Goal: Information Seeking & Learning: Find specific fact

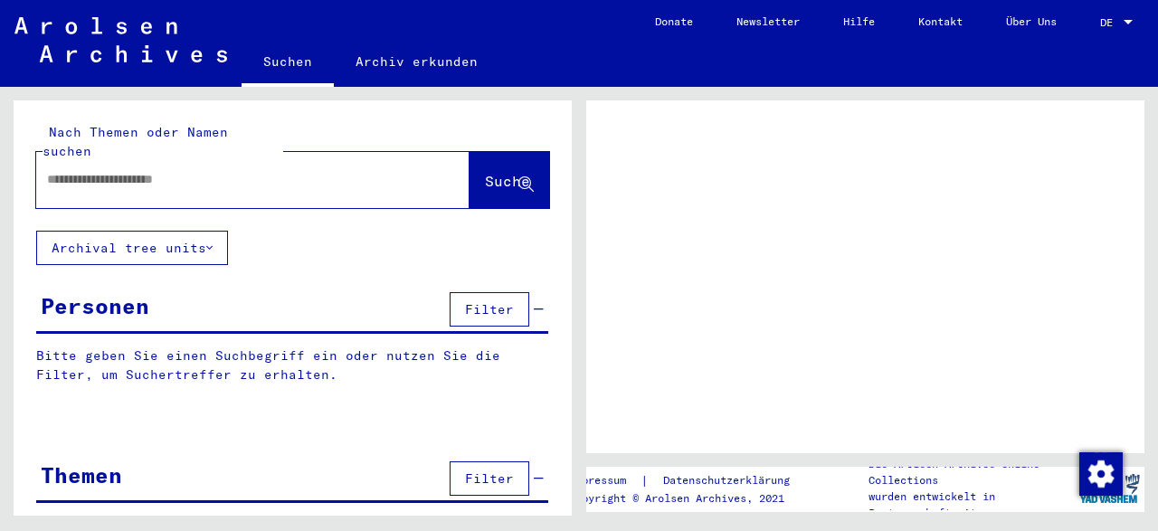
click at [99, 170] on input "text" at bounding box center [236, 179] width 379 height 19
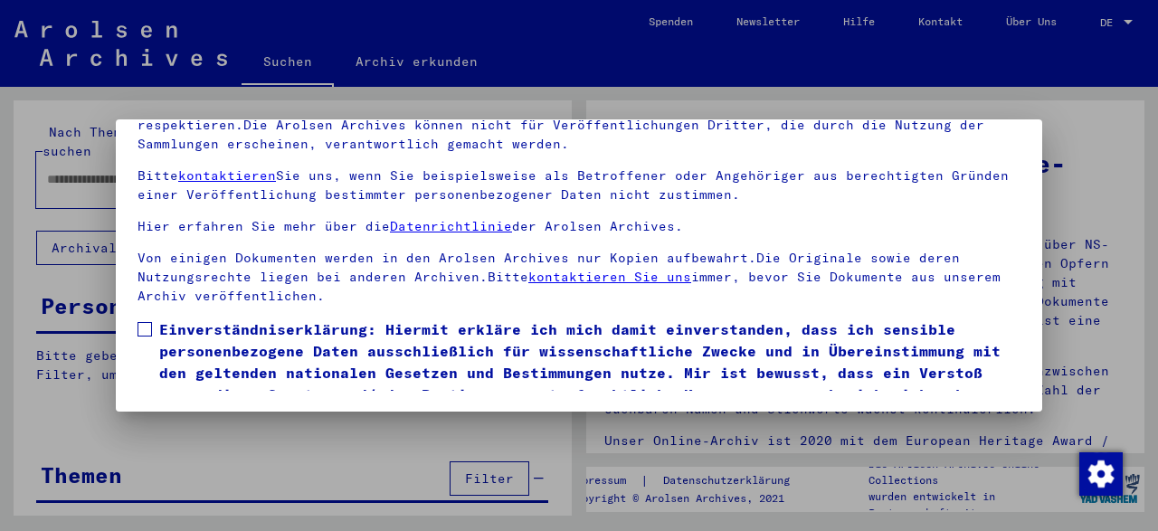
scroll to position [126, 0]
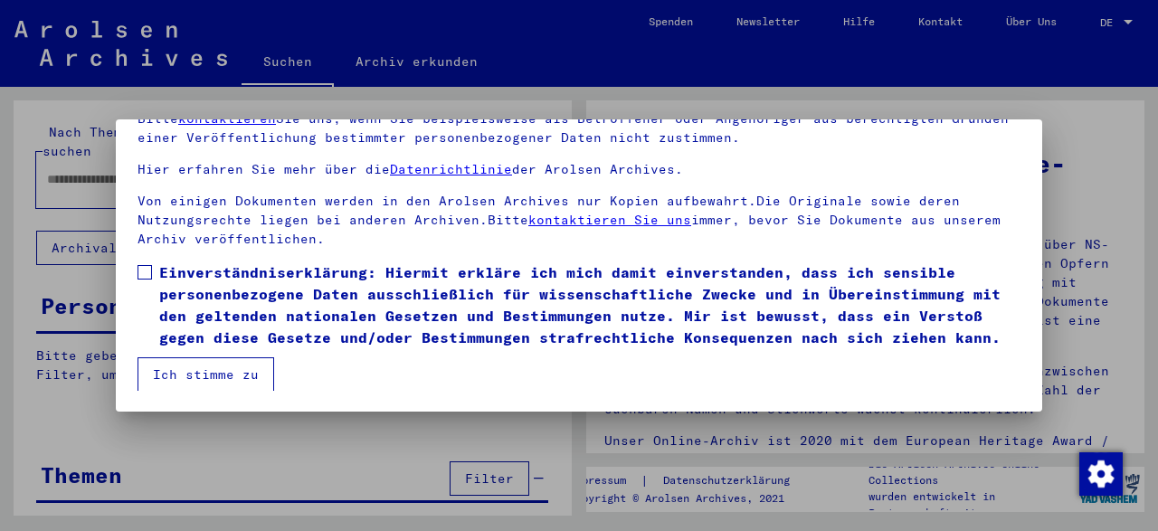
click at [251, 366] on button "Ich stimme zu" at bounding box center [205, 374] width 137 height 34
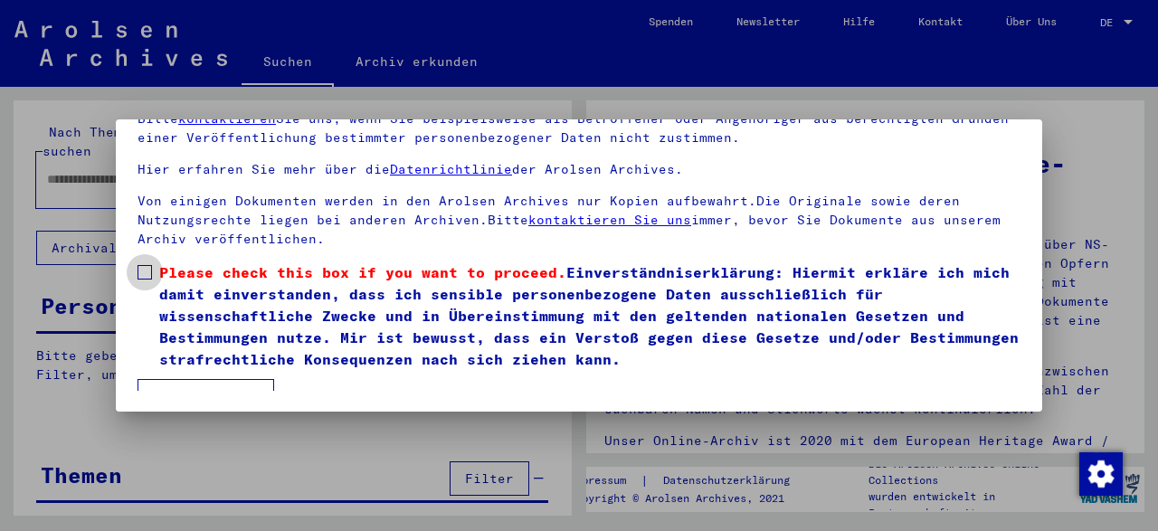
click at [149, 277] on span at bounding box center [144, 272] width 14 height 14
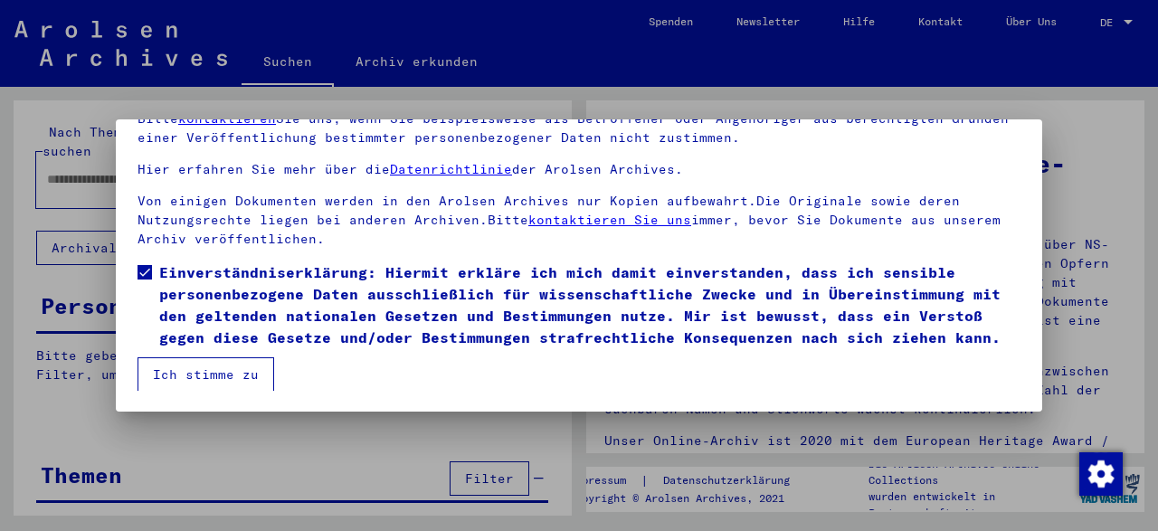
click at [197, 374] on button "Ich stimme zu" at bounding box center [205, 374] width 137 height 34
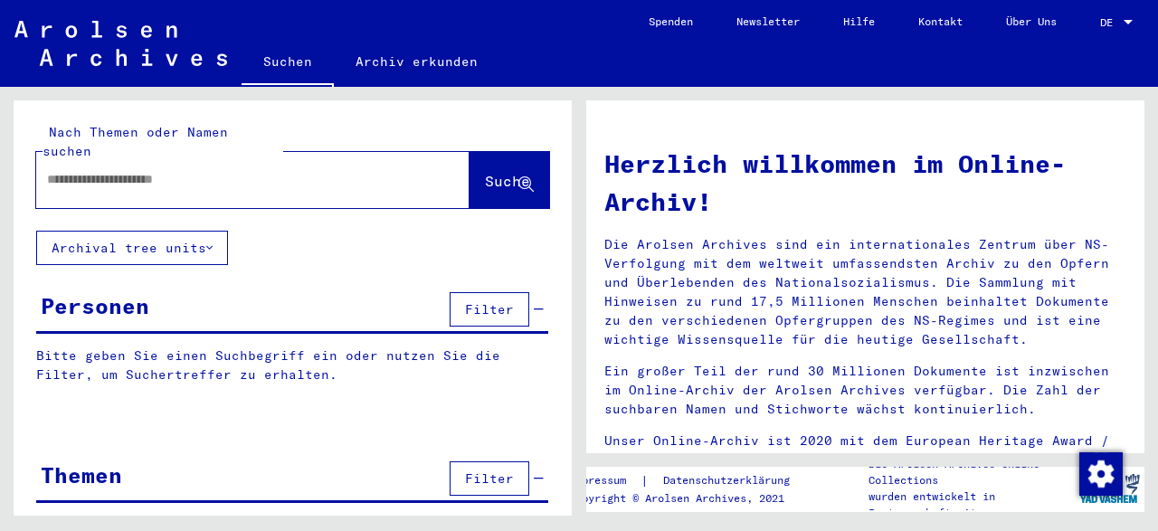
click at [125, 170] on input "text" at bounding box center [231, 179] width 368 height 19
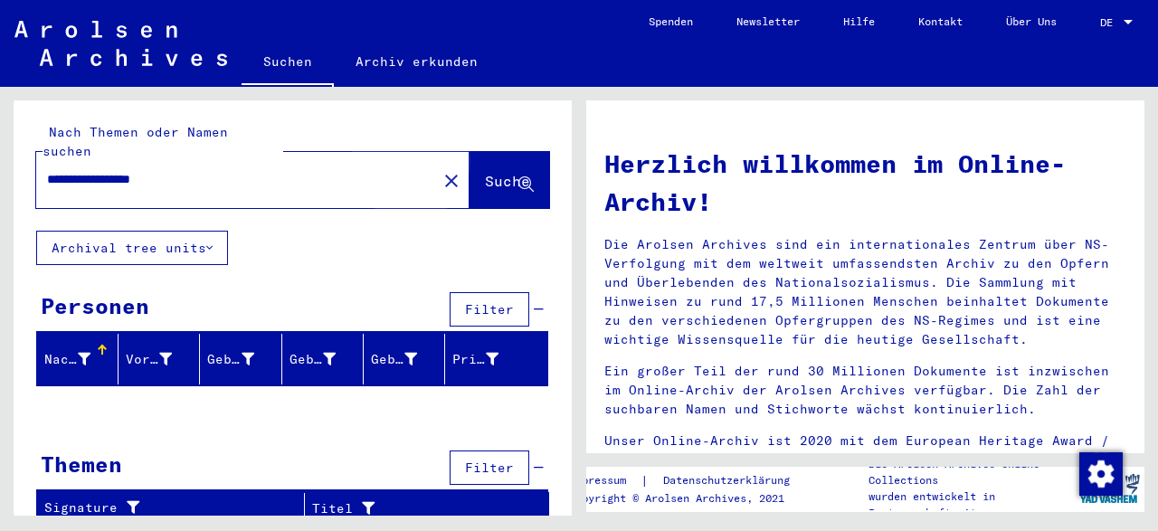
click at [485, 172] on span "Suche" at bounding box center [507, 181] width 45 height 18
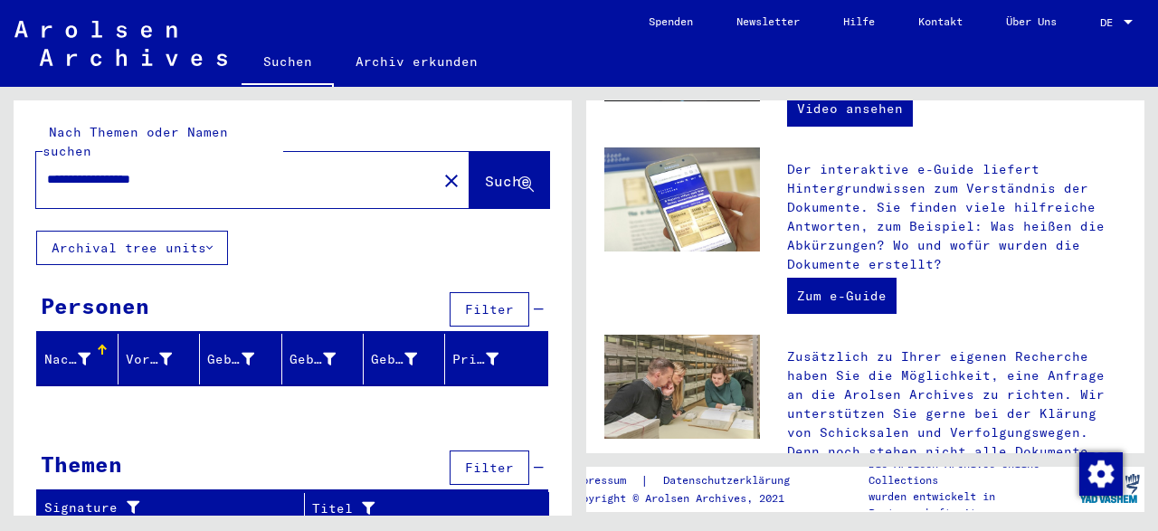
scroll to position [571, 0]
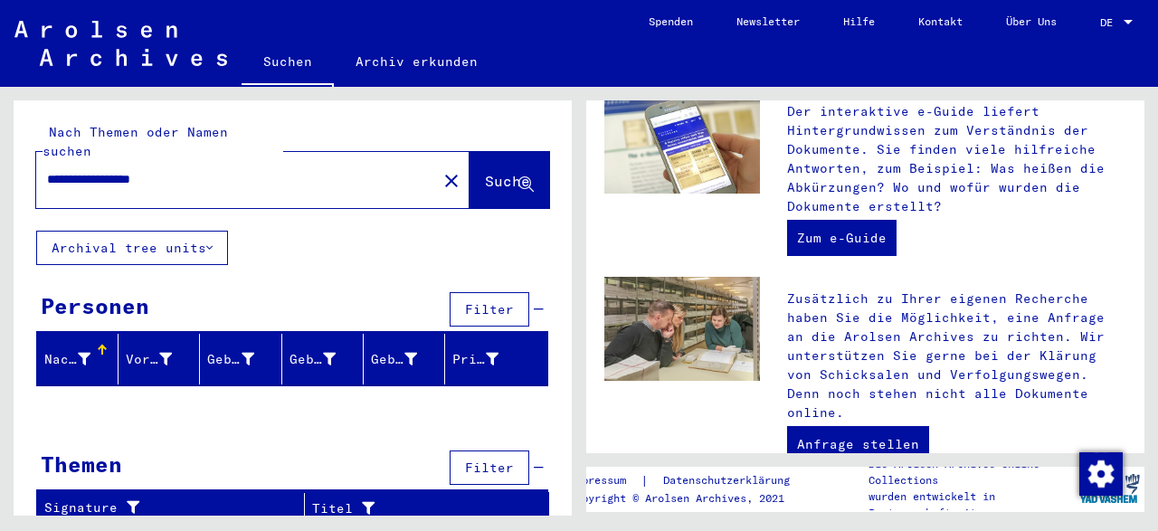
drag, startPoint x: 106, startPoint y: 156, endPoint x: 16, endPoint y: 147, distance: 90.1
click at [47, 170] on input "**********" at bounding box center [231, 179] width 368 height 19
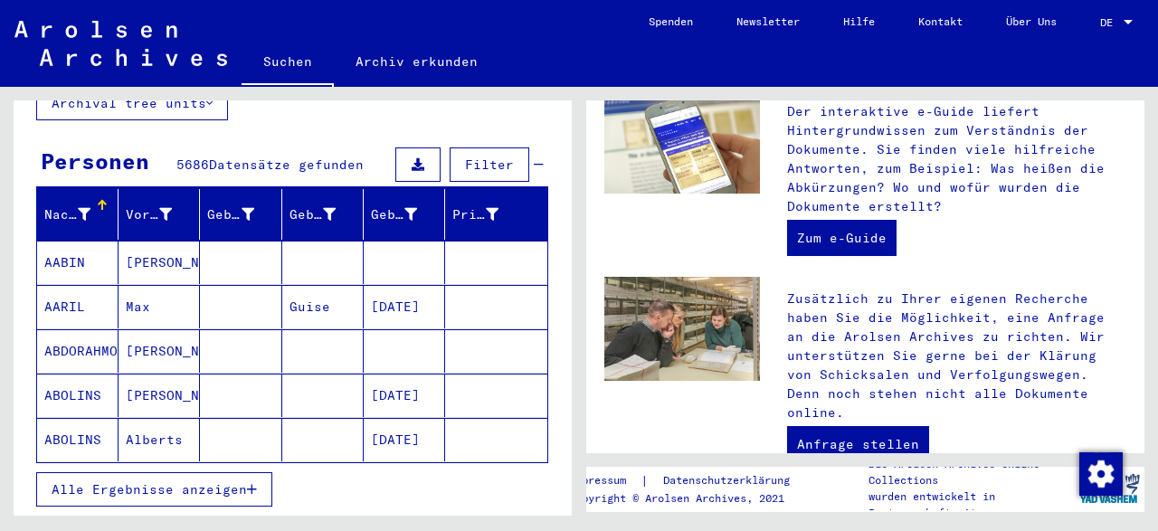
scroll to position [188, 0]
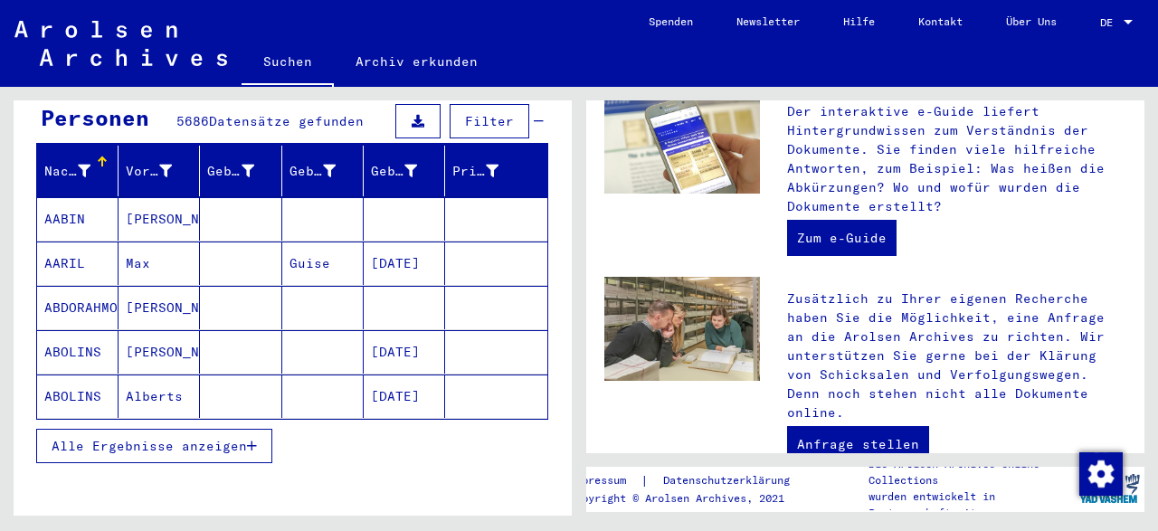
click at [139, 438] on span "Alle Ergebnisse anzeigen" at bounding box center [149, 446] width 195 height 16
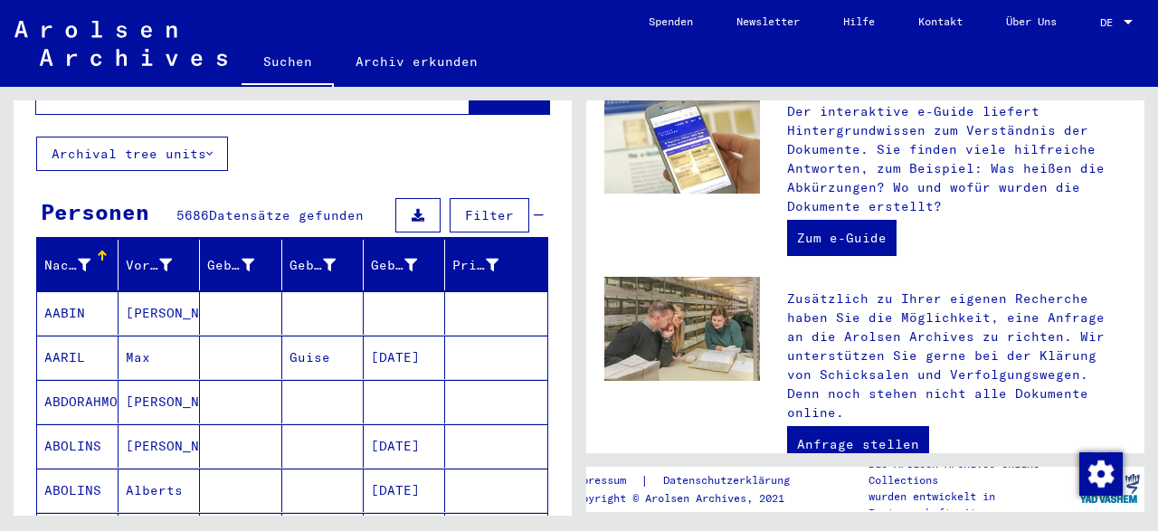
scroll to position [0, 0]
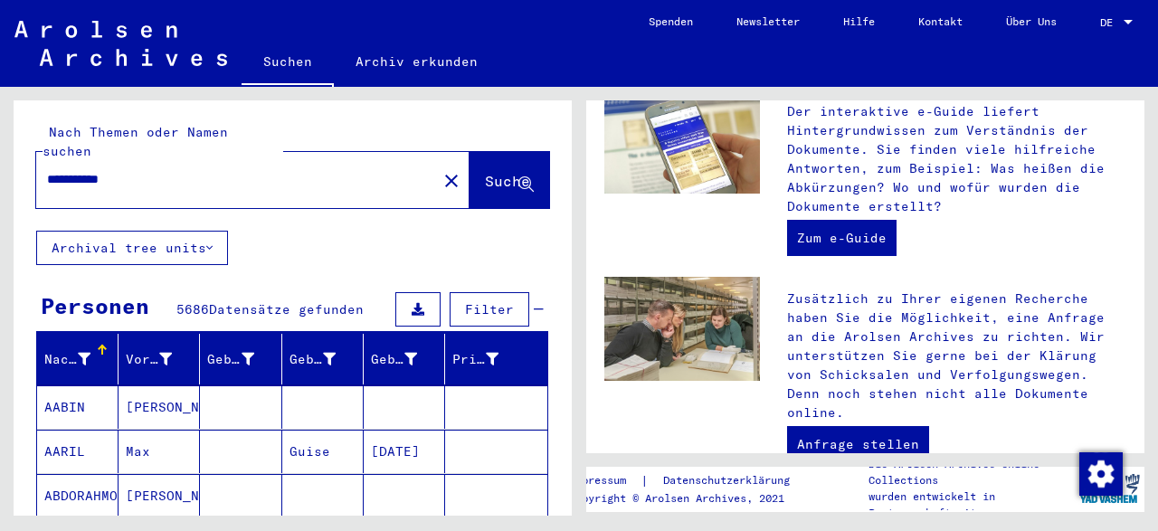
click at [150, 170] on input "**********" at bounding box center [231, 179] width 368 height 19
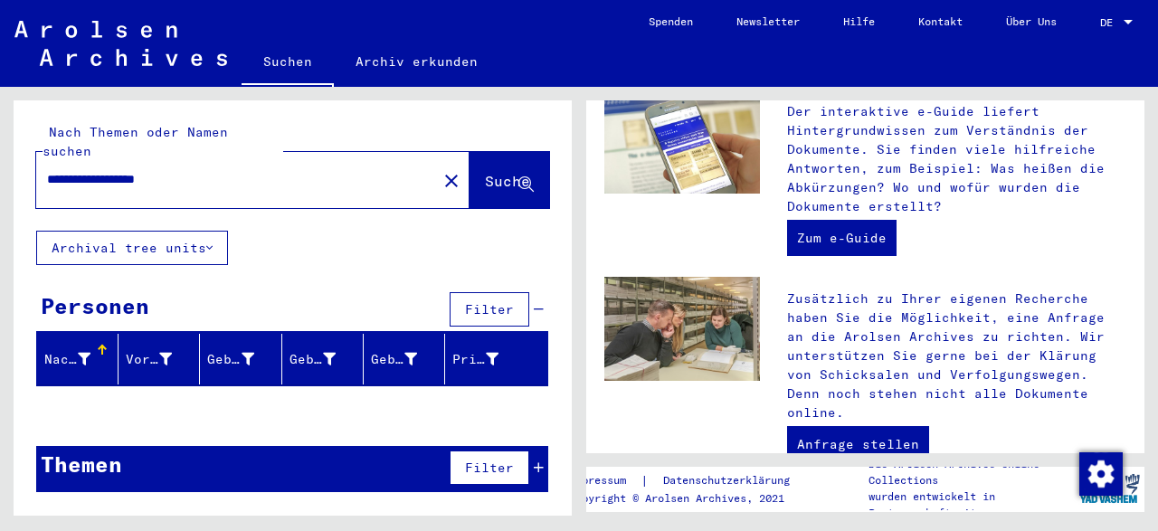
click at [73, 350] on div "Nachname" at bounding box center [67, 359] width 46 height 19
drag, startPoint x: 141, startPoint y: 158, endPoint x: 216, endPoint y: 159, distance: 75.1
click at [216, 170] on input "**********" at bounding box center [231, 179] width 368 height 19
type input "**********"
click at [491, 301] on span "Filter" at bounding box center [489, 309] width 49 height 16
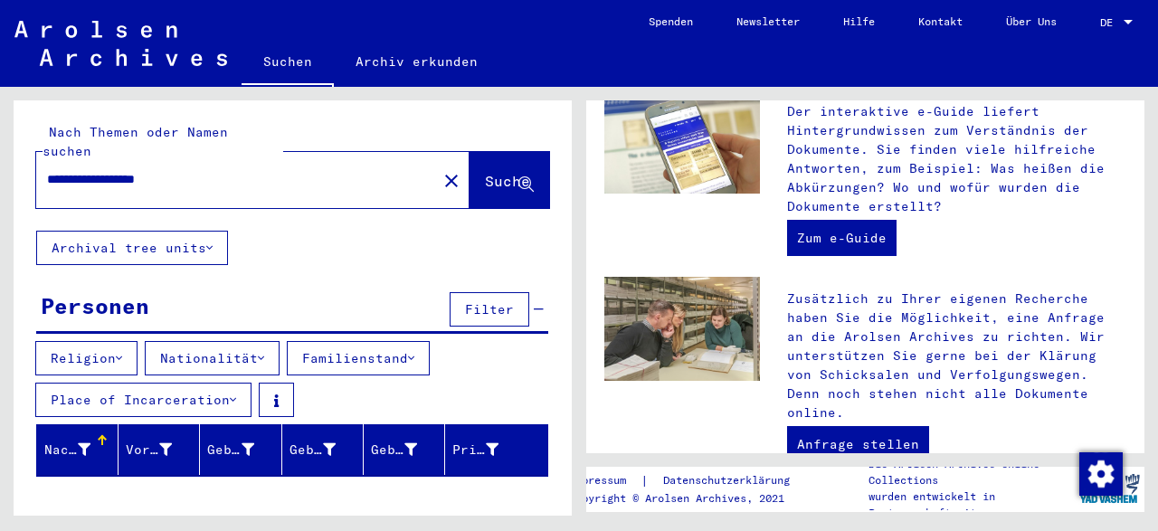
click at [94, 341] on button "Religion" at bounding box center [86, 358] width 102 height 34
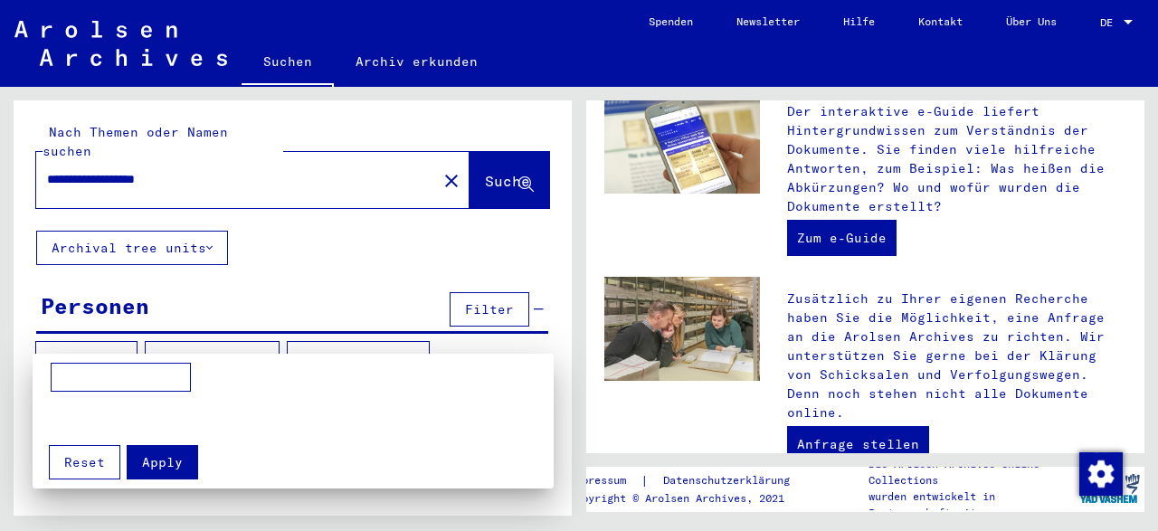
click at [77, 381] on input at bounding box center [121, 377] width 140 height 29
type input "*******"
click at [153, 460] on span "Apply" at bounding box center [162, 462] width 41 height 16
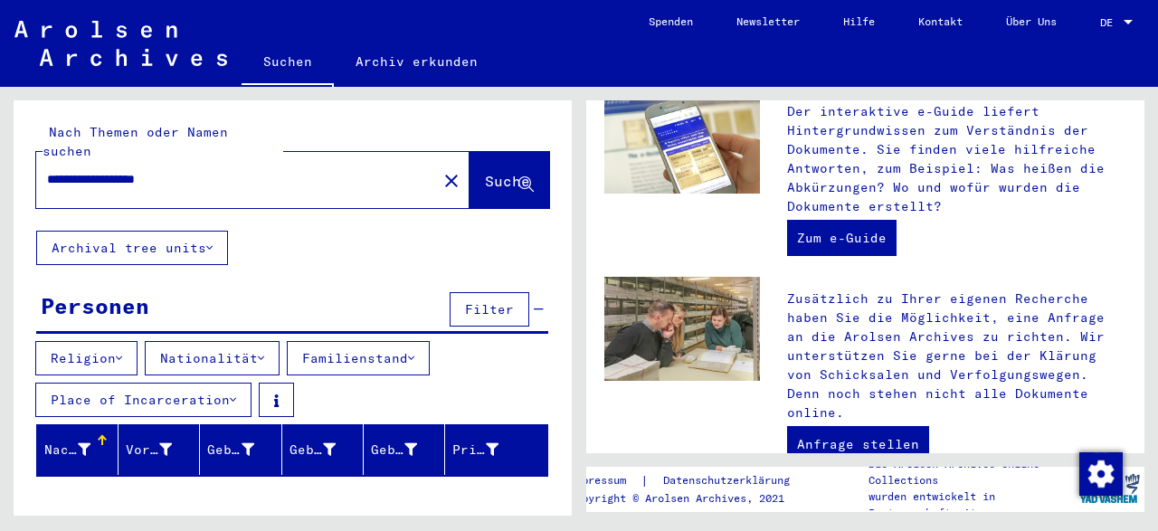
scroll to position [477, 0]
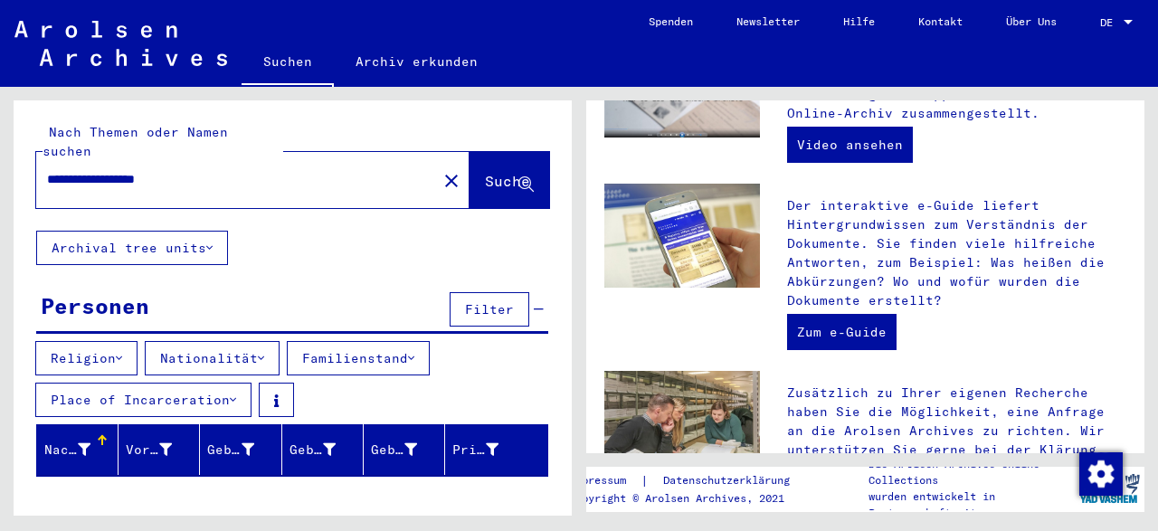
click at [207, 170] on input "**********" at bounding box center [231, 179] width 368 height 19
type input "**********"
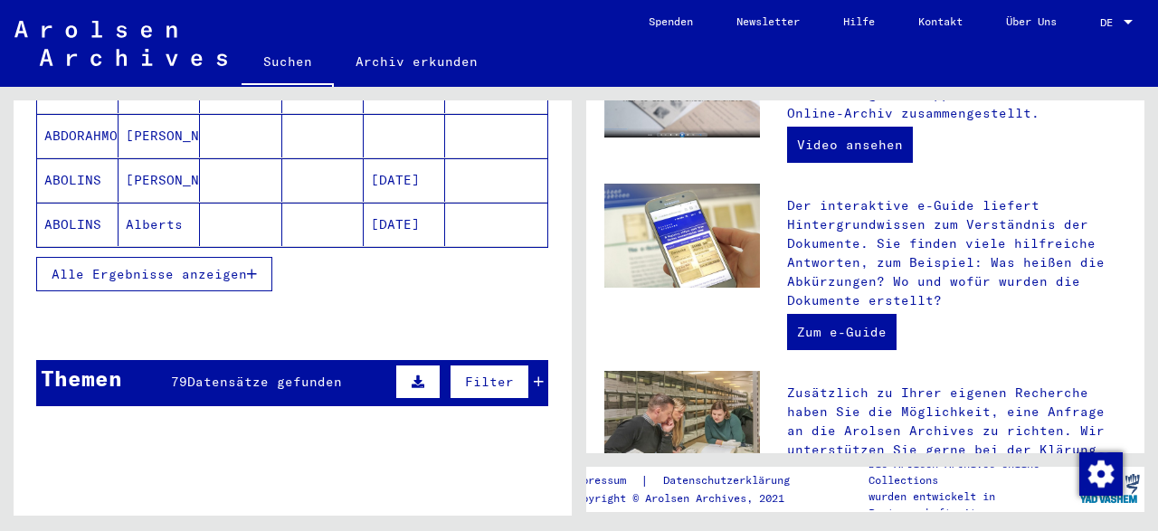
scroll to position [544, 0]
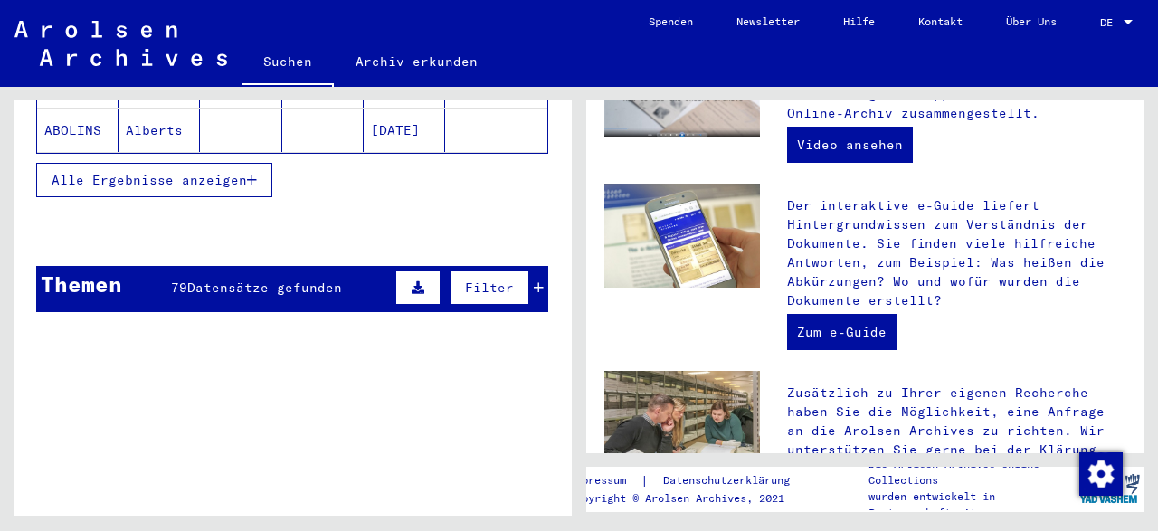
click at [249, 174] on icon "button" at bounding box center [252, 180] width 10 height 13
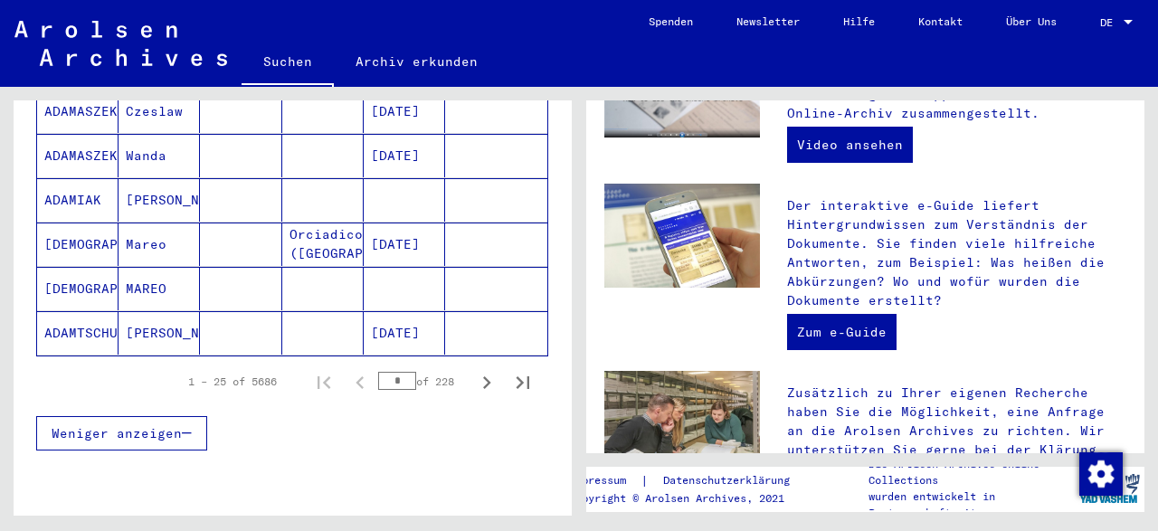
scroll to position [1297, 0]
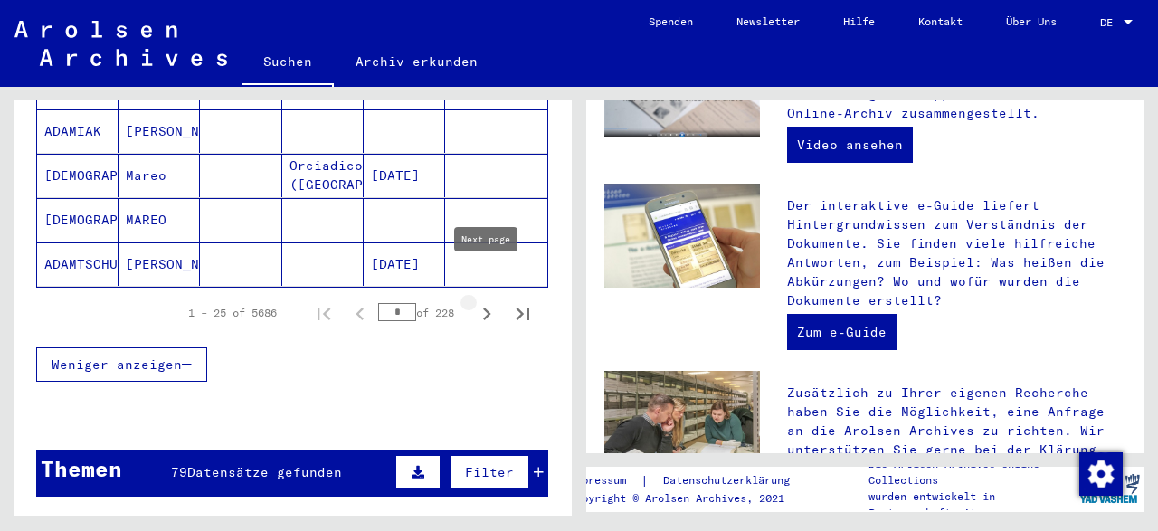
click at [486, 301] on icon "Next page" at bounding box center [486, 313] width 25 height 25
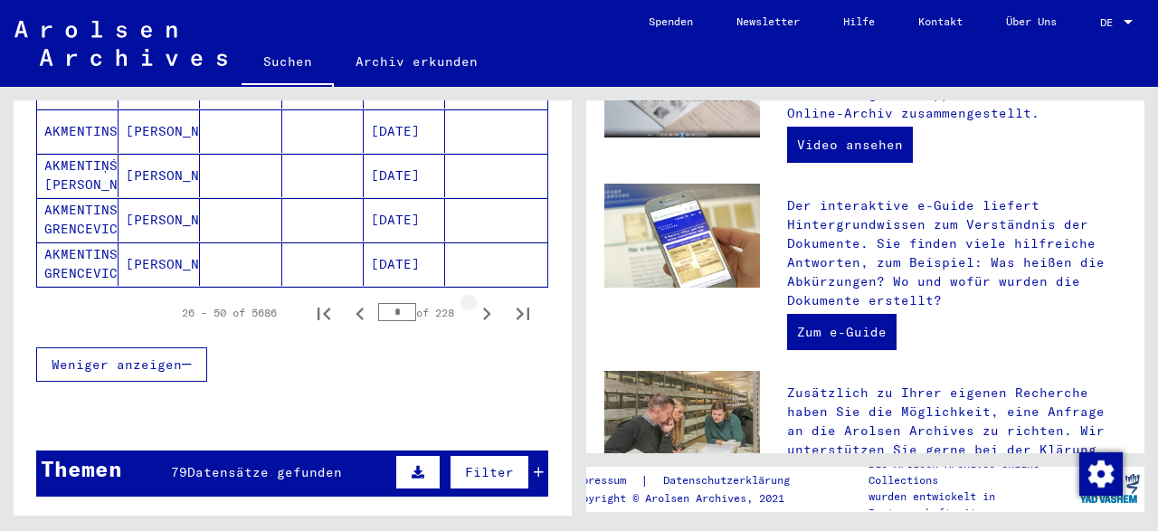
click at [486, 301] on icon "Next page" at bounding box center [486, 313] width 25 height 25
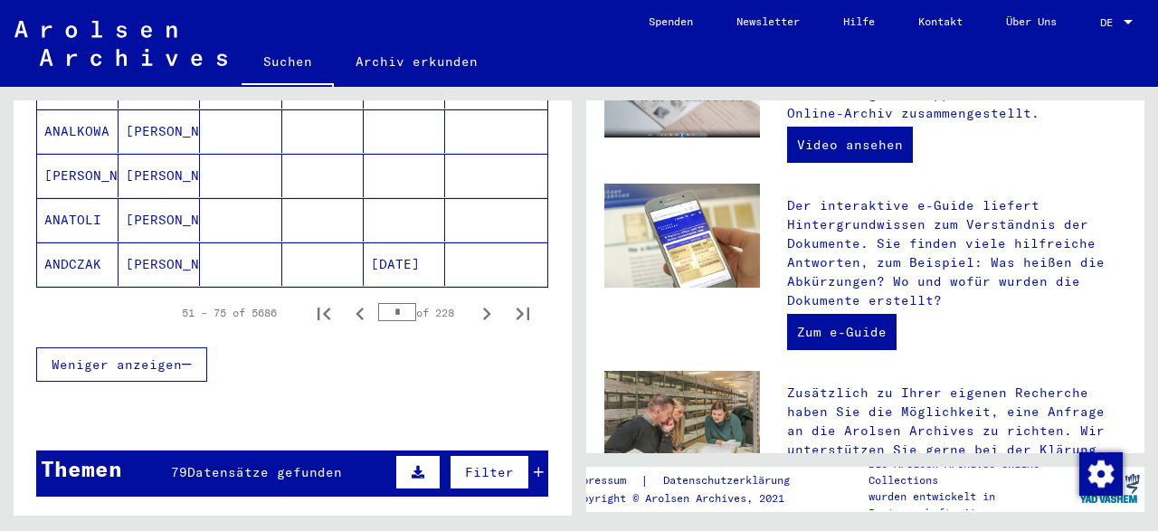
click at [486, 301] on icon "Next page" at bounding box center [486, 313] width 25 height 25
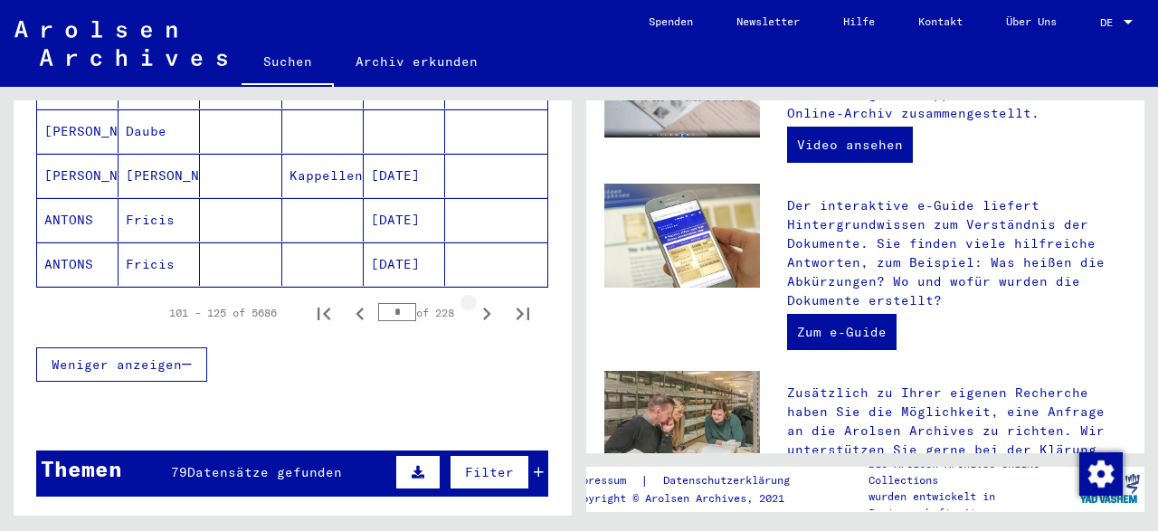
click at [486, 301] on icon "Next page" at bounding box center [486, 313] width 25 height 25
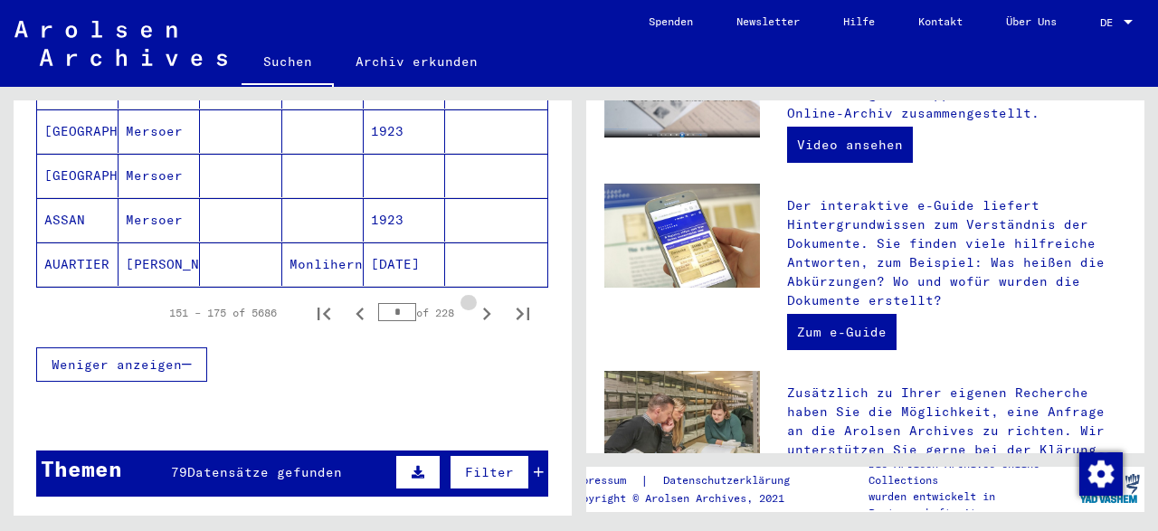
click at [486, 301] on icon "Next page" at bounding box center [486, 313] width 25 height 25
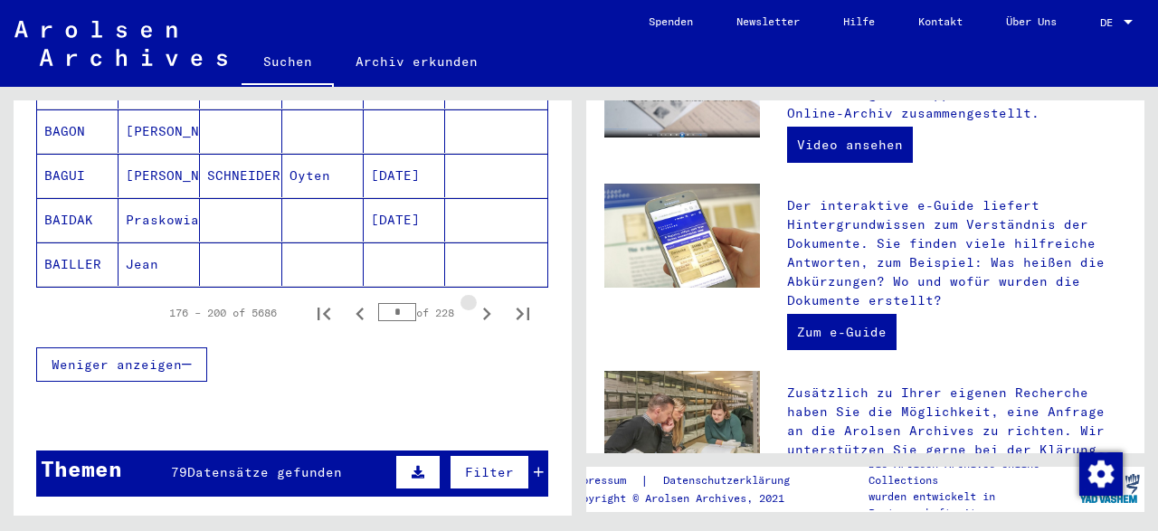
click at [486, 301] on icon "Next page" at bounding box center [486, 313] width 25 height 25
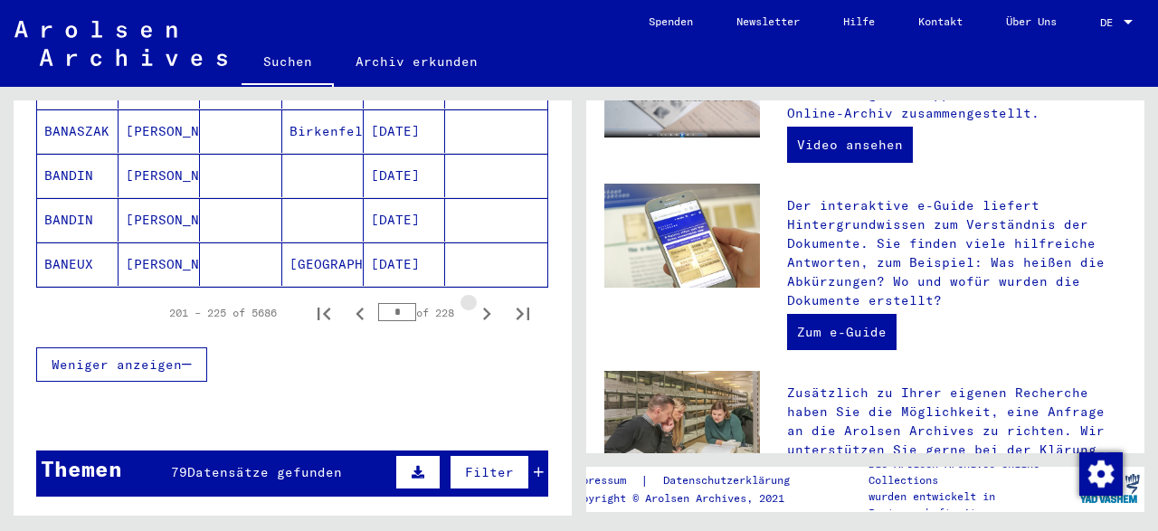
click at [486, 301] on icon "Next page" at bounding box center [486, 313] width 25 height 25
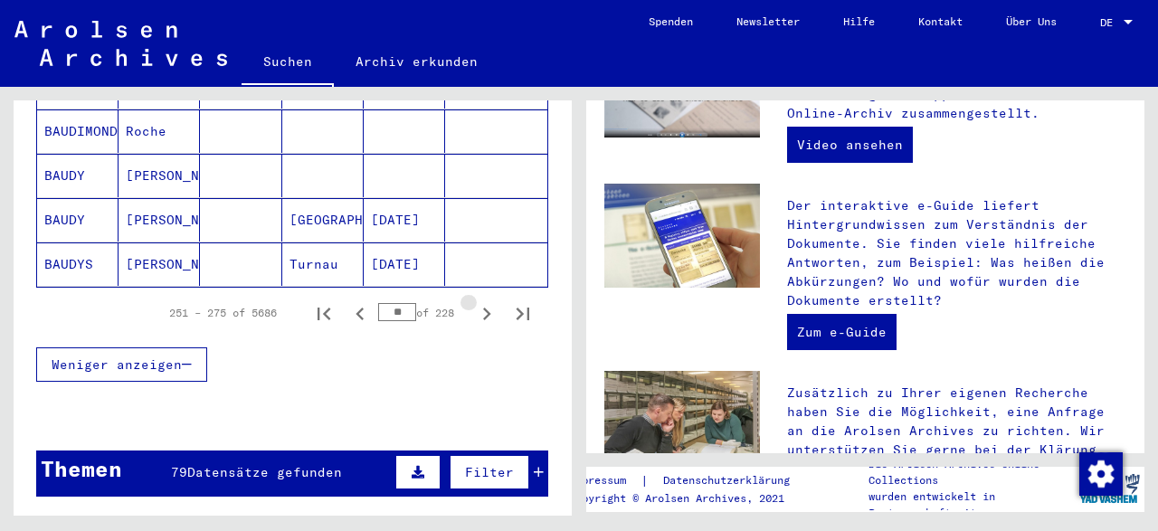
click at [486, 301] on icon "Next page" at bounding box center [486, 313] width 25 height 25
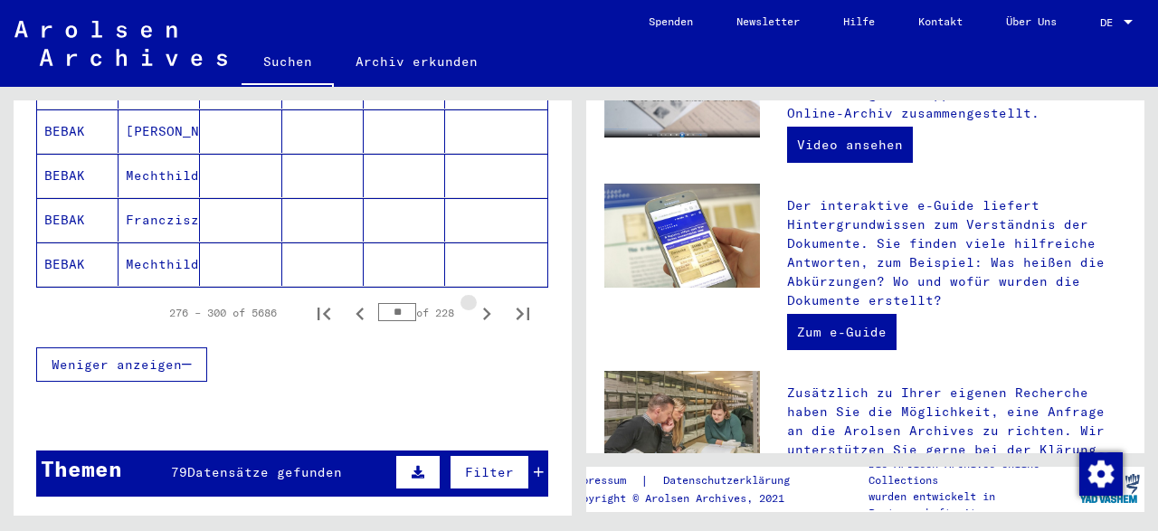
click at [486, 301] on icon "Next page" at bounding box center [486, 313] width 25 height 25
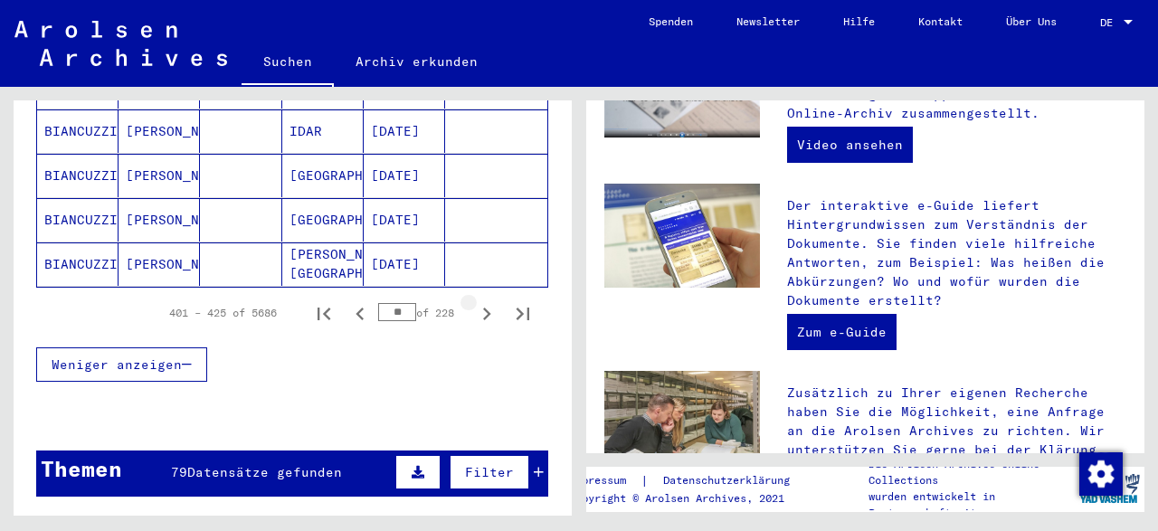
click at [486, 301] on icon "Next page" at bounding box center [486, 313] width 25 height 25
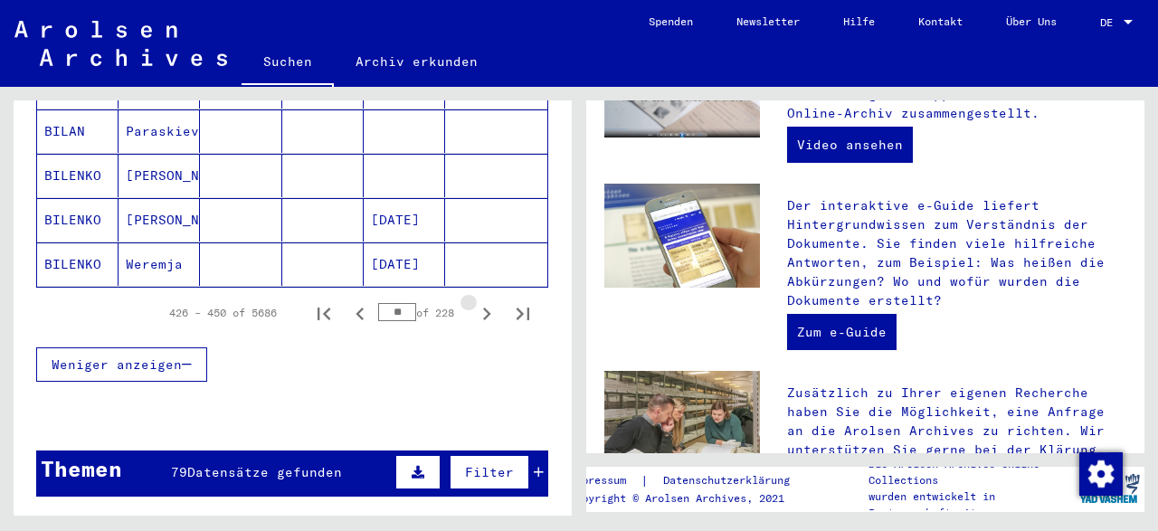
click at [485, 301] on icon "Next page" at bounding box center [486, 313] width 25 height 25
click at [484, 301] on icon "Next page" at bounding box center [486, 313] width 25 height 25
click at [480, 301] on icon "Next page" at bounding box center [486, 313] width 25 height 25
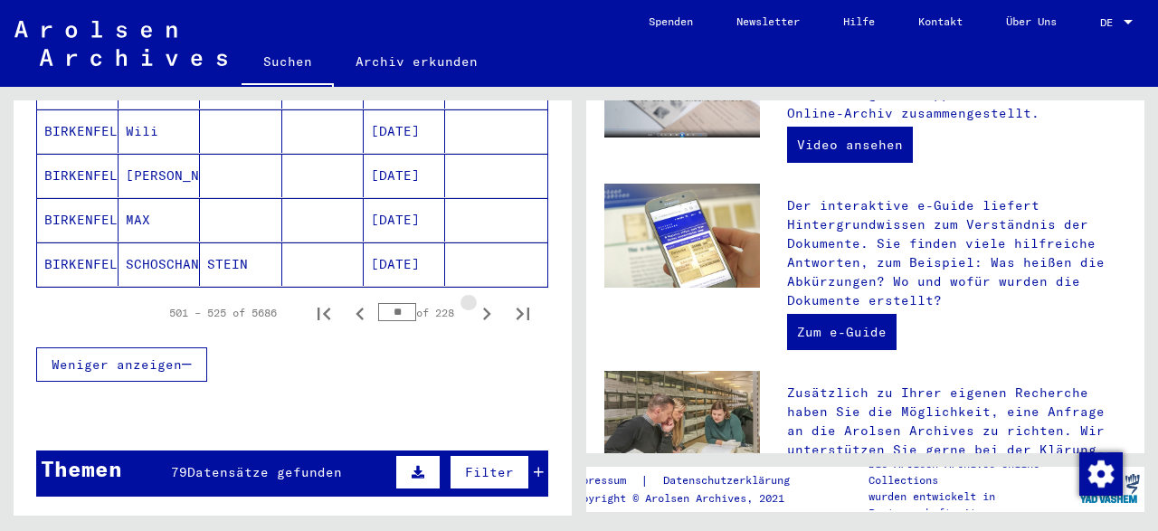
click at [480, 301] on icon "Next page" at bounding box center [486, 313] width 25 height 25
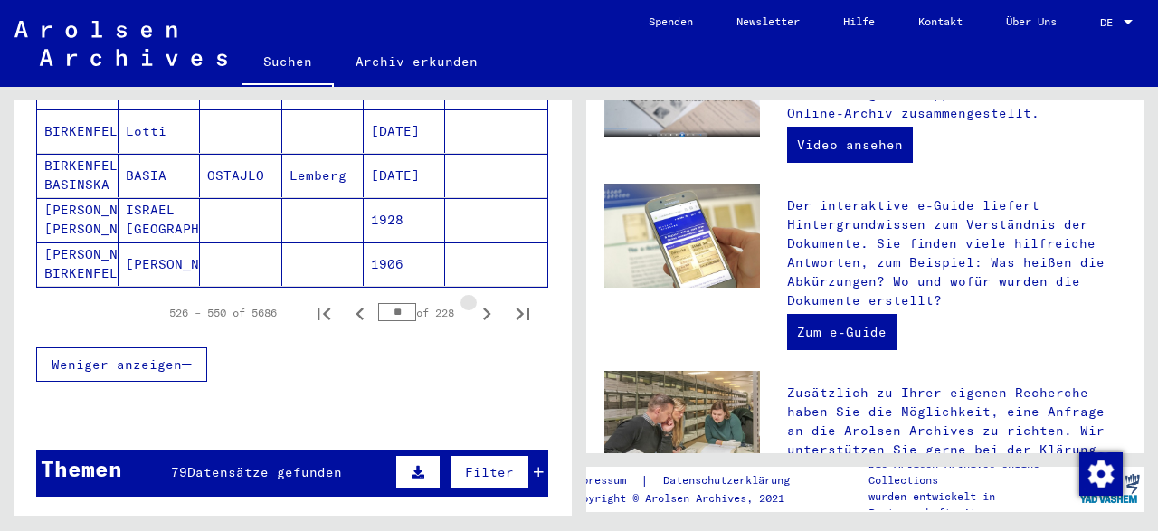
click at [480, 301] on icon "Next page" at bounding box center [486, 313] width 25 height 25
click at [478, 301] on icon "Next page" at bounding box center [486, 313] width 25 height 25
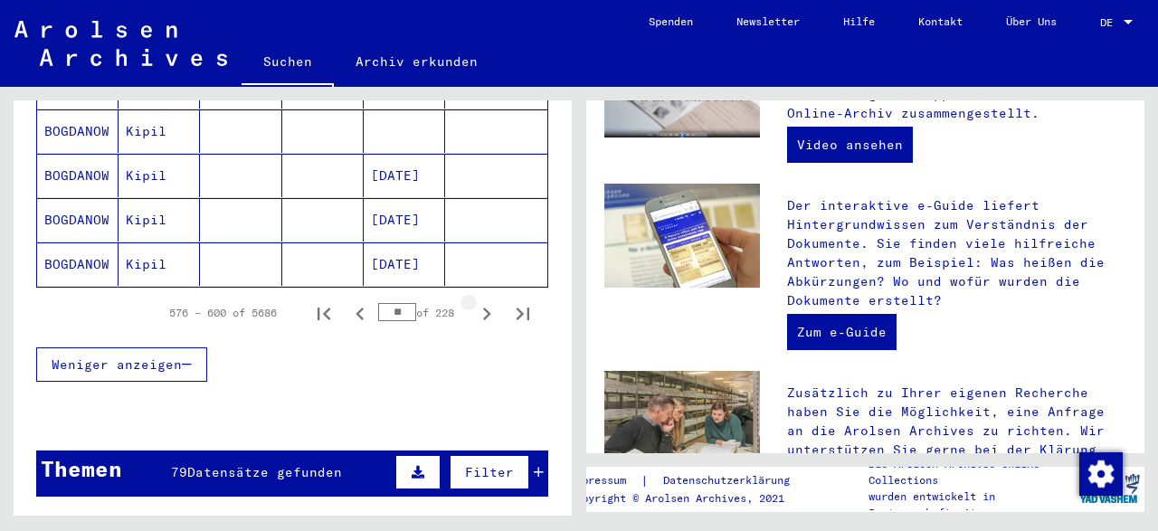
click at [476, 301] on icon "Next page" at bounding box center [486, 313] width 25 height 25
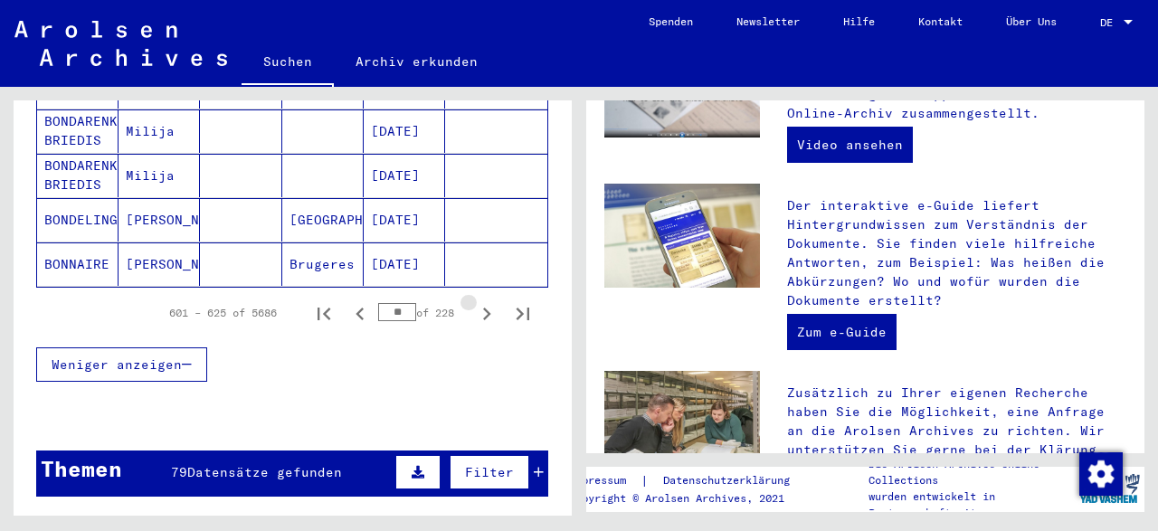
click at [476, 301] on icon "Next page" at bounding box center [486, 313] width 25 height 25
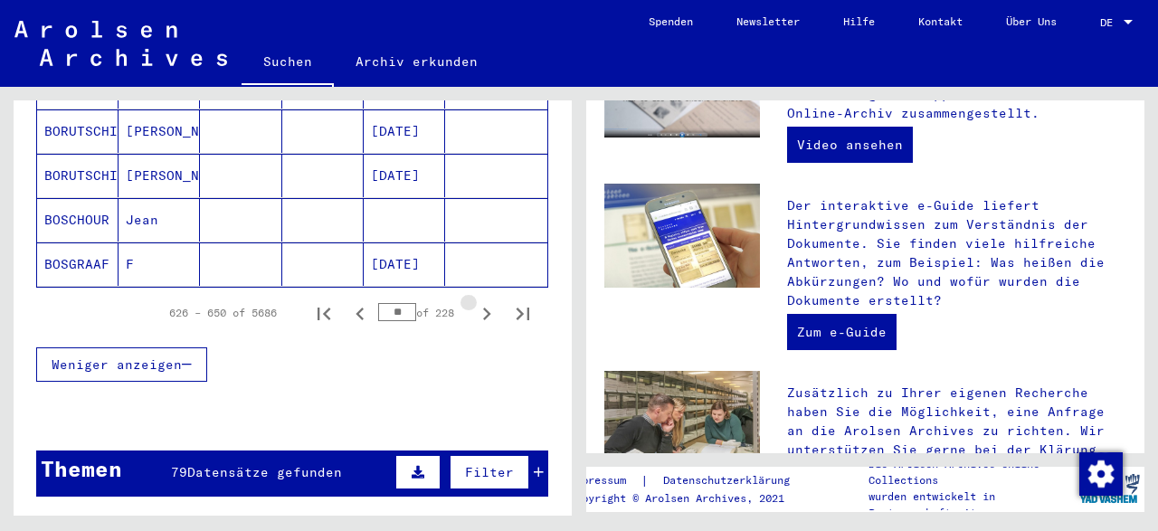
click at [476, 301] on icon "Next page" at bounding box center [486, 313] width 25 height 25
click at [470, 295] on button "Next page" at bounding box center [486, 313] width 36 height 36
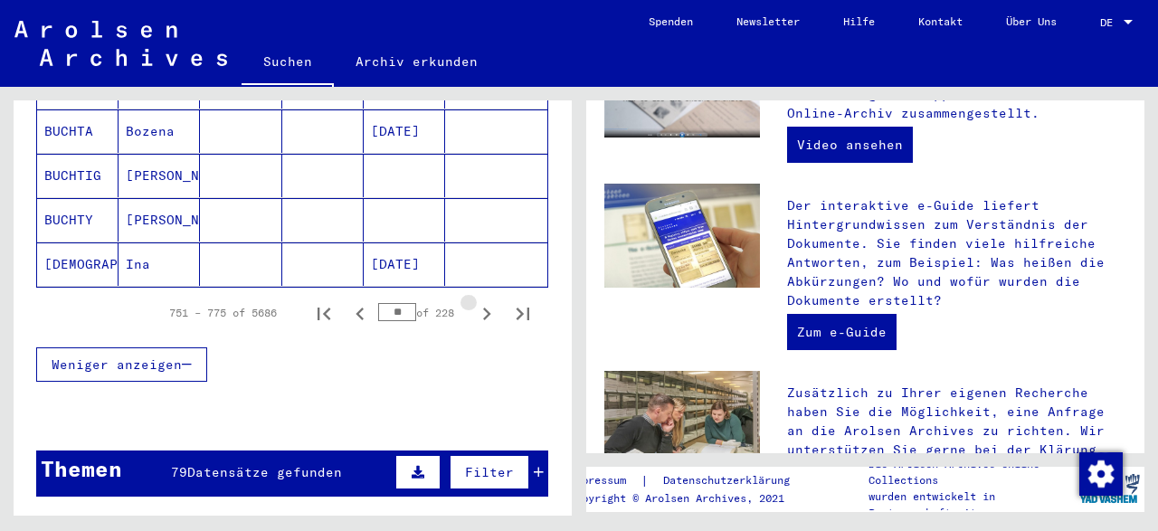
click at [470, 295] on button "Next page" at bounding box center [486, 313] width 36 height 36
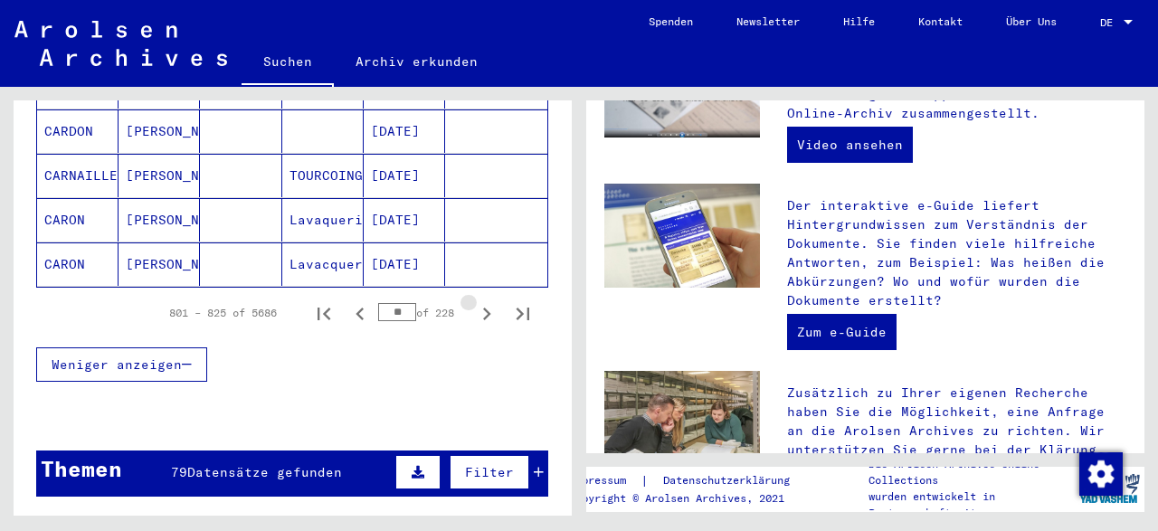
click at [470, 295] on button "Next page" at bounding box center [486, 313] width 36 height 36
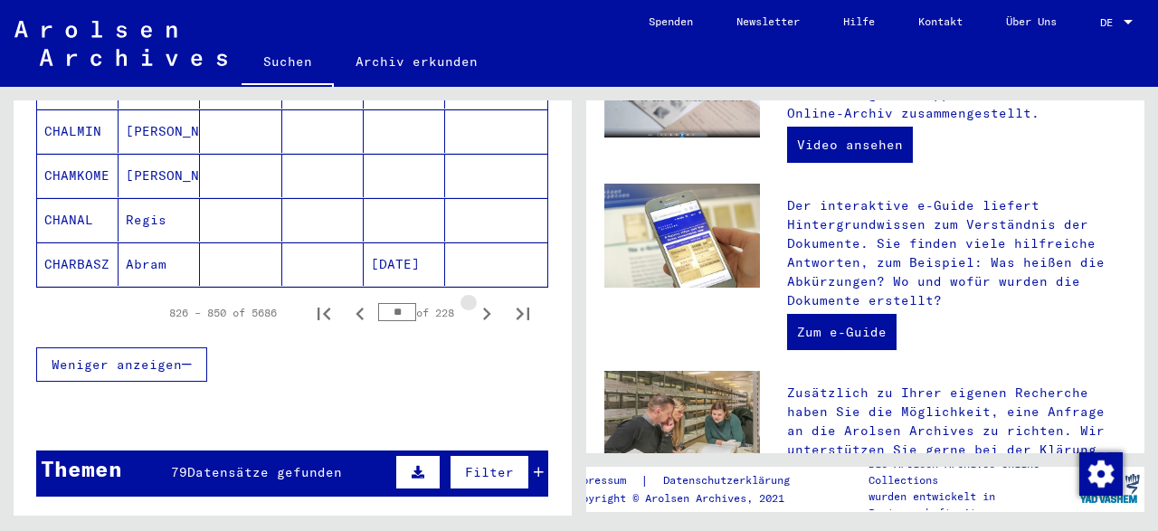
click at [470, 295] on button "Next page" at bounding box center [486, 313] width 36 height 36
click at [481, 301] on icon "Next page" at bounding box center [486, 313] width 25 height 25
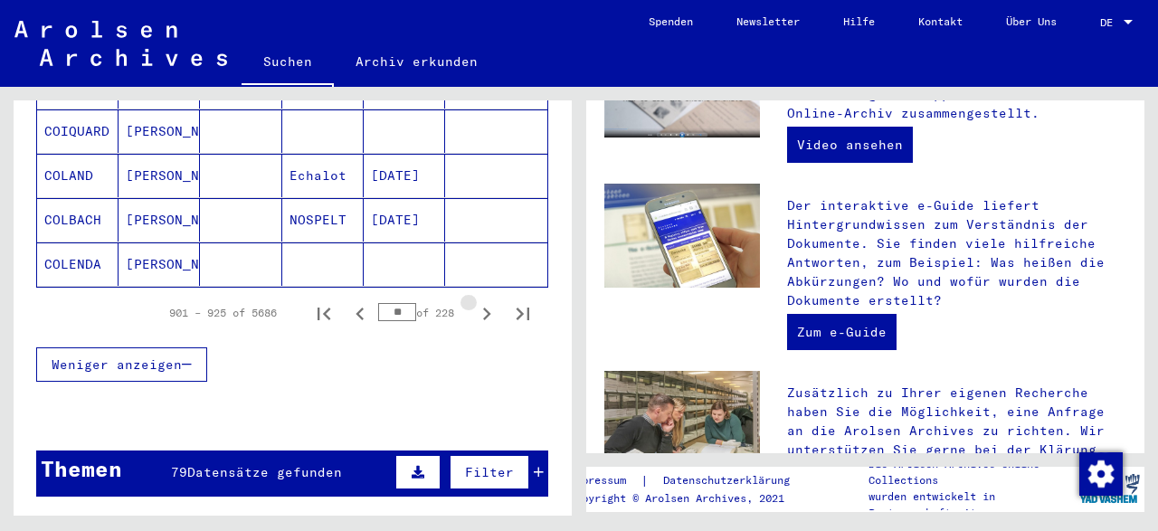
click at [481, 301] on icon "Next page" at bounding box center [486, 313] width 25 height 25
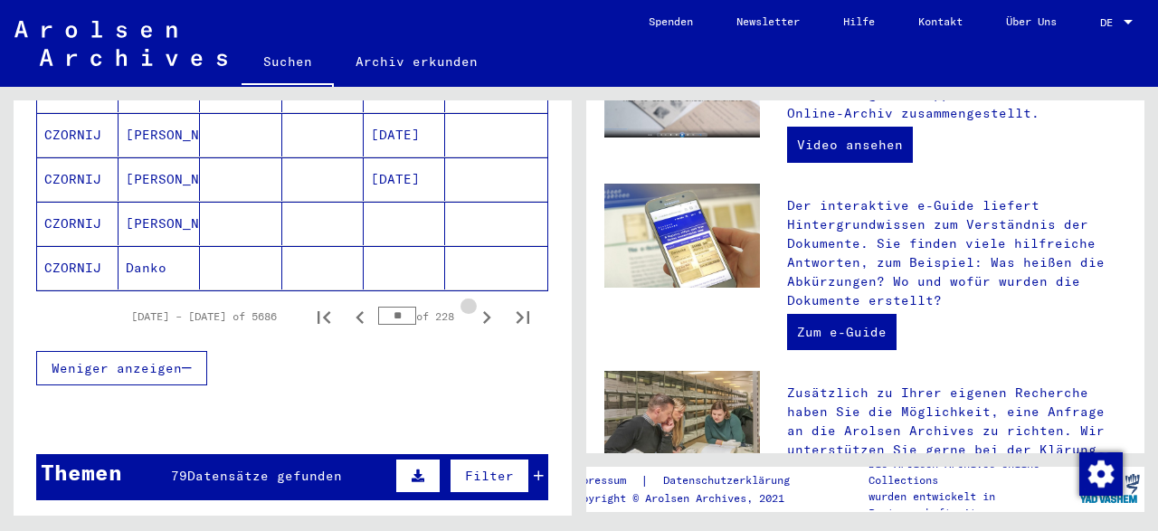
scroll to position [1300, 0]
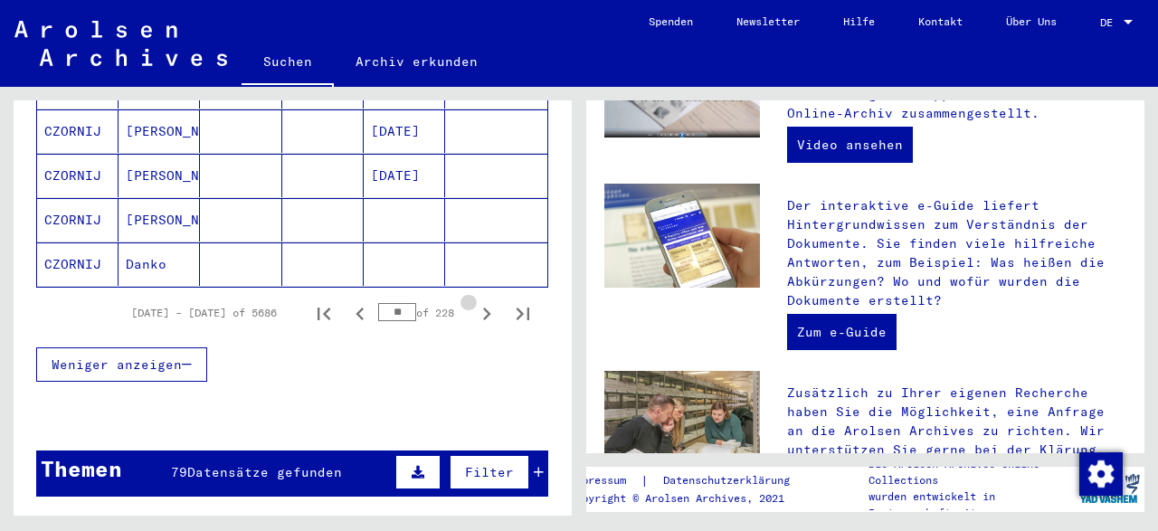
click at [481, 301] on icon "Next page" at bounding box center [486, 313] width 25 height 25
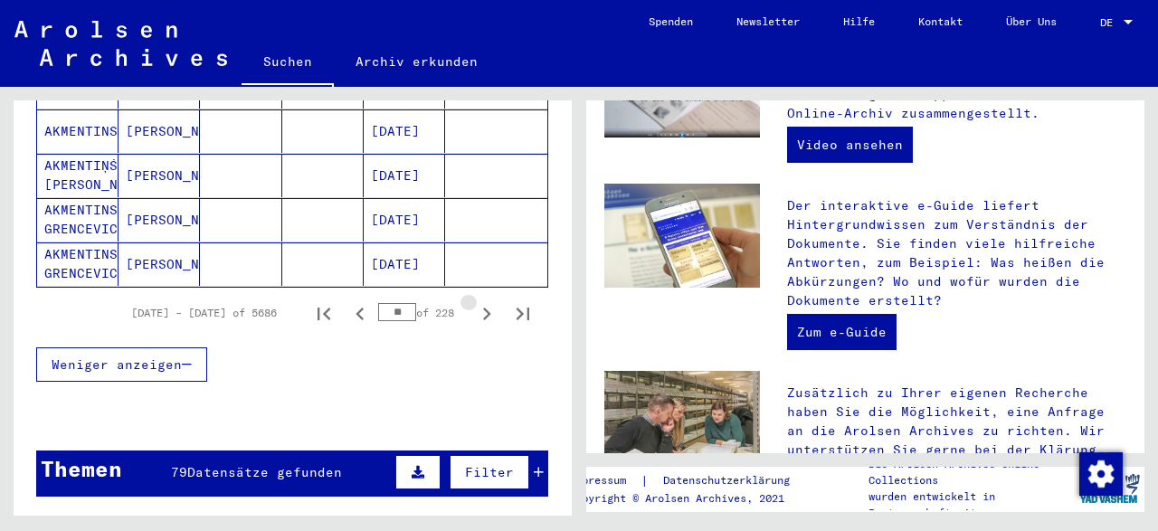
click at [480, 301] on icon "Next page" at bounding box center [486, 313] width 25 height 25
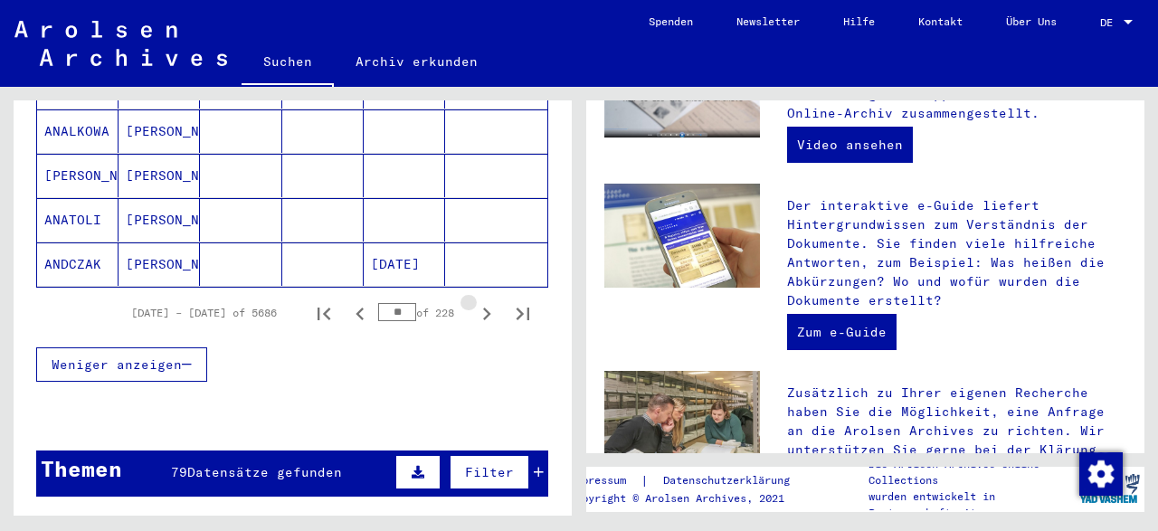
click at [480, 301] on icon "Next page" at bounding box center [486, 313] width 25 height 25
click at [478, 301] on icon "Next page" at bounding box center [486, 313] width 25 height 25
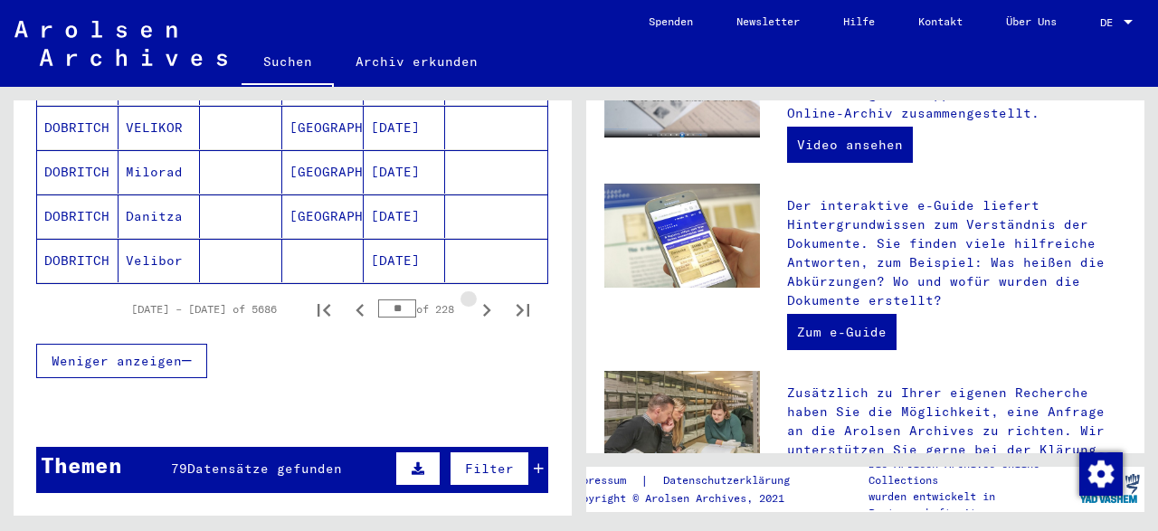
click at [478, 298] on icon "Next page" at bounding box center [486, 310] width 25 height 25
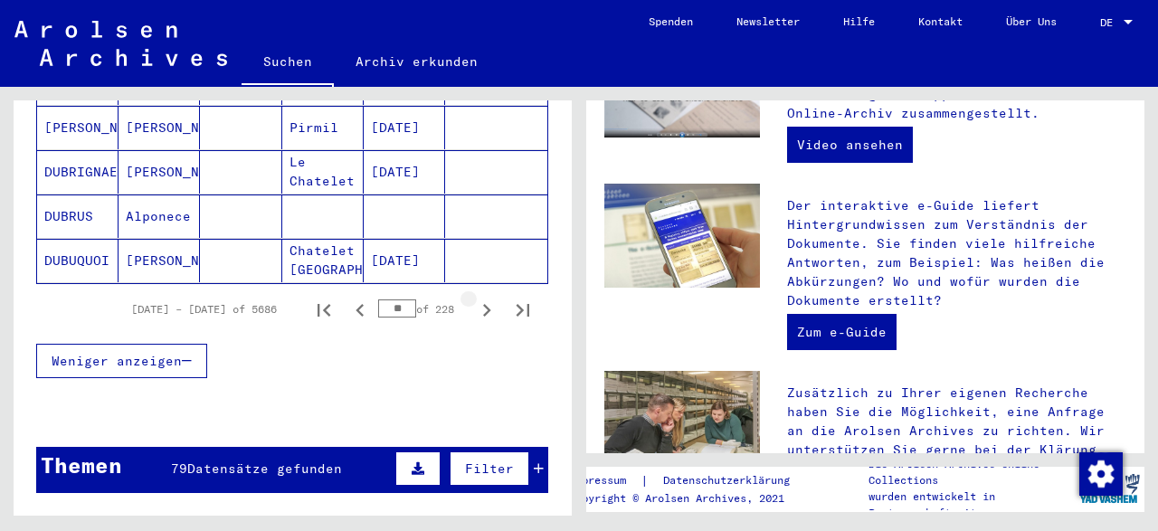
scroll to position [1297, 0]
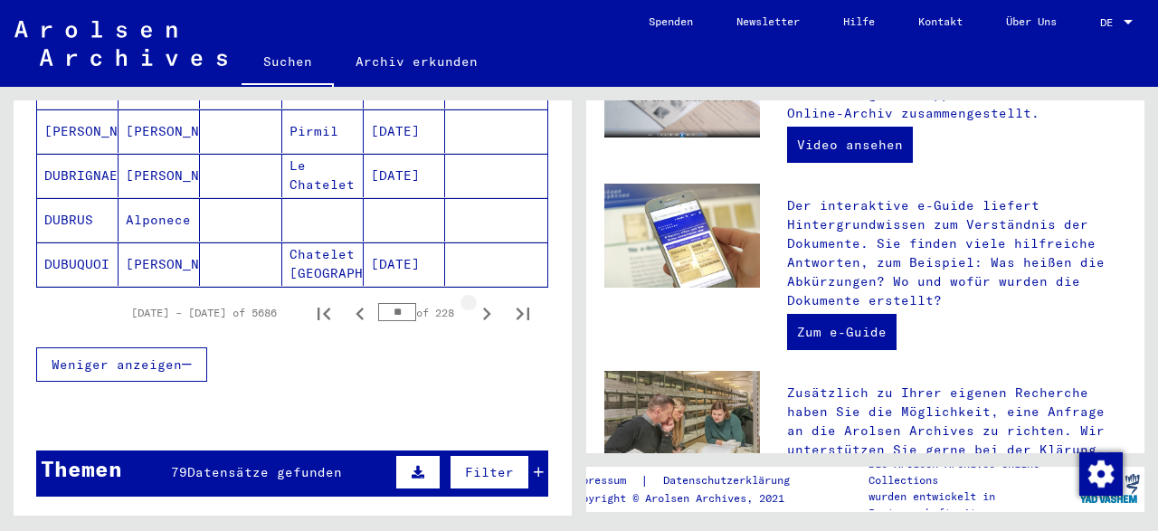
click at [478, 301] on icon "Next page" at bounding box center [486, 313] width 25 height 25
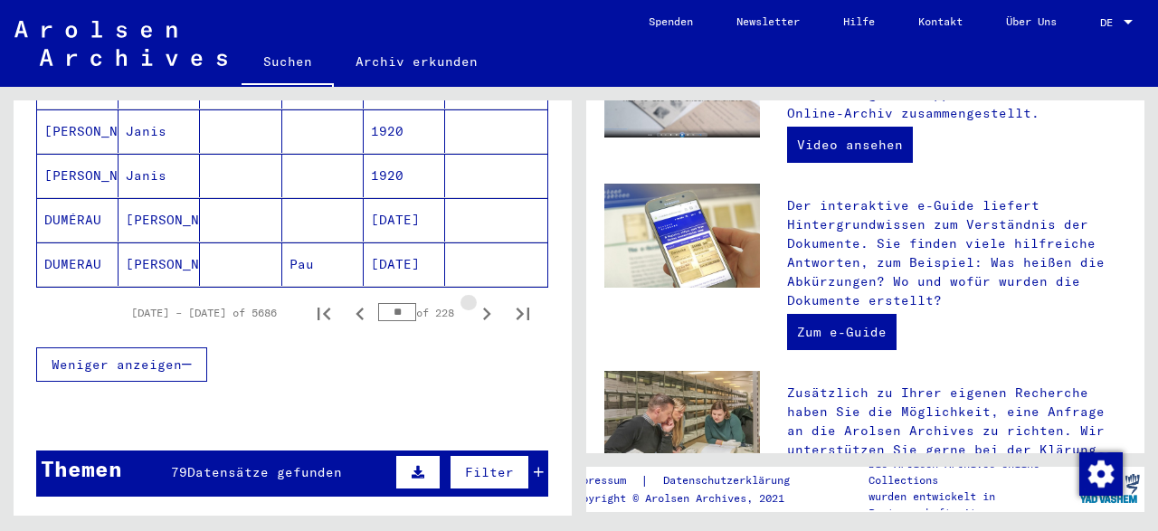
click at [475, 301] on icon "Next page" at bounding box center [486, 313] width 25 height 25
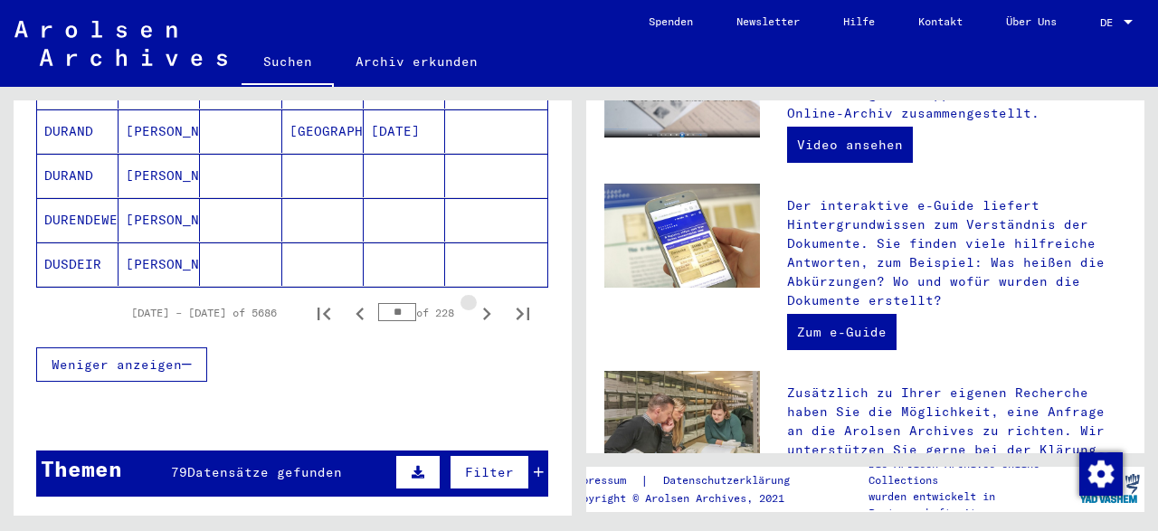
click at [475, 301] on icon "Next page" at bounding box center [486, 313] width 25 height 25
click at [473, 295] on button "Next page" at bounding box center [486, 313] width 36 height 36
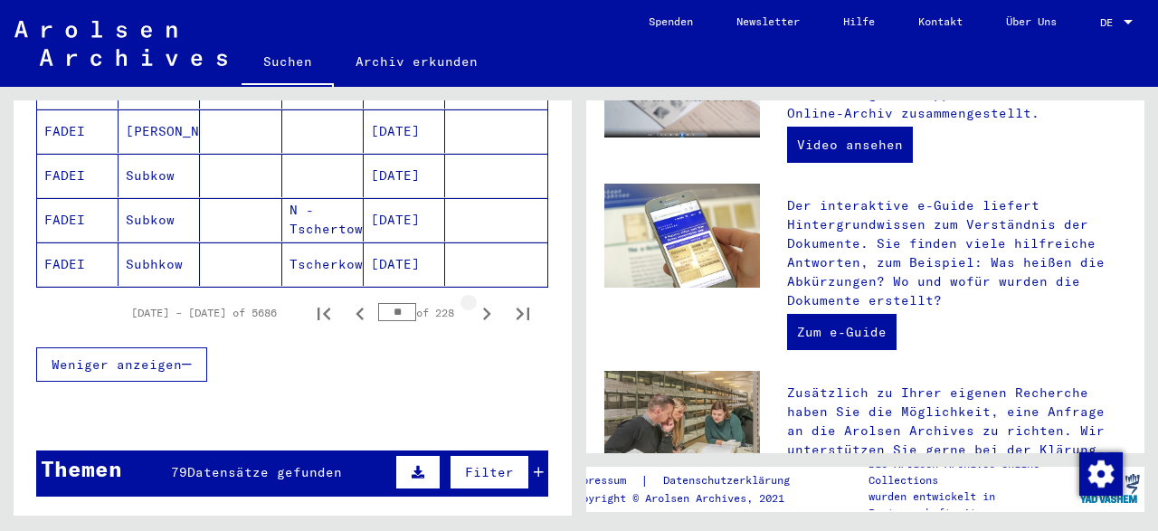
click at [471, 295] on button "Next page" at bounding box center [486, 313] width 36 height 36
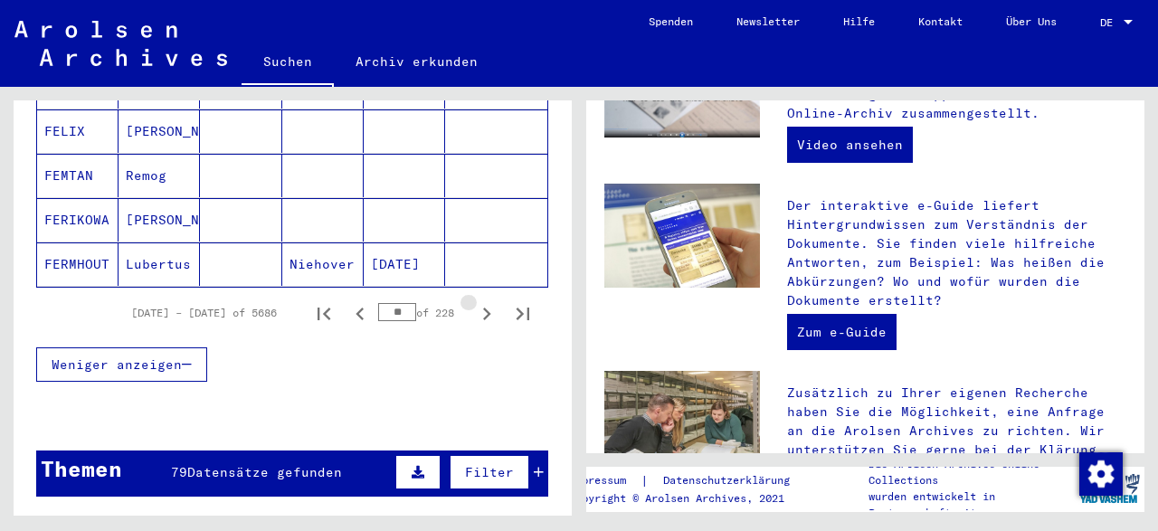
click at [471, 295] on button "Next page" at bounding box center [486, 313] width 36 height 36
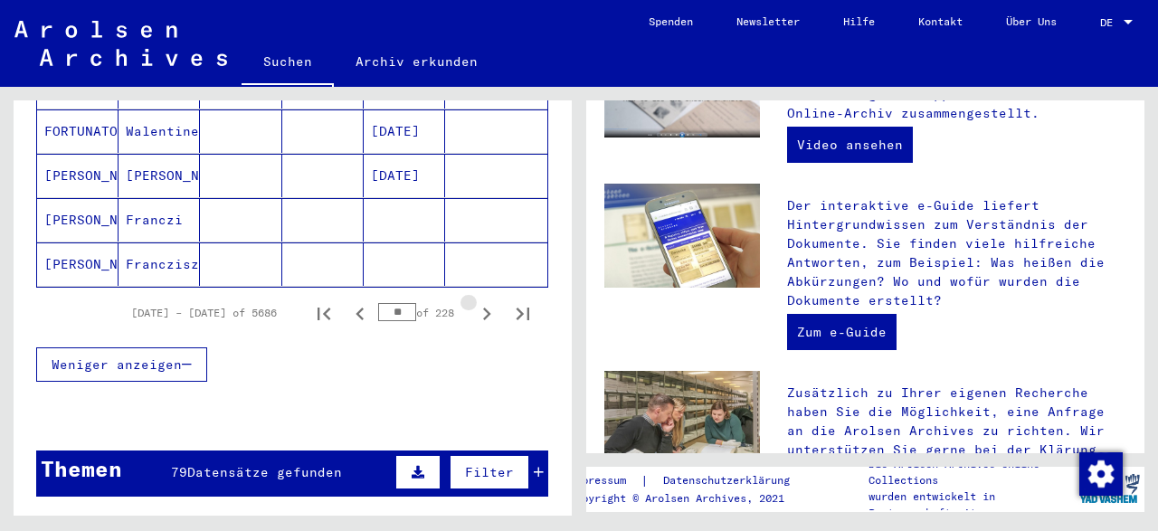
click at [471, 295] on button "Next page" at bounding box center [486, 313] width 36 height 36
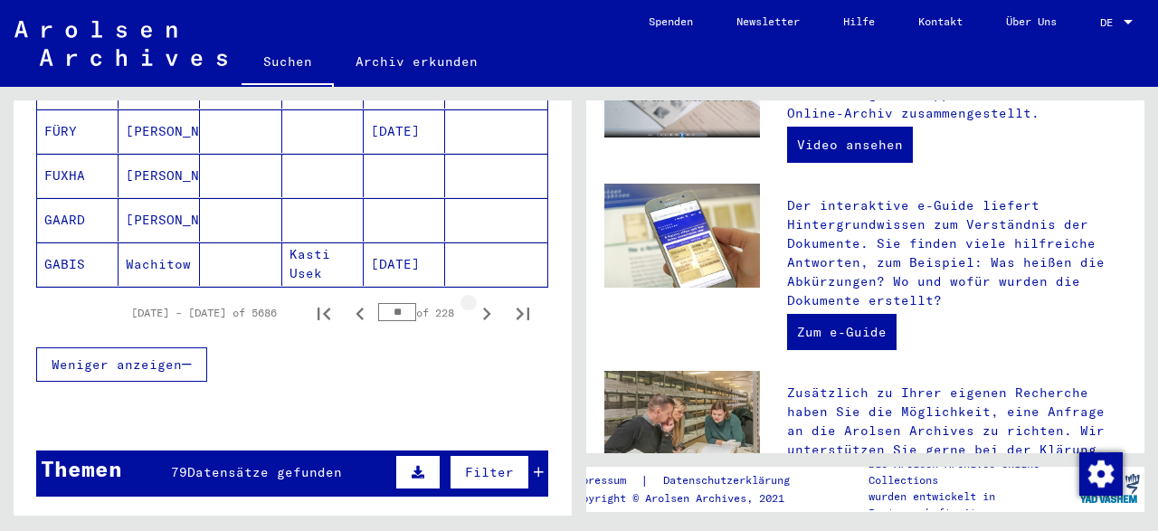
click at [471, 295] on button "Next page" at bounding box center [486, 313] width 36 height 36
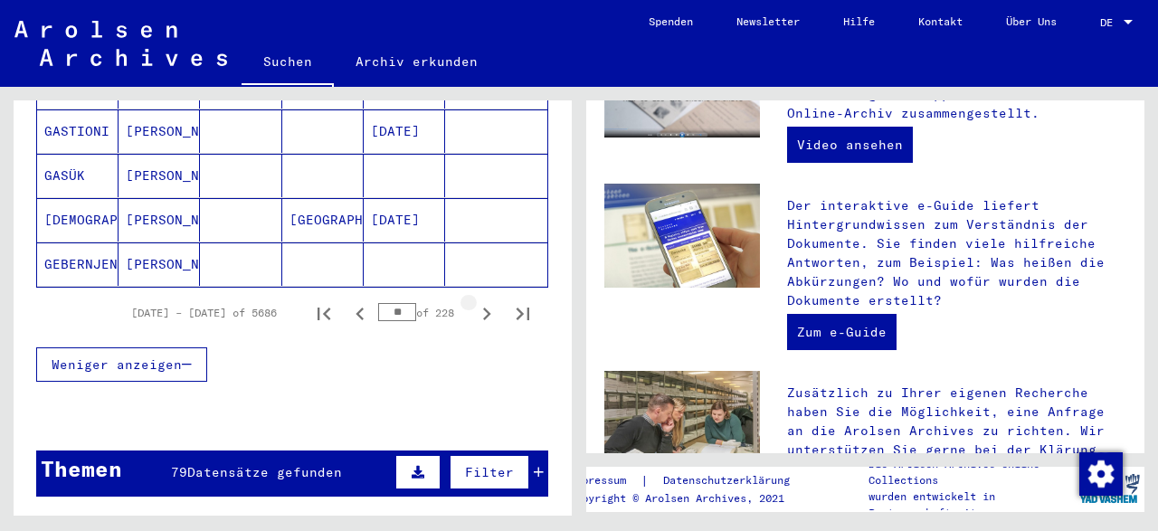
click at [467, 304] on div "** of 228" at bounding box center [423, 312] width 90 height 17
click at [455, 304] on div "** of 228" at bounding box center [423, 312] width 90 height 17
click at [486, 301] on icon "Next page" at bounding box center [486, 313] width 25 height 25
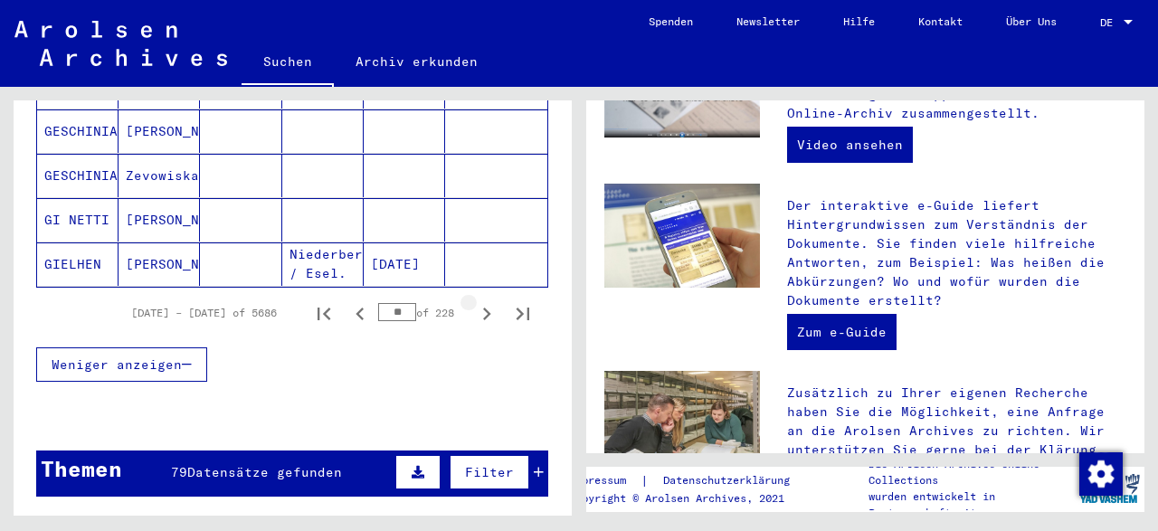
click at [486, 301] on icon "Next page" at bounding box center [486, 313] width 25 height 25
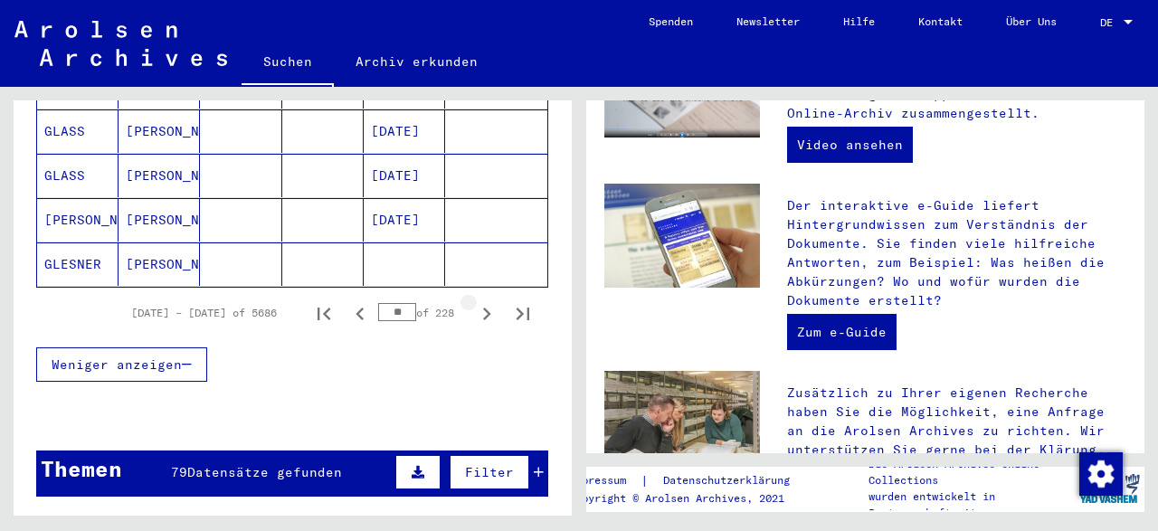
click at [486, 301] on icon "Next page" at bounding box center [486, 313] width 25 height 25
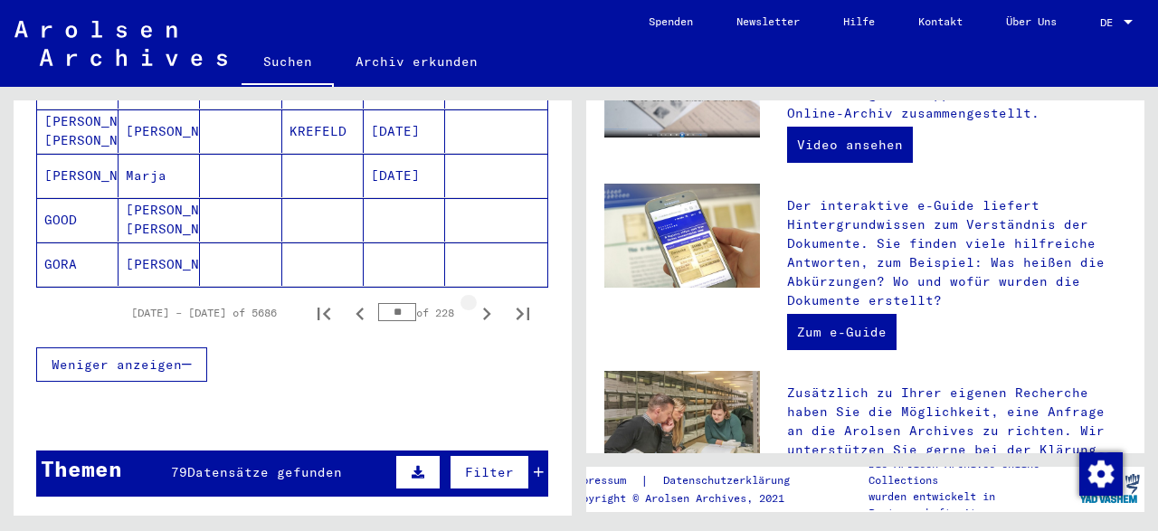
click at [486, 301] on icon "Next page" at bounding box center [486, 313] width 25 height 25
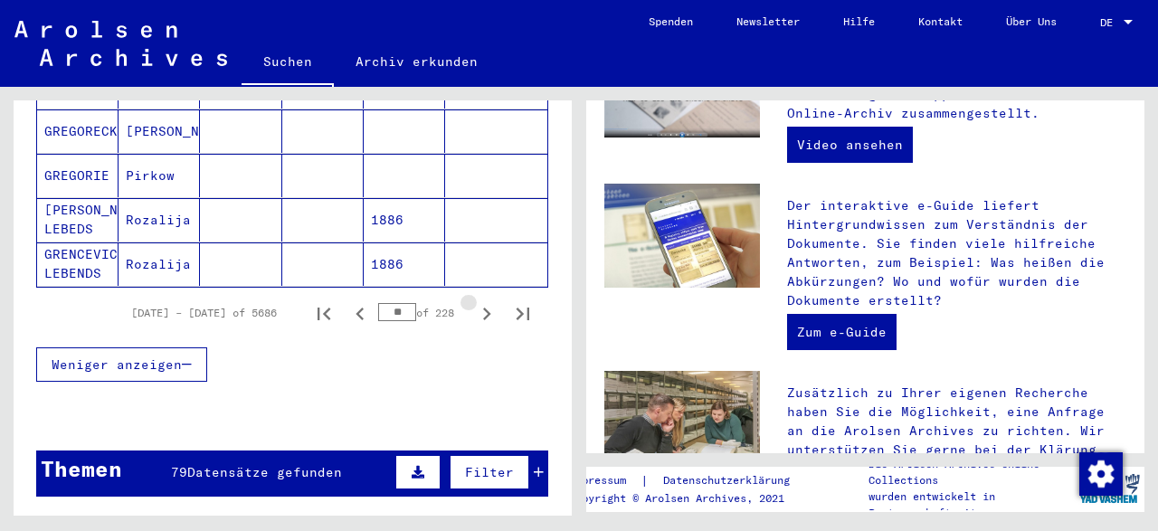
click at [486, 301] on icon "Next page" at bounding box center [486, 313] width 25 height 25
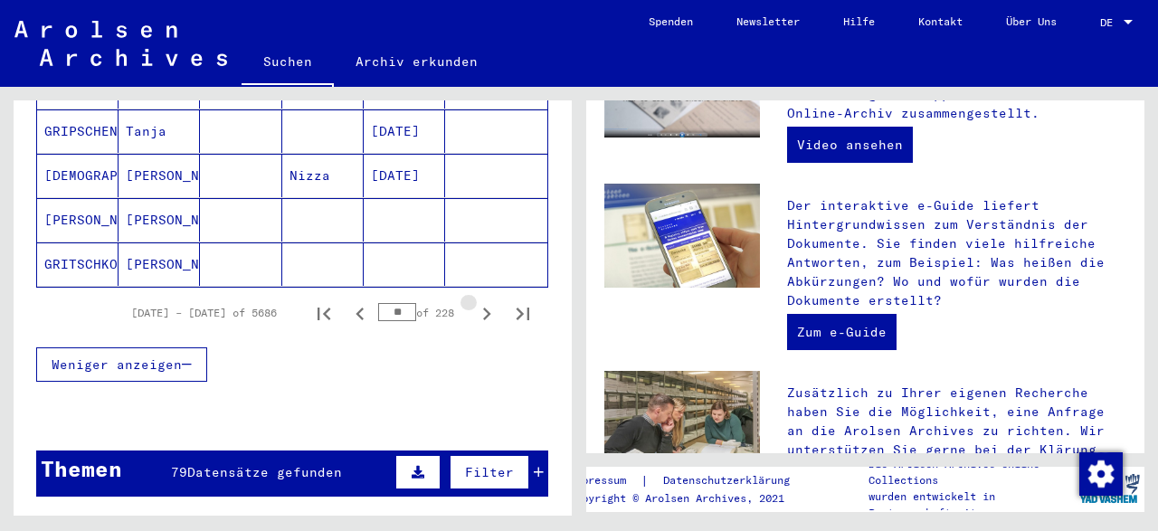
click at [486, 301] on icon "Next page" at bounding box center [486, 313] width 25 height 25
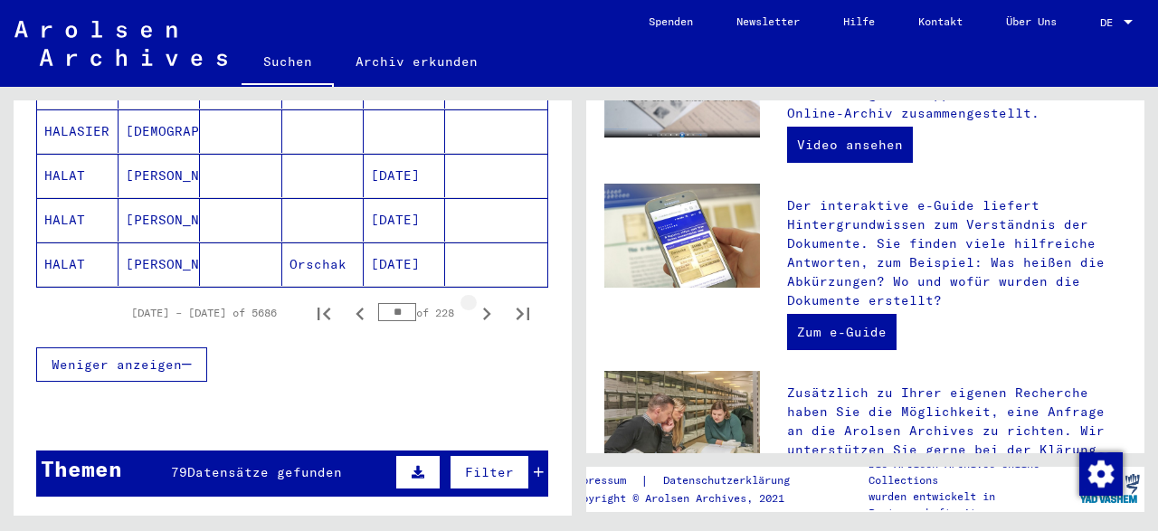
click at [486, 301] on icon "Next page" at bounding box center [486, 313] width 25 height 25
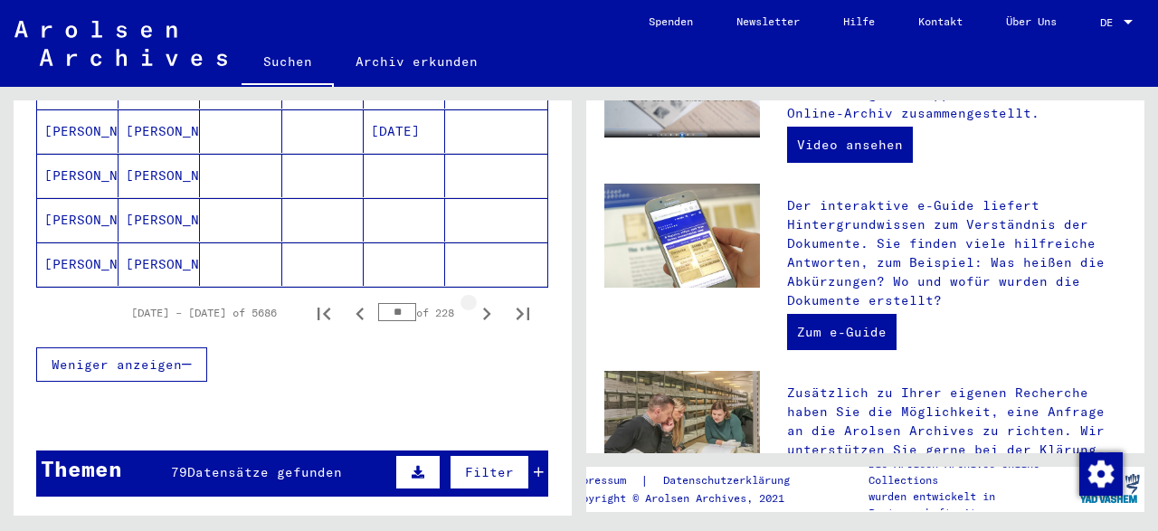
click at [486, 301] on icon "Next page" at bounding box center [486, 313] width 25 height 25
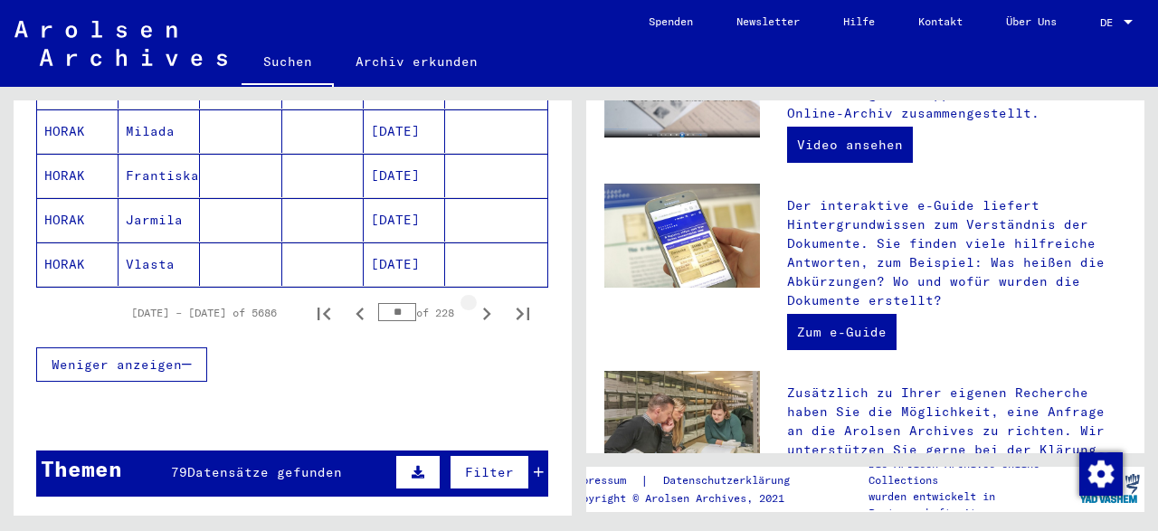
click at [486, 301] on icon "Next page" at bounding box center [486, 313] width 25 height 25
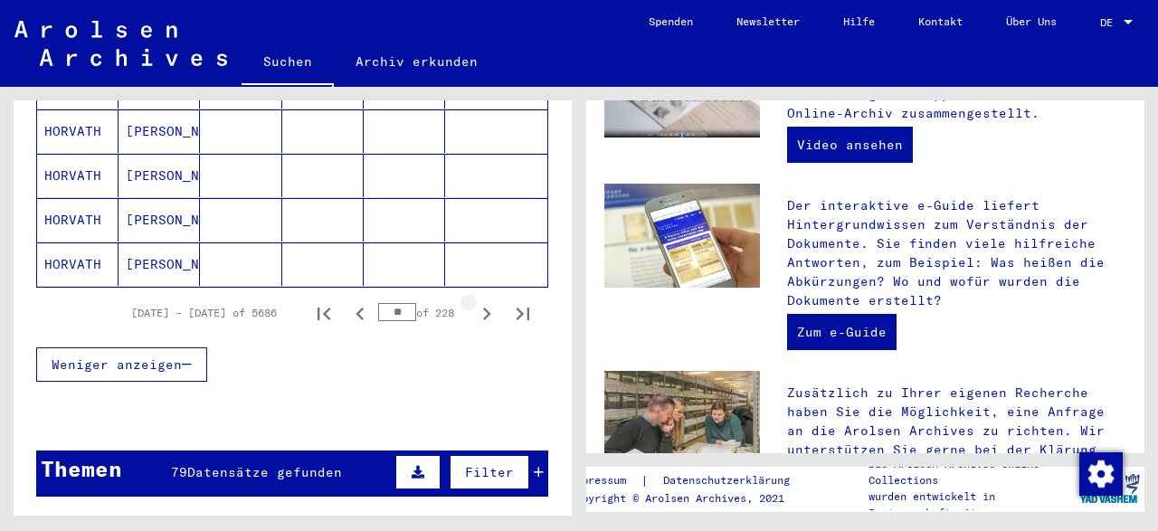
click at [486, 301] on icon "Next page" at bounding box center [486, 313] width 25 height 25
click at [485, 301] on icon "Next page" at bounding box center [486, 313] width 25 height 25
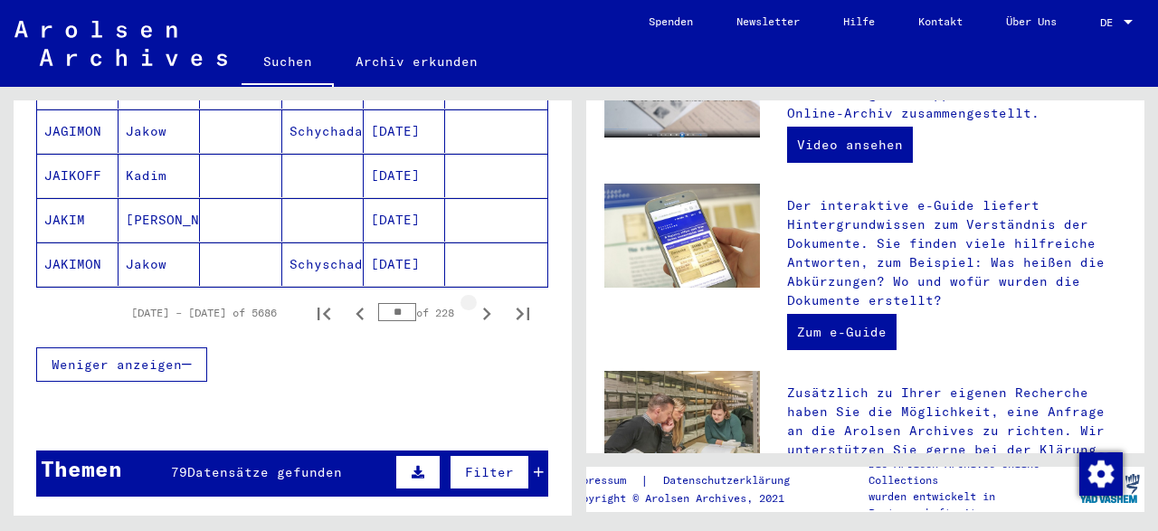
click at [485, 301] on icon "Next page" at bounding box center [486, 313] width 25 height 25
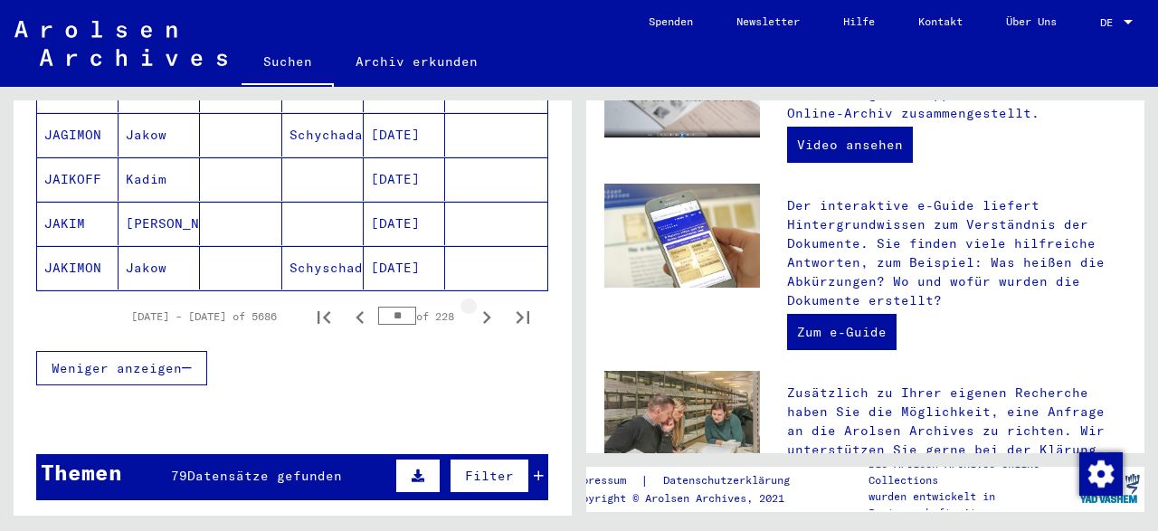
scroll to position [1300, 0]
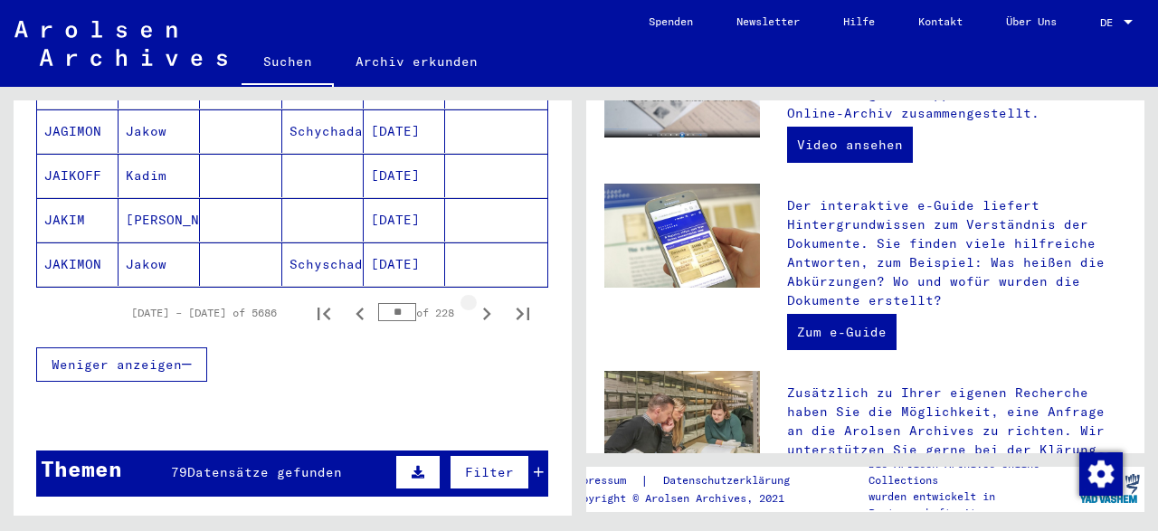
click at [485, 301] on icon "Next page" at bounding box center [486, 313] width 25 height 25
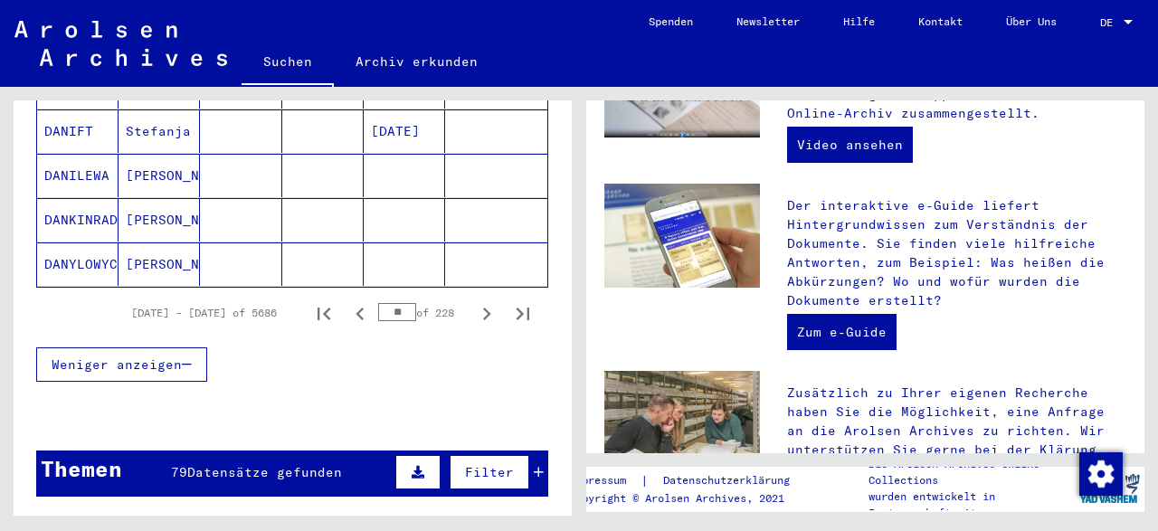
click at [485, 301] on icon "Next page" at bounding box center [486, 313] width 25 height 25
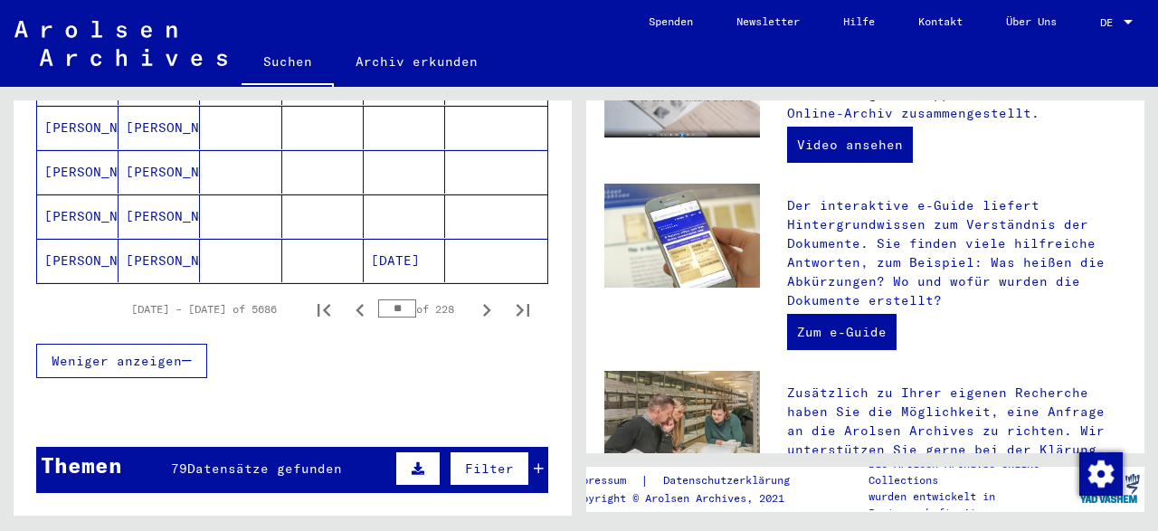
click at [485, 298] on icon "Next page" at bounding box center [486, 310] width 25 height 25
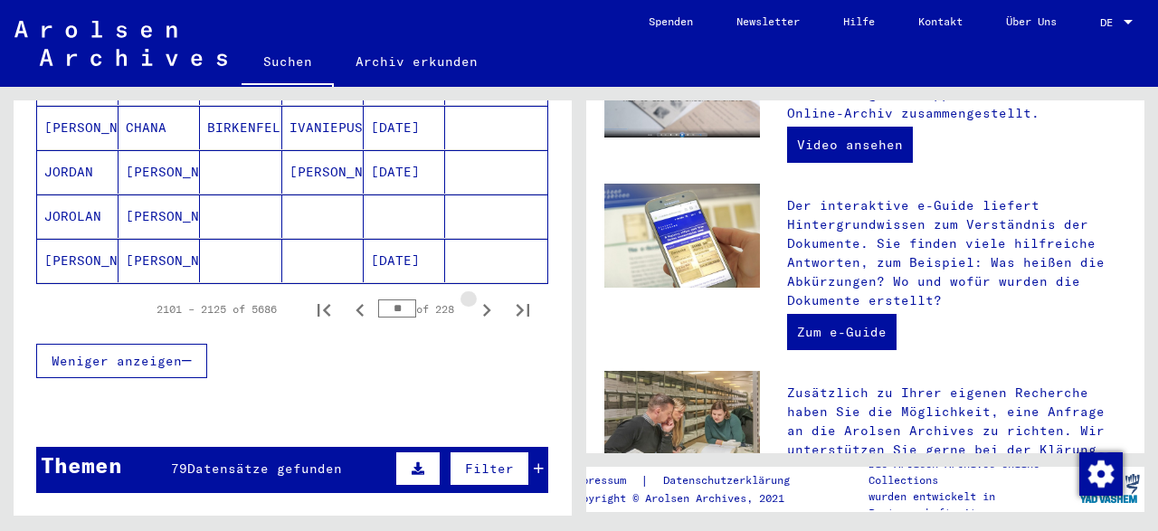
scroll to position [1297, 0]
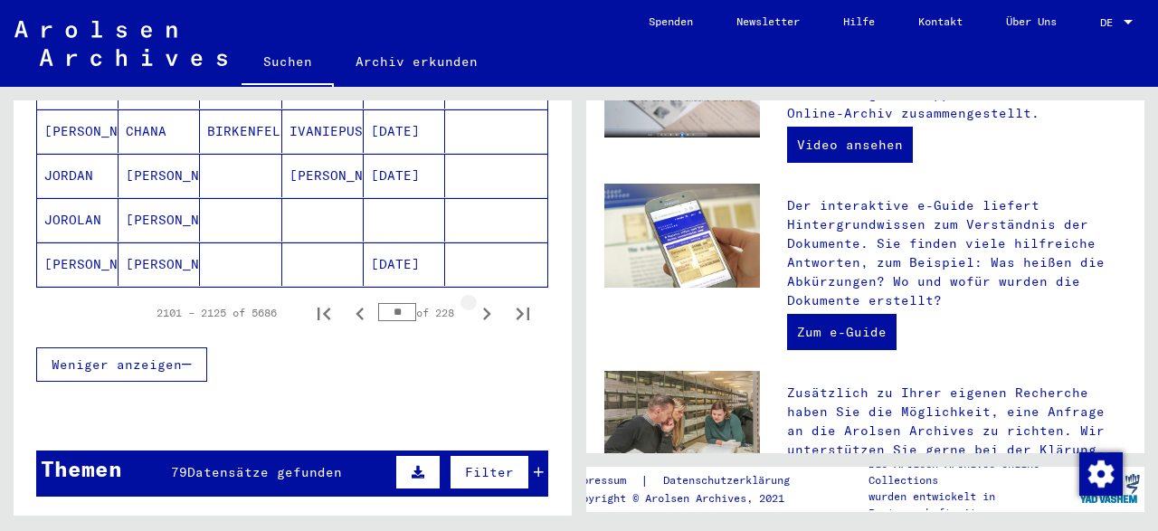
click at [485, 301] on icon "Next page" at bounding box center [486, 313] width 25 height 25
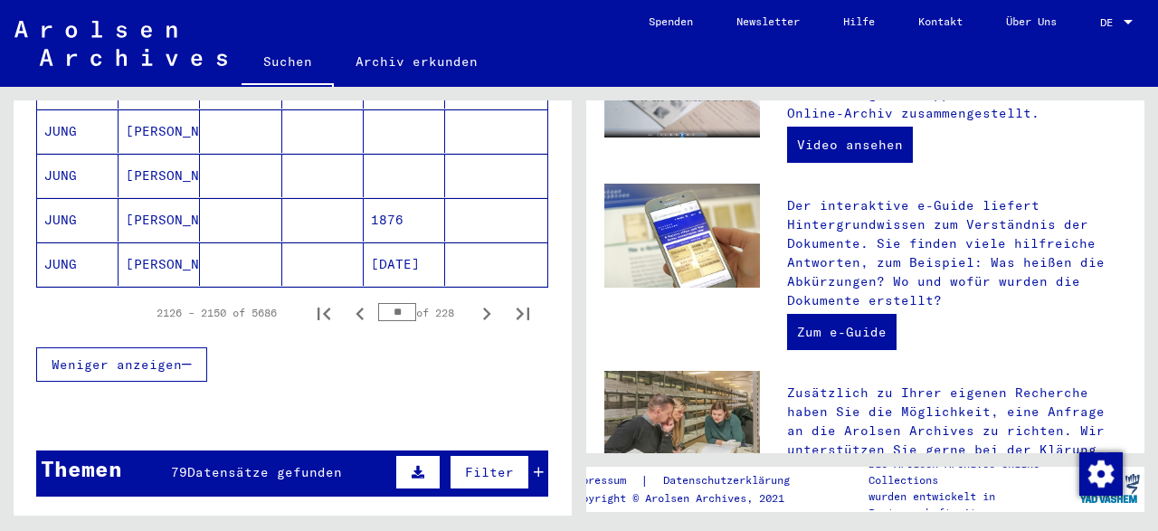
click at [485, 301] on icon "Next page" at bounding box center [486, 313] width 25 height 25
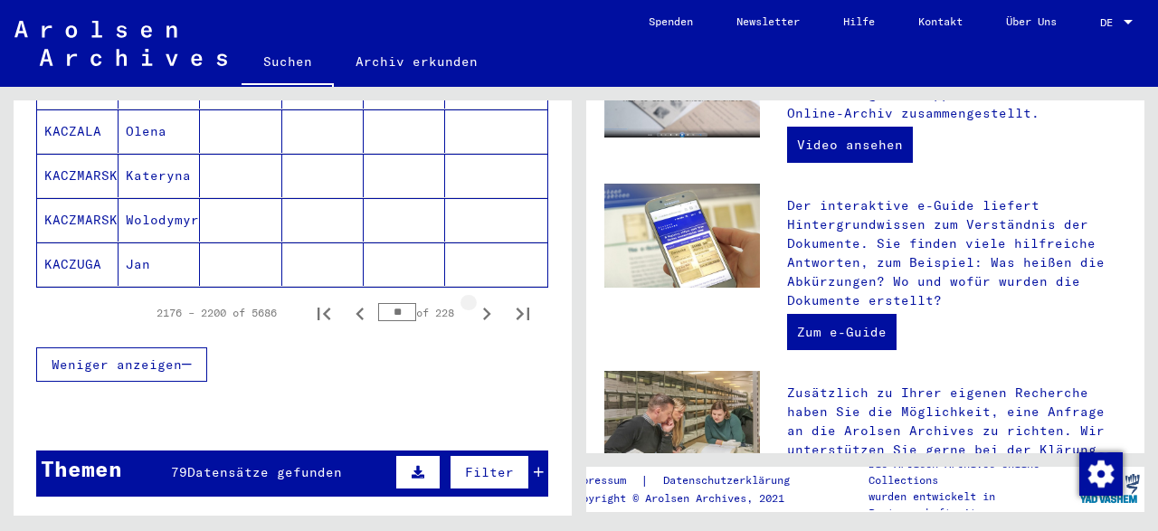
click at [485, 301] on icon "Next page" at bounding box center [486, 313] width 25 height 25
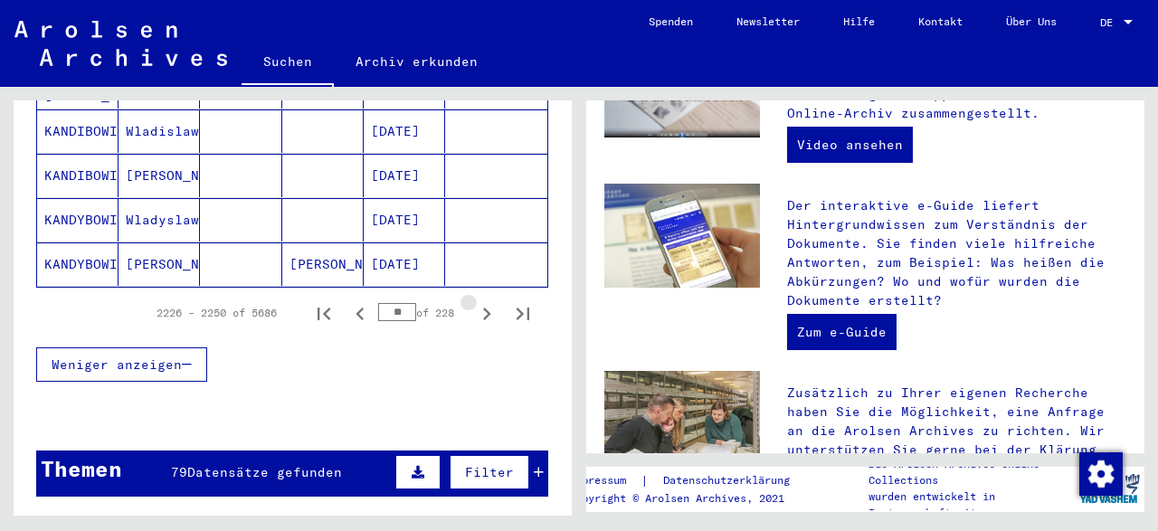
click at [485, 301] on icon "Next page" at bounding box center [486, 313] width 25 height 25
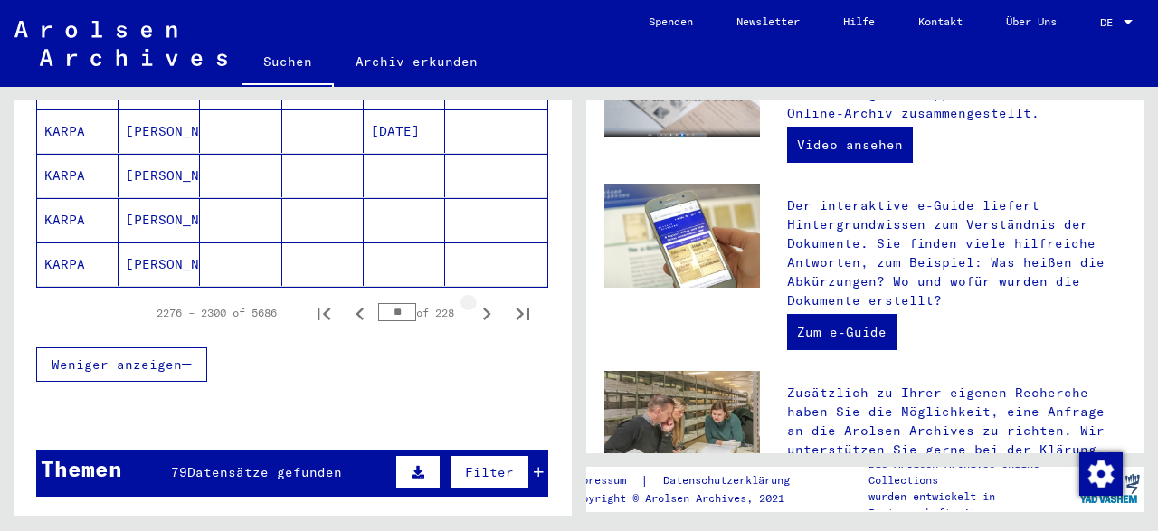
click at [485, 301] on icon "Next page" at bounding box center [486, 313] width 25 height 25
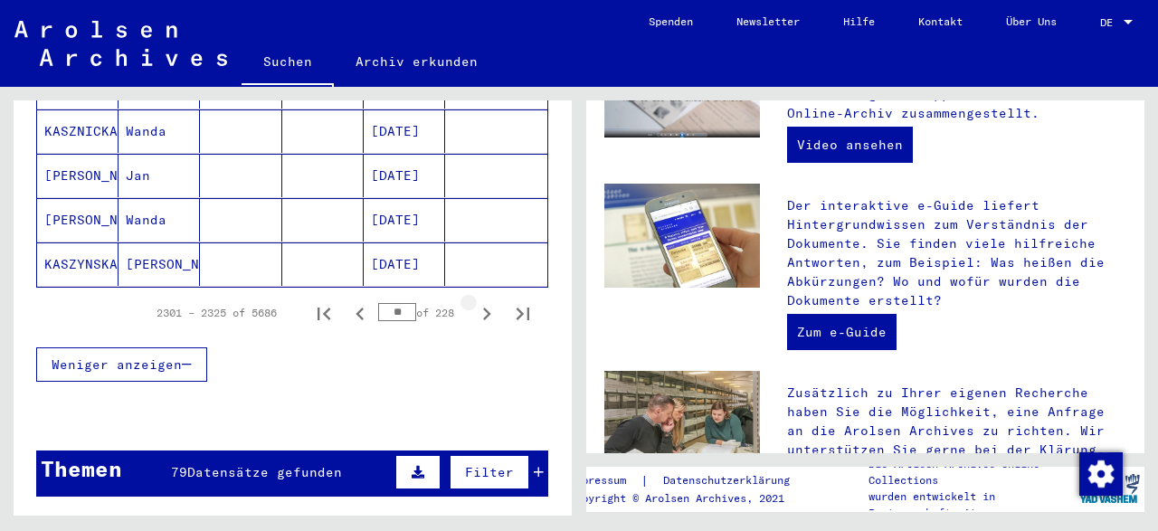
click at [485, 301] on icon "Next page" at bounding box center [486, 313] width 25 height 25
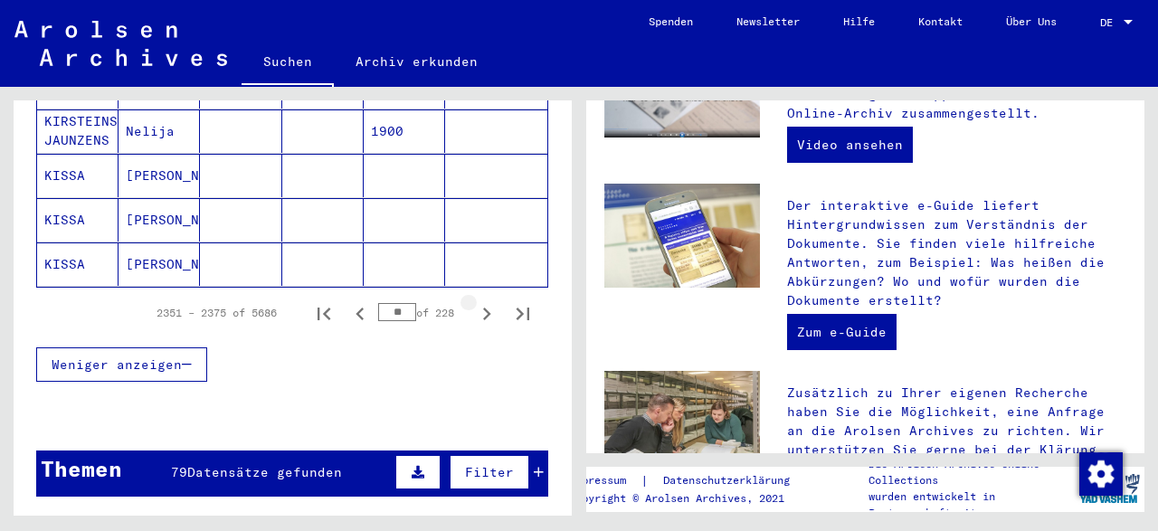
click at [485, 301] on icon "Next page" at bounding box center [486, 313] width 25 height 25
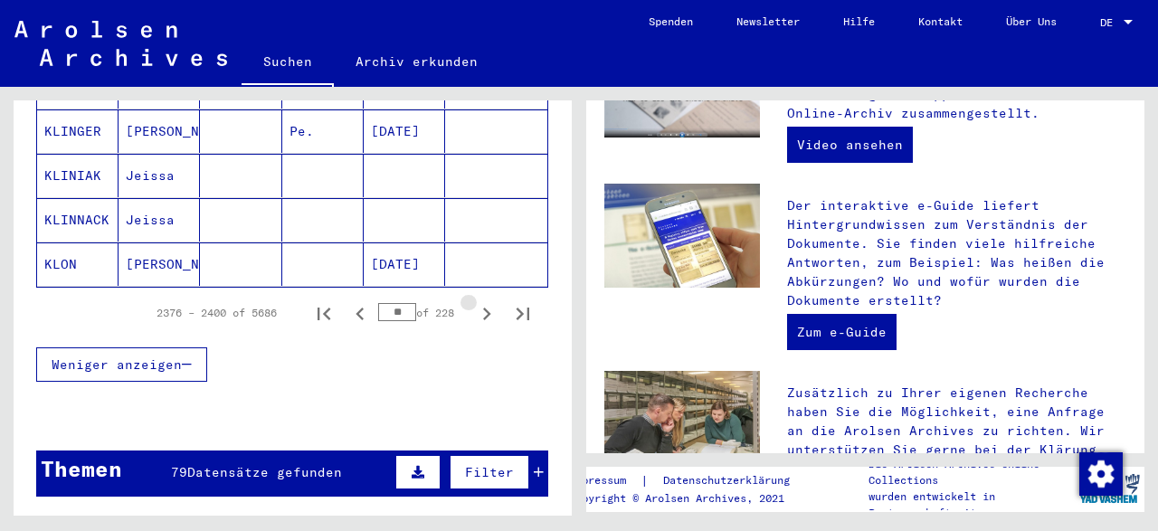
click at [485, 301] on icon "Next page" at bounding box center [486, 313] width 25 height 25
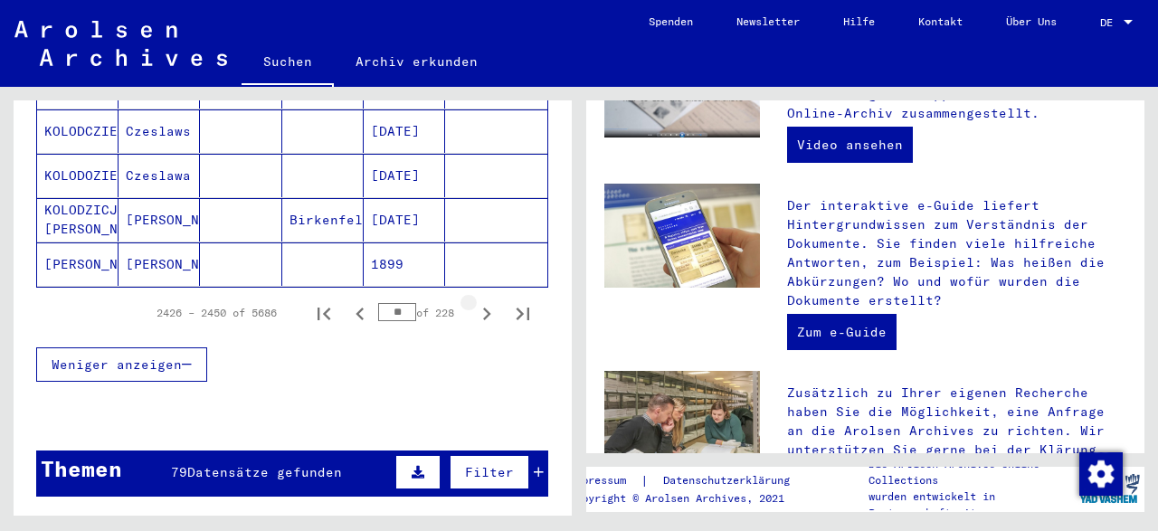
click at [482, 301] on icon "Next page" at bounding box center [486, 313] width 25 height 25
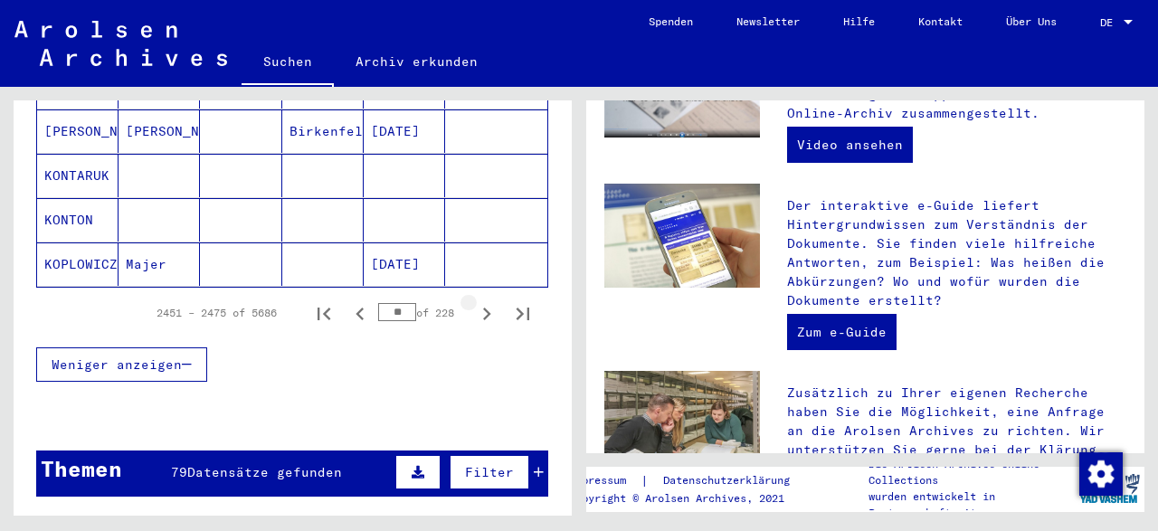
click at [481, 301] on icon "Next page" at bounding box center [486, 313] width 25 height 25
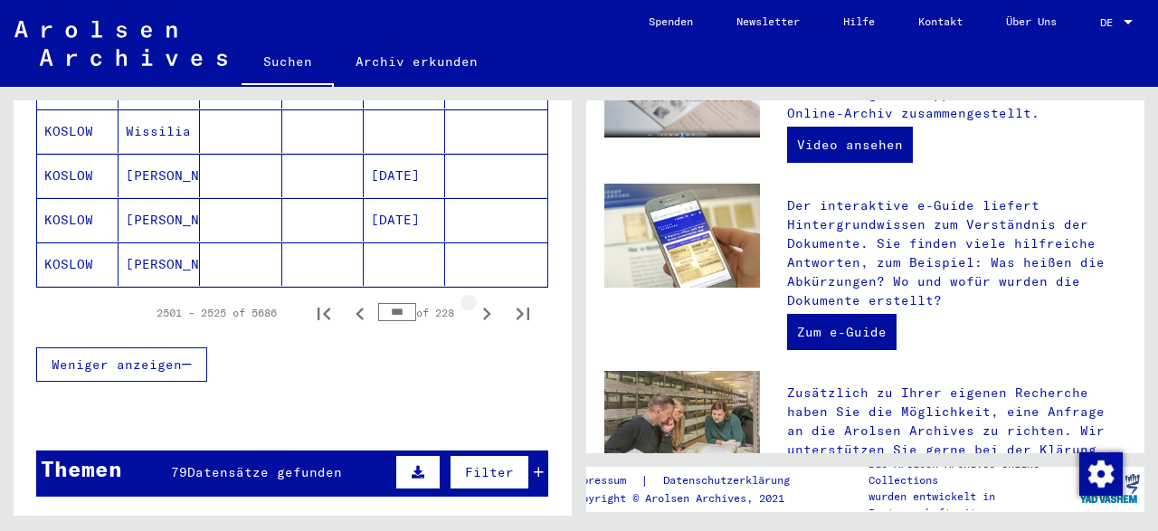
click at [481, 301] on icon "Next page" at bounding box center [486, 313] width 25 height 25
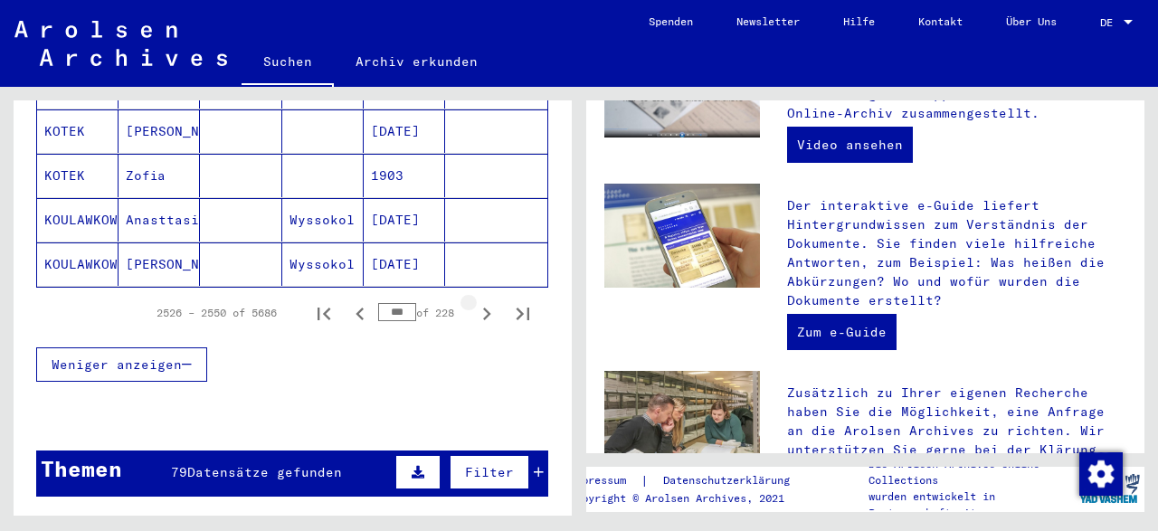
click at [481, 301] on icon "Next page" at bounding box center [486, 313] width 25 height 25
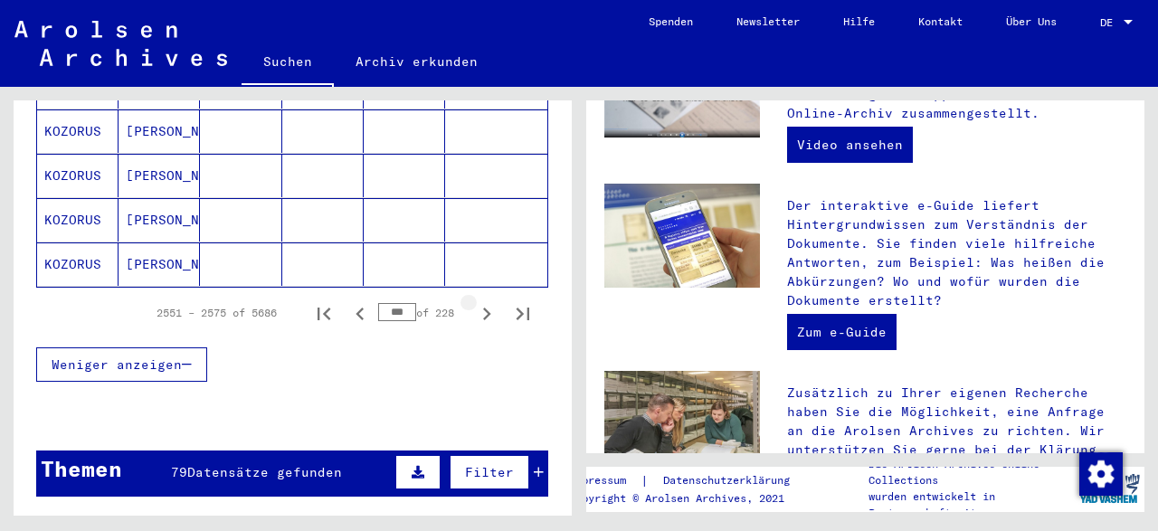
click at [481, 301] on icon "Next page" at bounding box center [486, 313] width 25 height 25
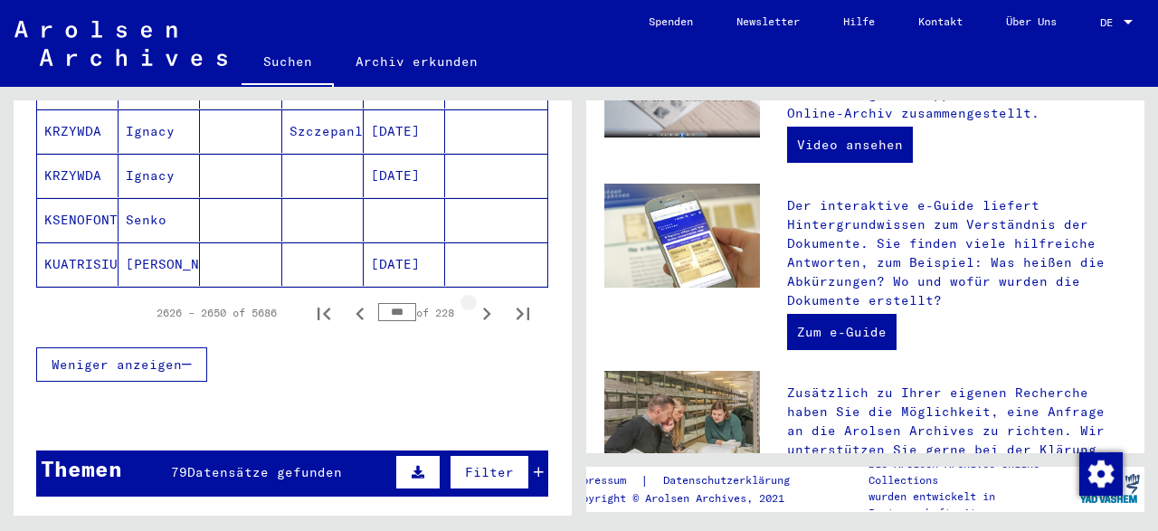
click at [481, 301] on icon "Next page" at bounding box center [486, 313] width 25 height 25
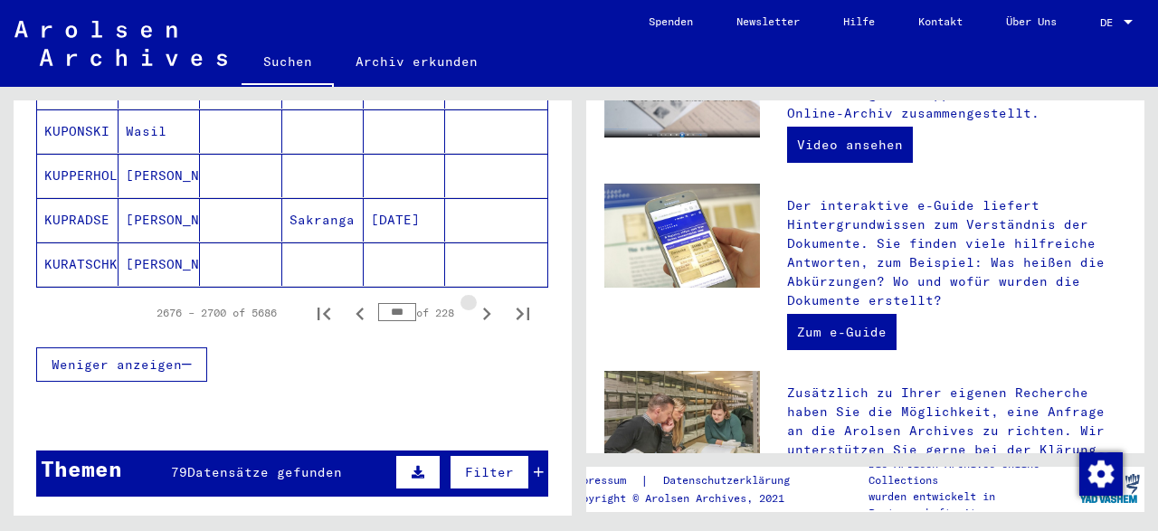
click at [481, 301] on icon "Next page" at bounding box center [486, 313] width 25 height 25
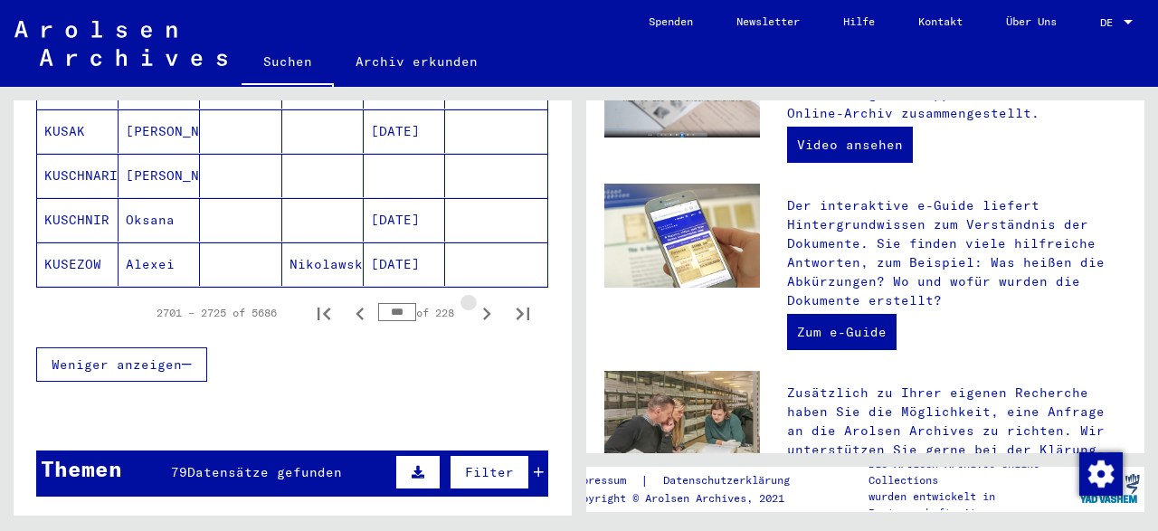
click at [481, 301] on icon "Next page" at bounding box center [486, 313] width 25 height 25
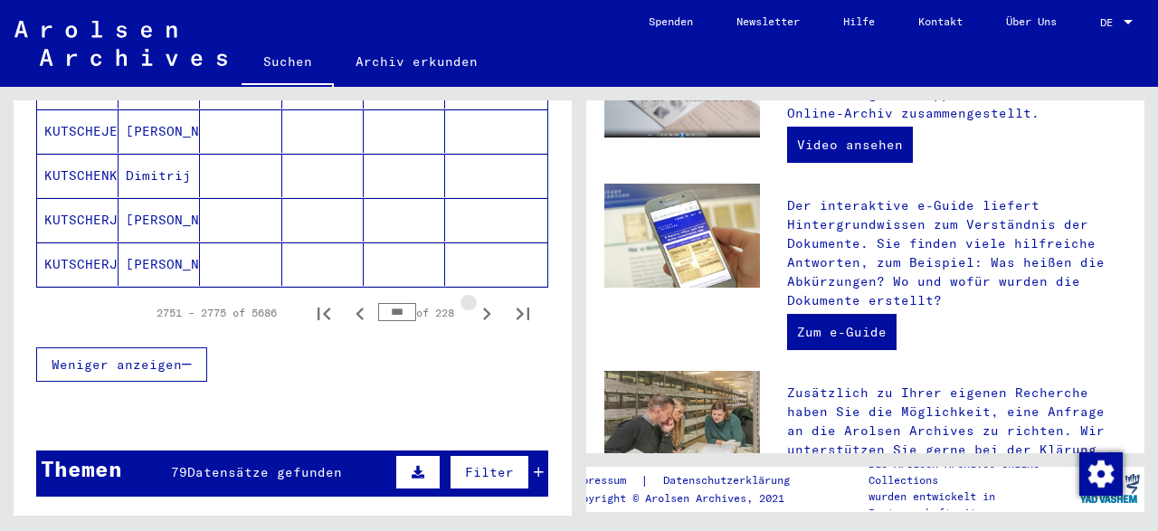
click at [481, 301] on icon "Next page" at bounding box center [486, 313] width 25 height 25
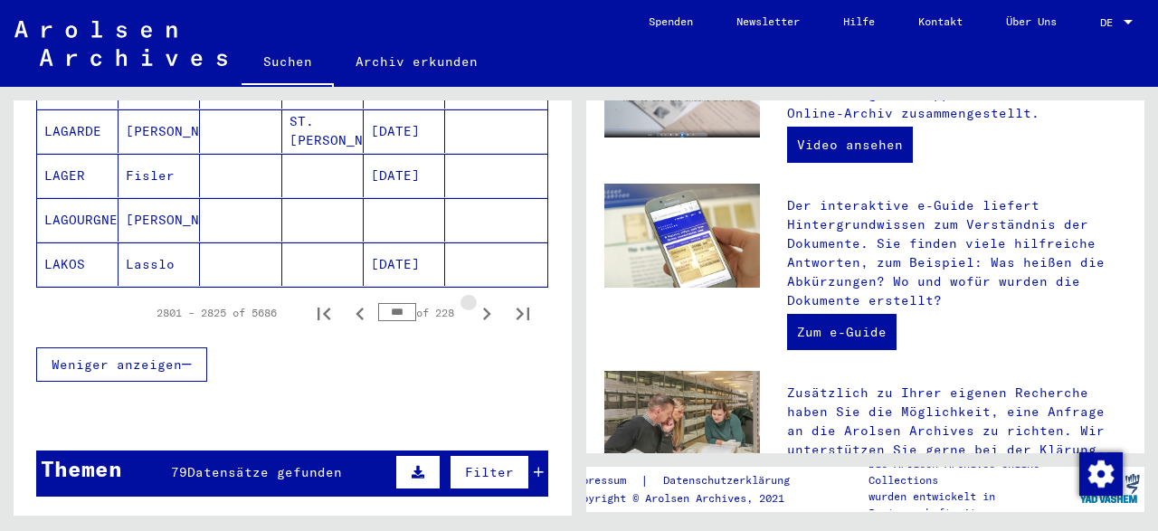
click at [481, 301] on icon "Next page" at bounding box center [486, 313] width 25 height 25
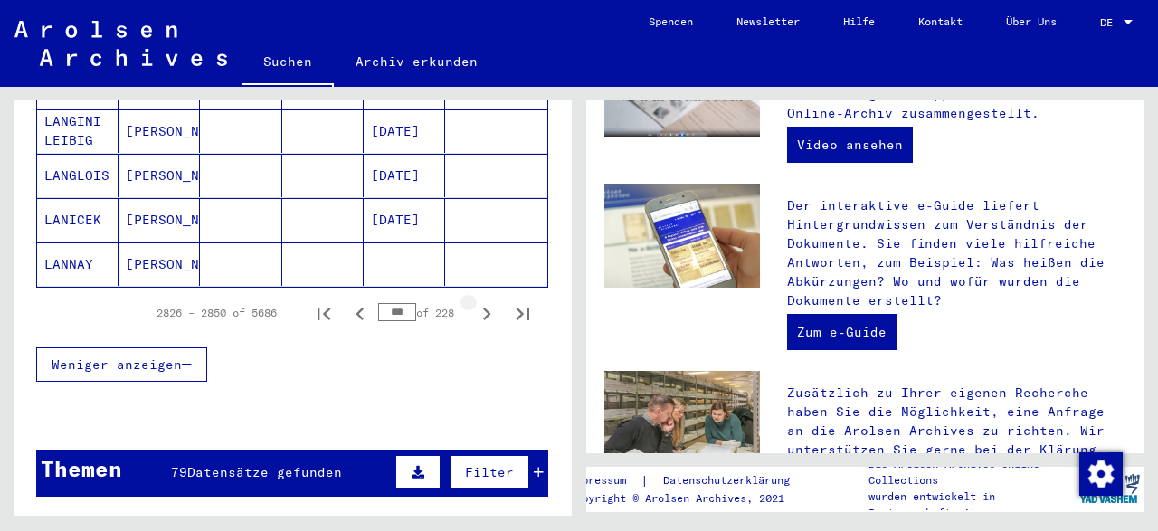
click at [481, 301] on icon "Next page" at bounding box center [486, 313] width 25 height 25
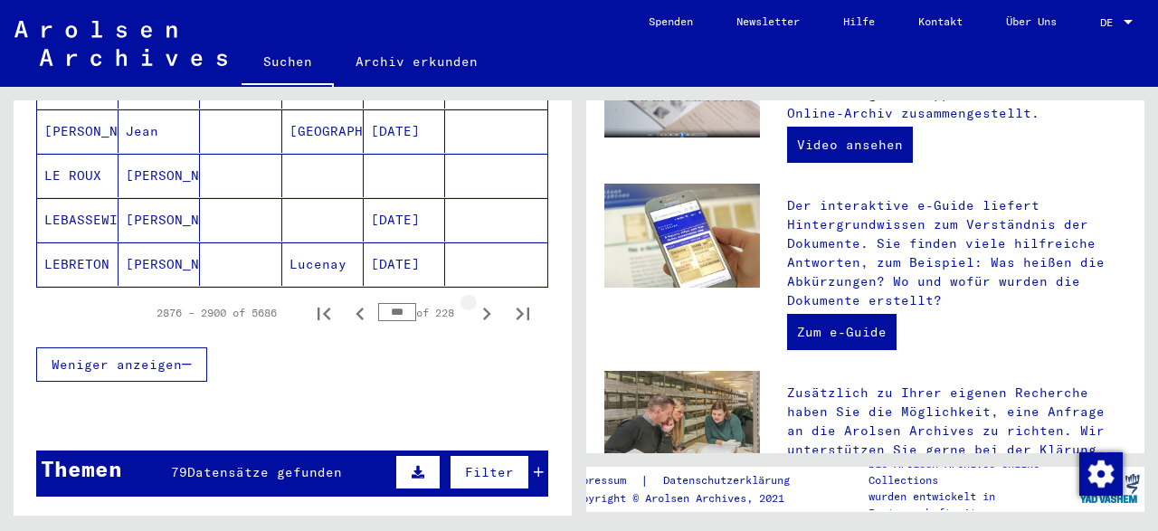
click at [481, 301] on icon "Next page" at bounding box center [486, 313] width 25 height 25
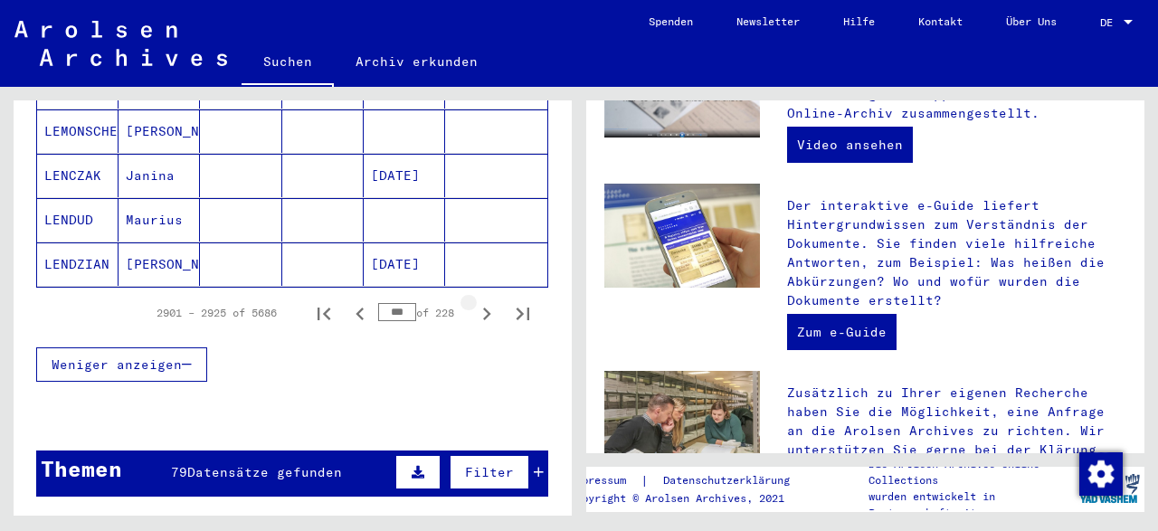
click at [481, 301] on icon "Next page" at bounding box center [486, 313] width 25 height 25
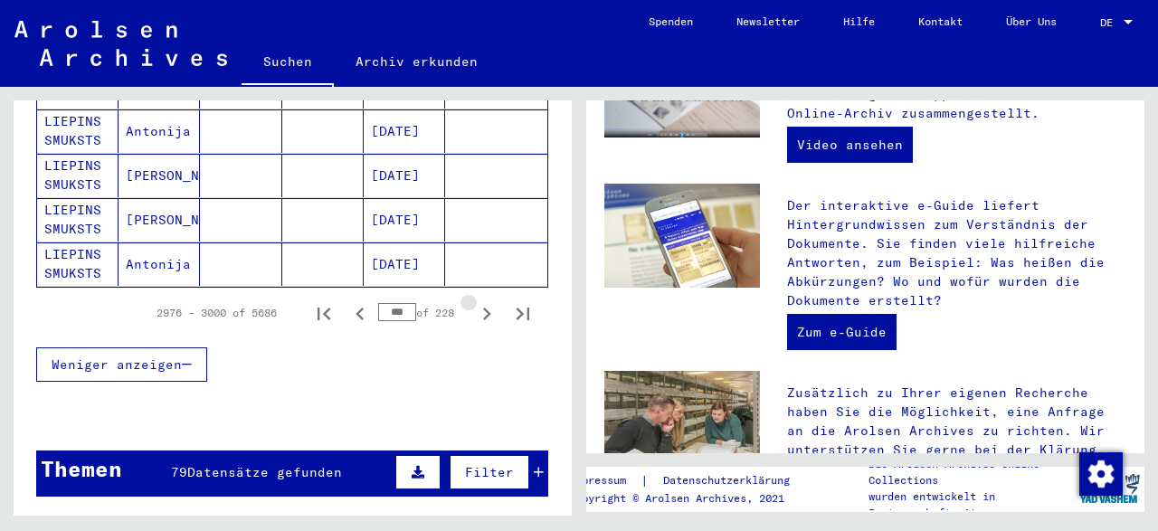
click at [481, 301] on icon "Next page" at bounding box center [486, 313] width 25 height 25
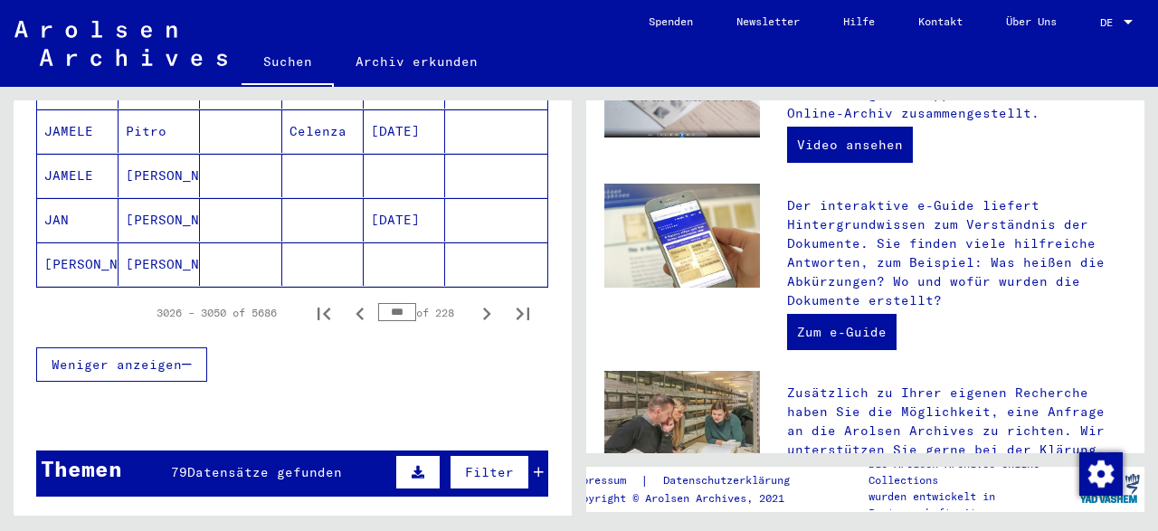
click at [481, 301] on icon "Next page" at bounding box center [486, 313] width 25 height 25
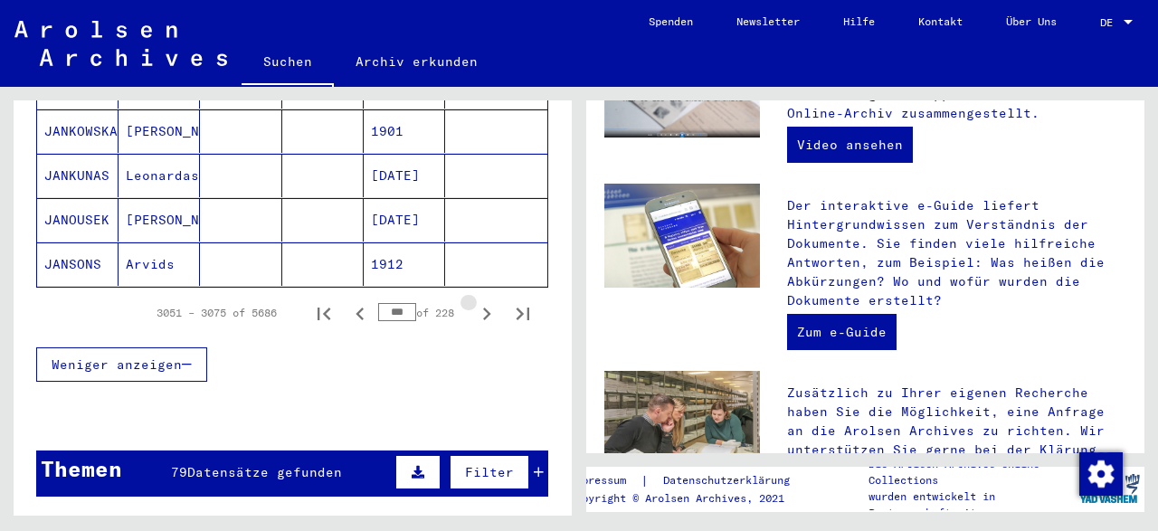
click at [481, 301] on icon "Next page" at bounding box center [486, 313] width 25 height 25
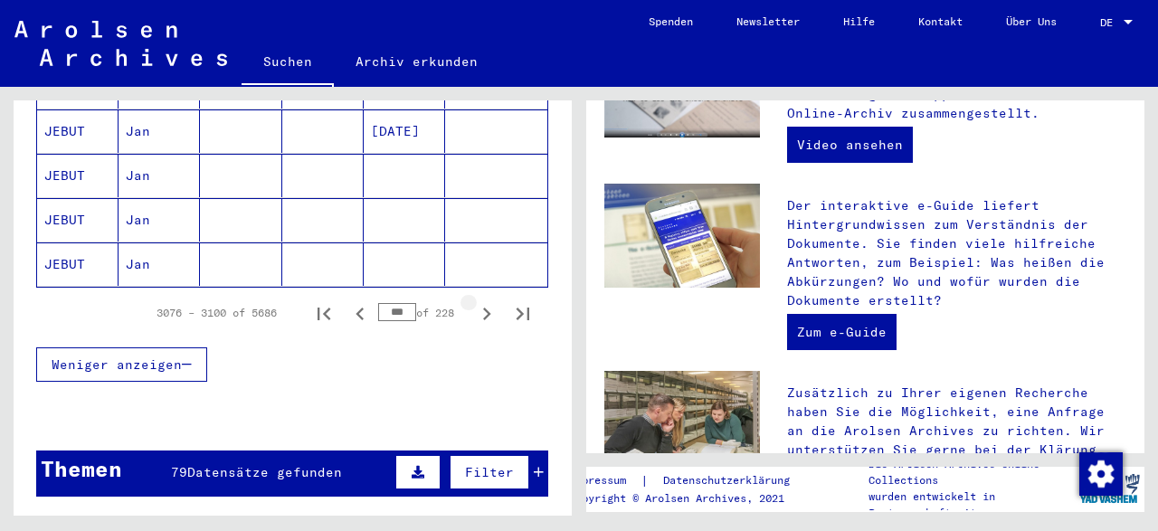
click at [481, 301] on icon "Next page" at bounding box center [486, 313] width 25 height 25
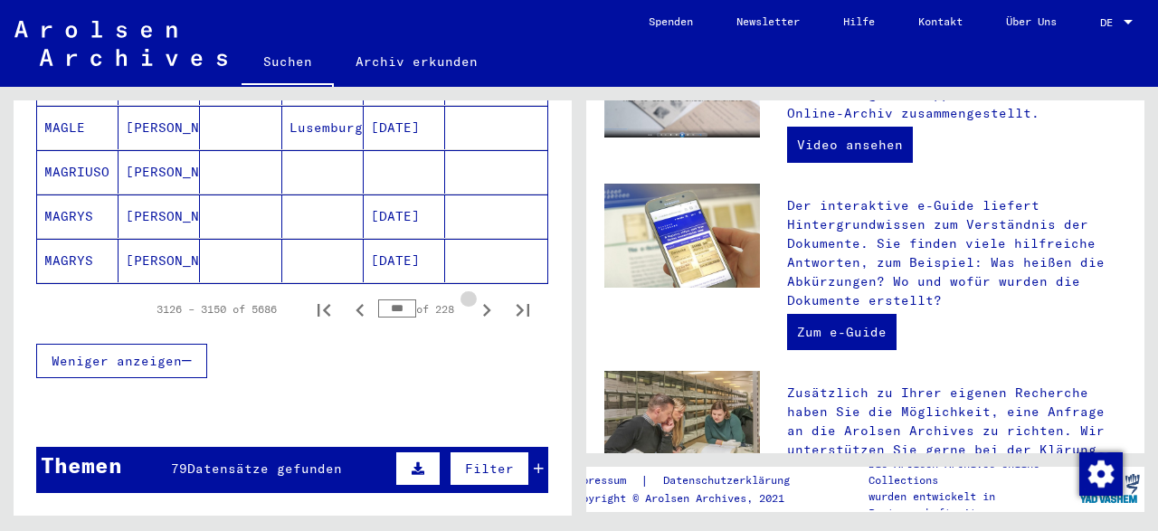
click at [481, 298] on icon "Next page" at bounding box center [486, 310] width 25 height 25
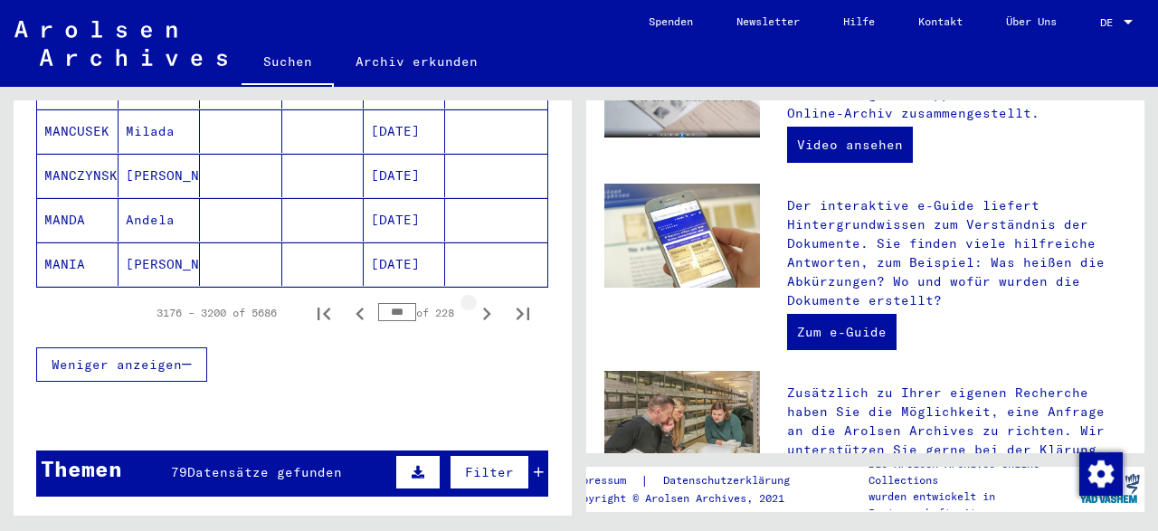
click at [481, 301] on icon "Next page" at bounding box center [486, 313] width 25 height 25
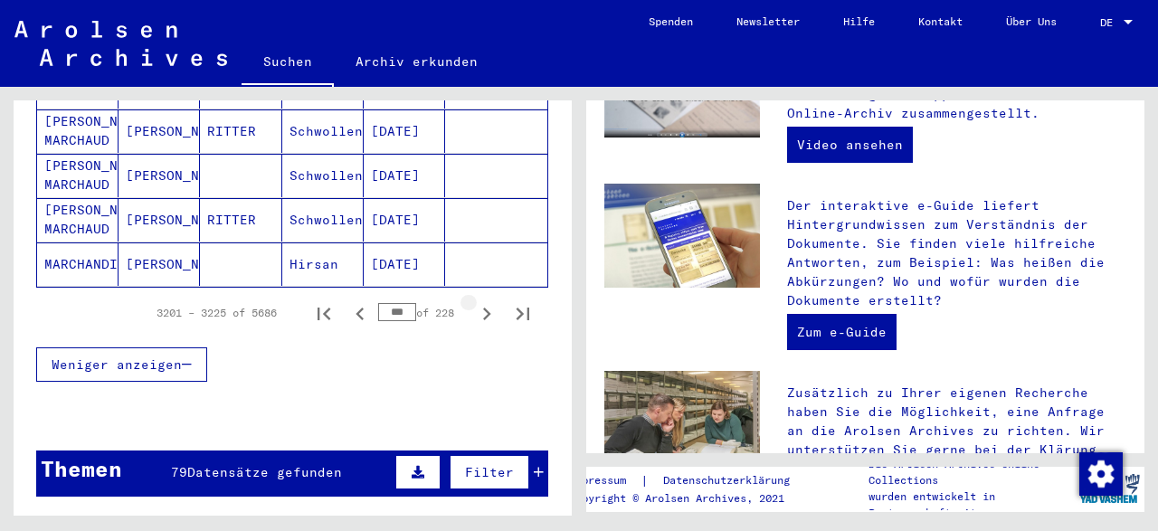
click at [481, 301] on icon "Next page" at bounding box center [486, 313] width 25 height 25
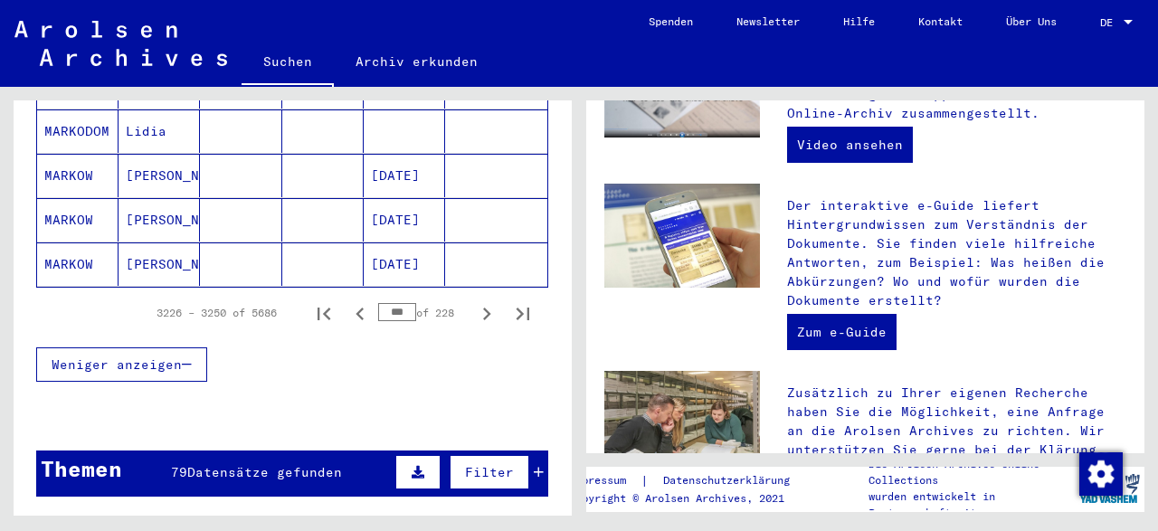
click at [481, 301] on icon "Next page" at bounding box center [486, 313] width 25 height 25
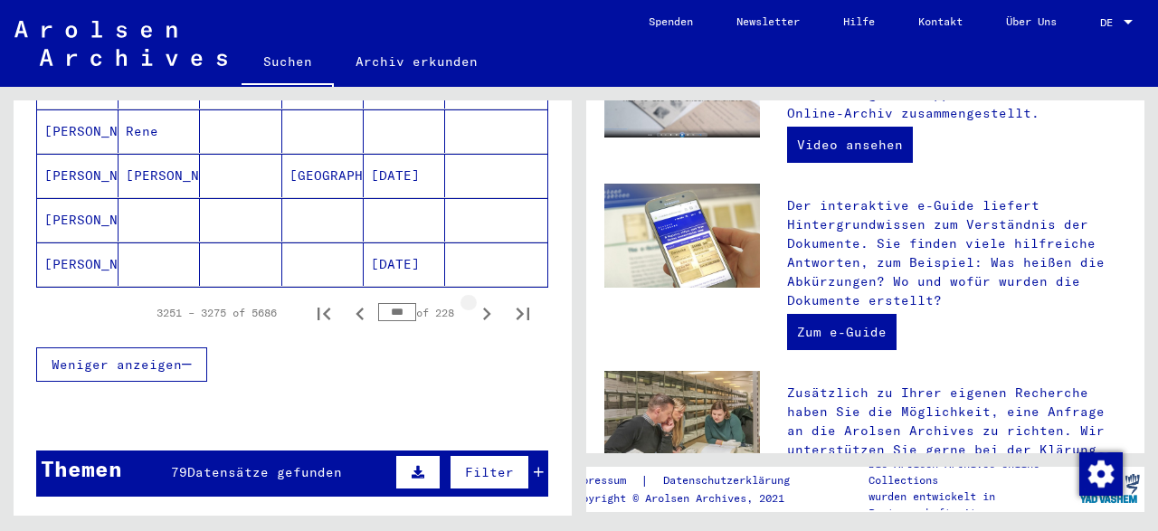
click at [481, 301] on icon "Next page" at bounding box center [486, 313] width 25 height 25
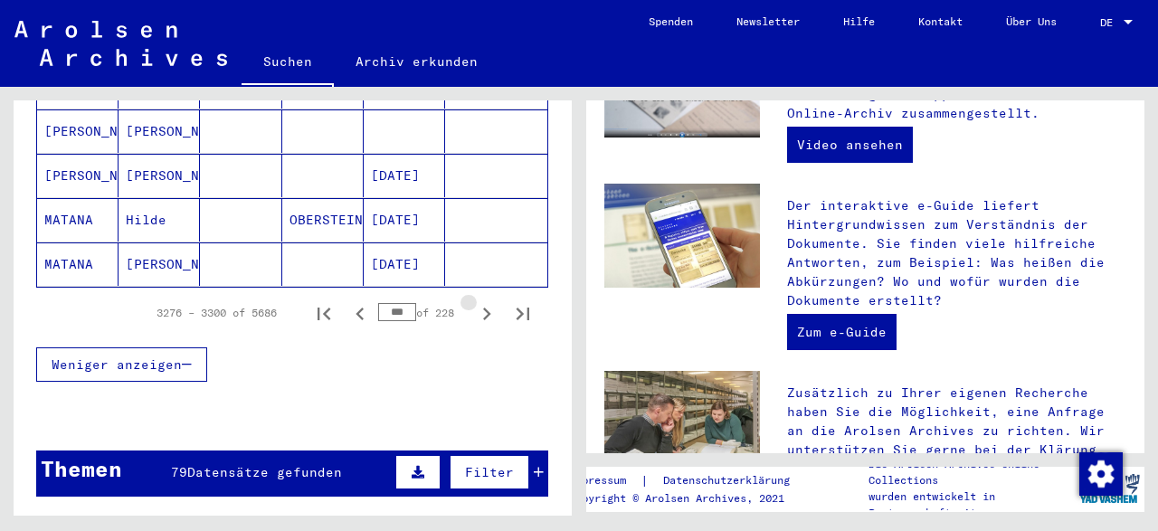
click at [481, 301] on icon "Next page" at bounding box center [486, 313] width 25 height 25
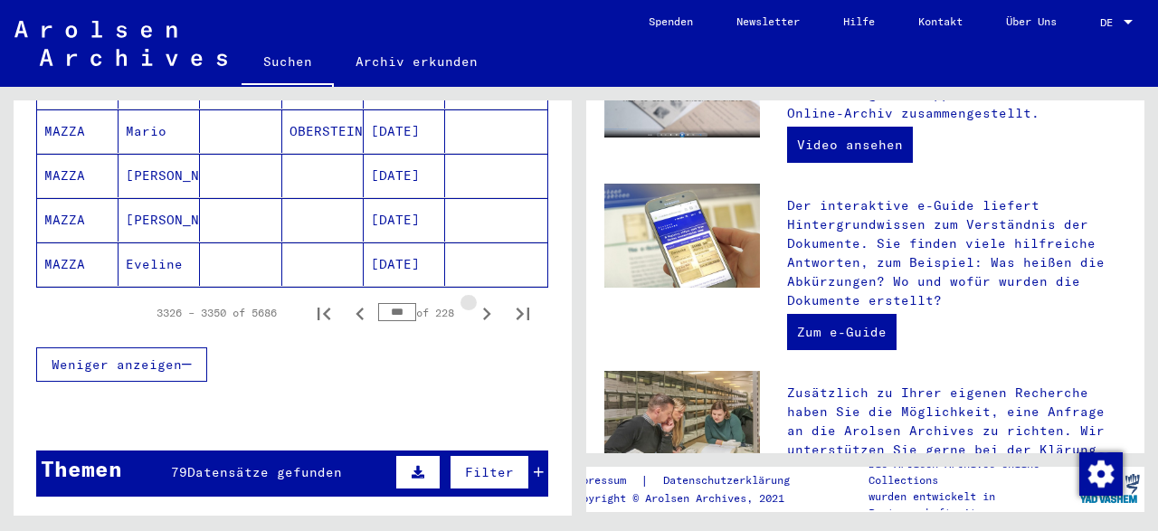
click at [481, 301] on icon "Next page" at bounding box center [486, 313] width 25 height 25
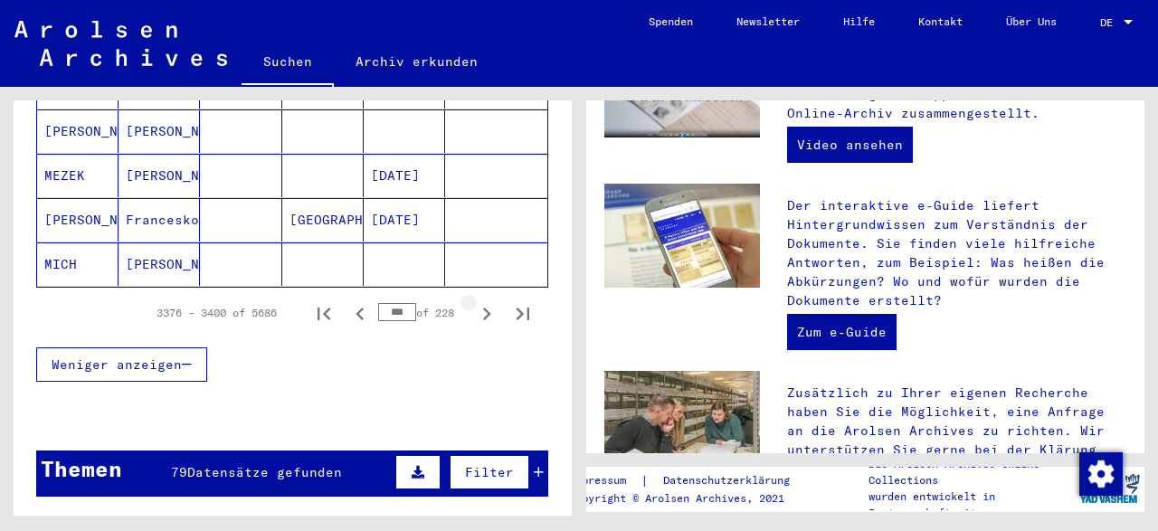
click at [481, 301] on icon "Next page" at bounding box center [486, 313] width 25 height 25
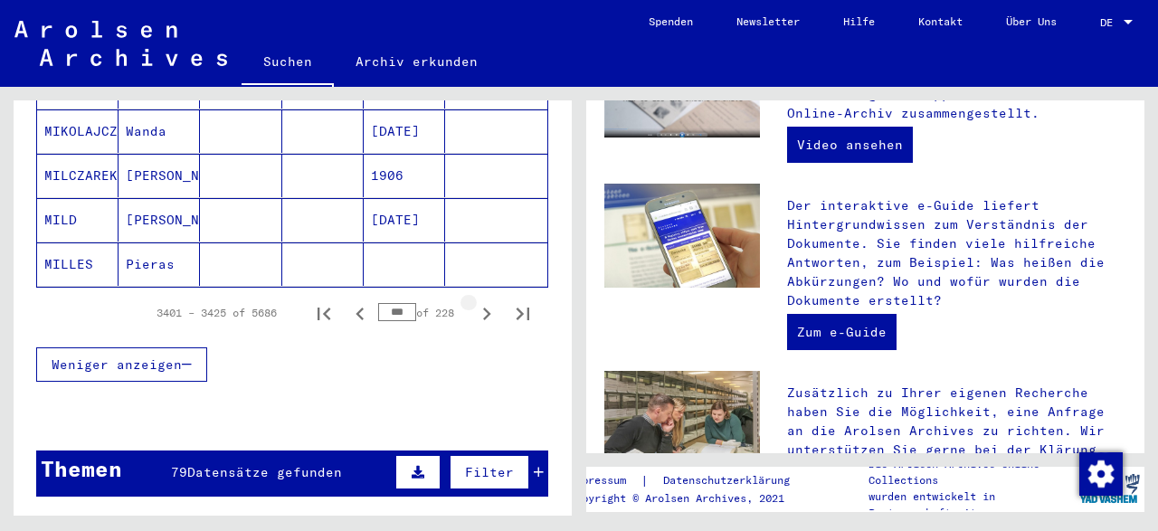
click at [481, 301] on icon "Next page" at bounding box center [486, 313] width 25 height 25
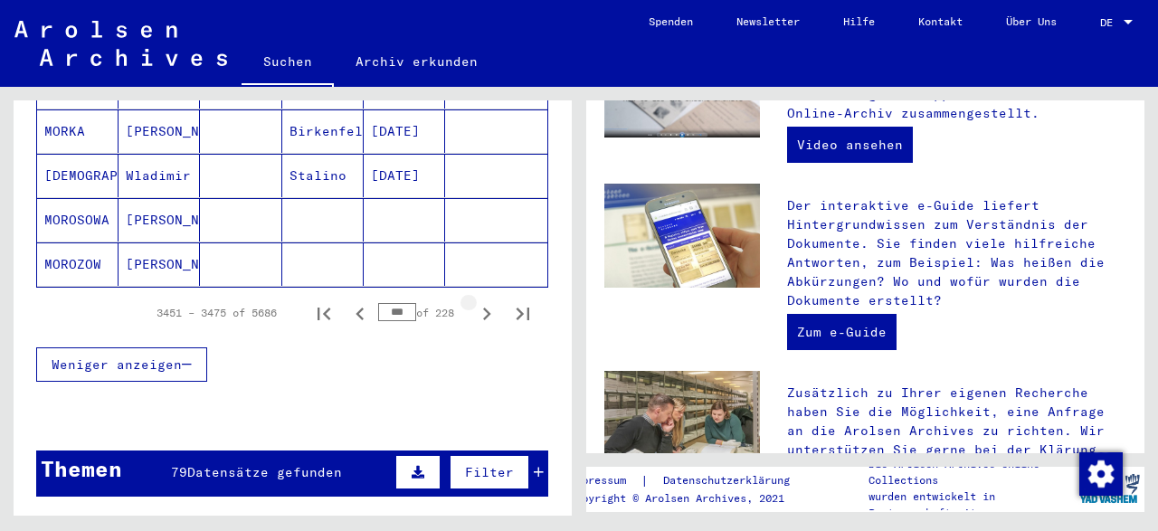
click at [481, 301] on icon "Next page" at bounding box center [486, 313] width 25 height 25
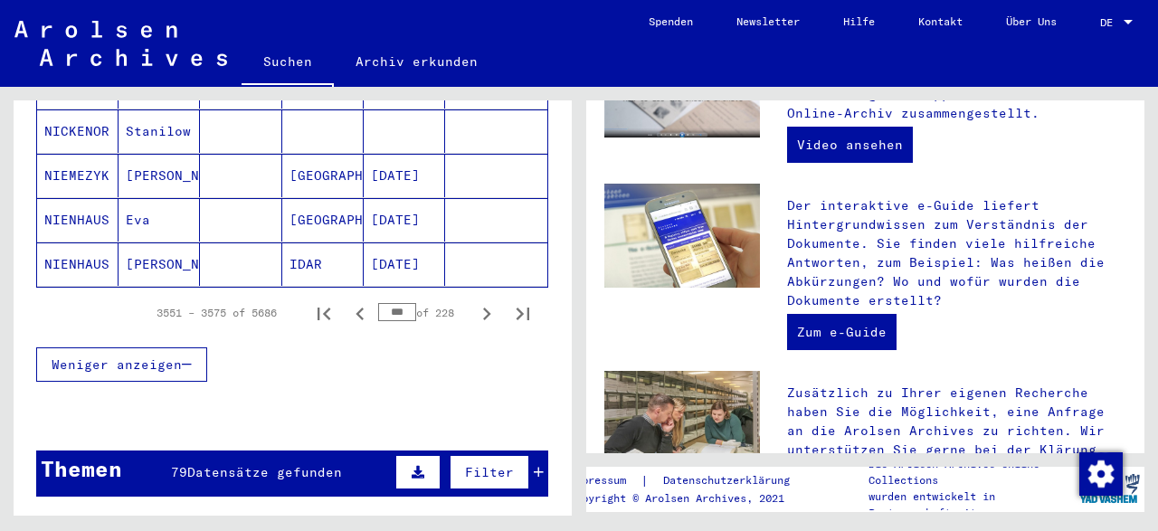
click at [481, 301] on icon "Next page" at bounding box center [486, 313] width 25 height 25
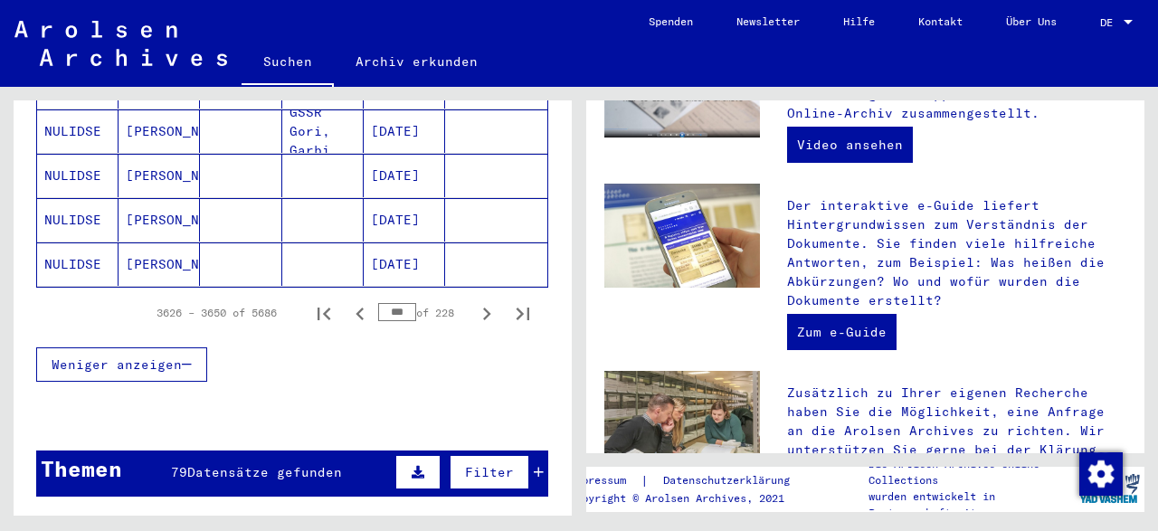
click at [481, 301] on icon "Next page" at bounding box center [486, 313] width 25 height 25
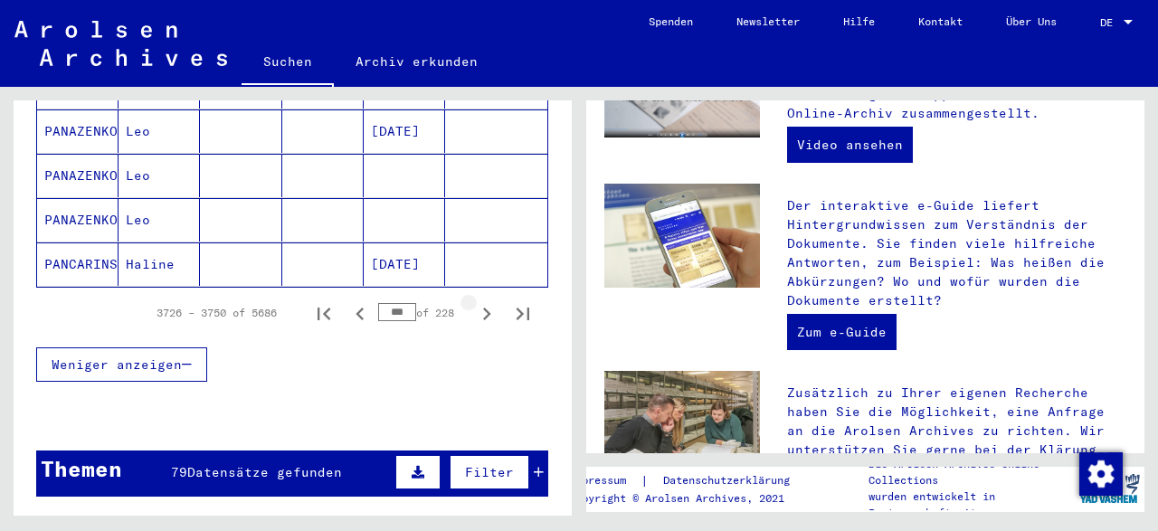
click at [481, 301] on icon "Next page" at bounding box center [486, 313] width 25 height 25
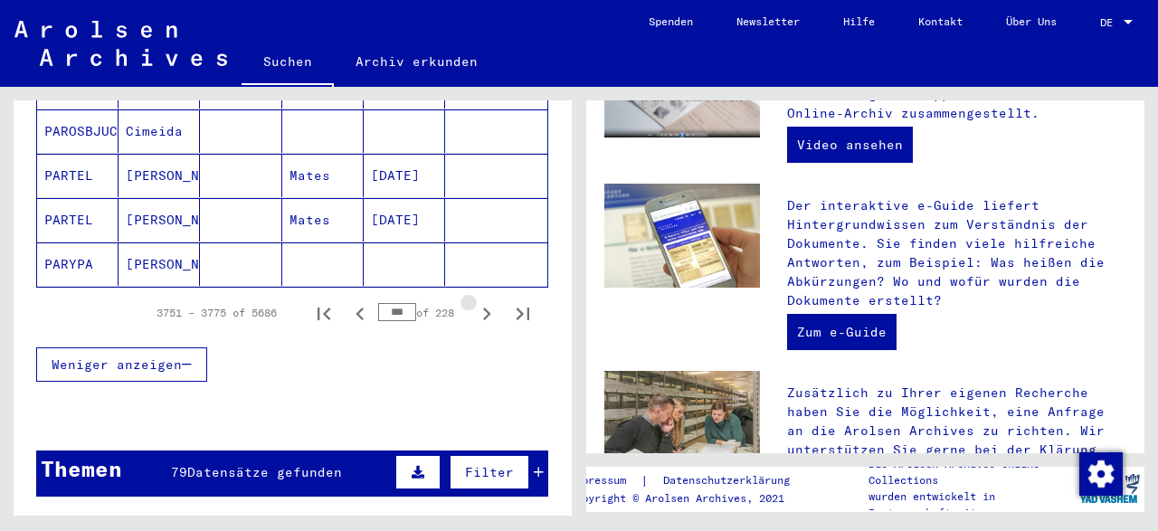
click at [481, 301] on icon "Next page" at bounding box center [486, 313] width 25 height 25
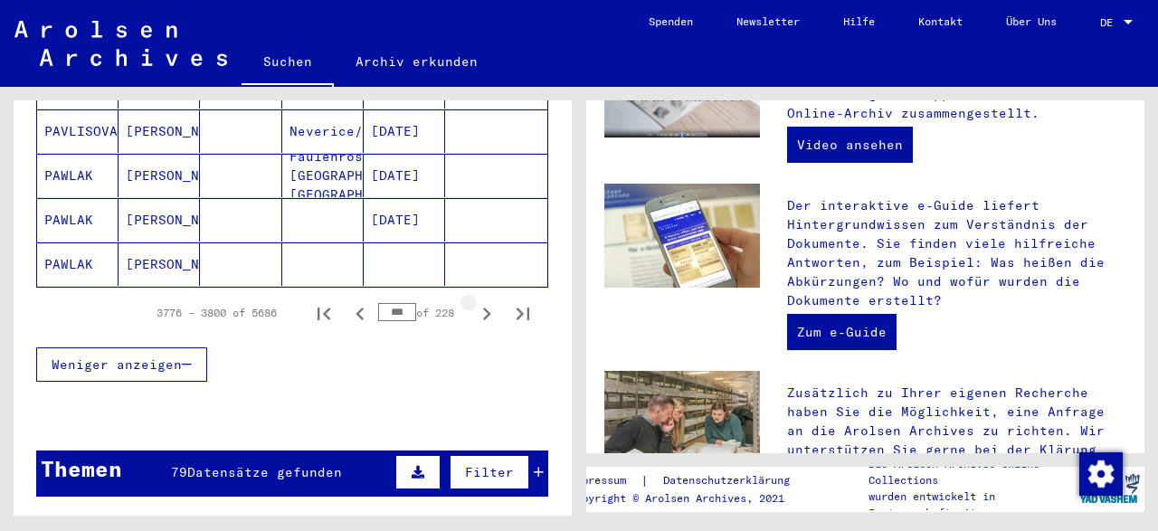
click at [481, 301] on icon "Next page" at bounding box center [486, 313] width 25 height 25
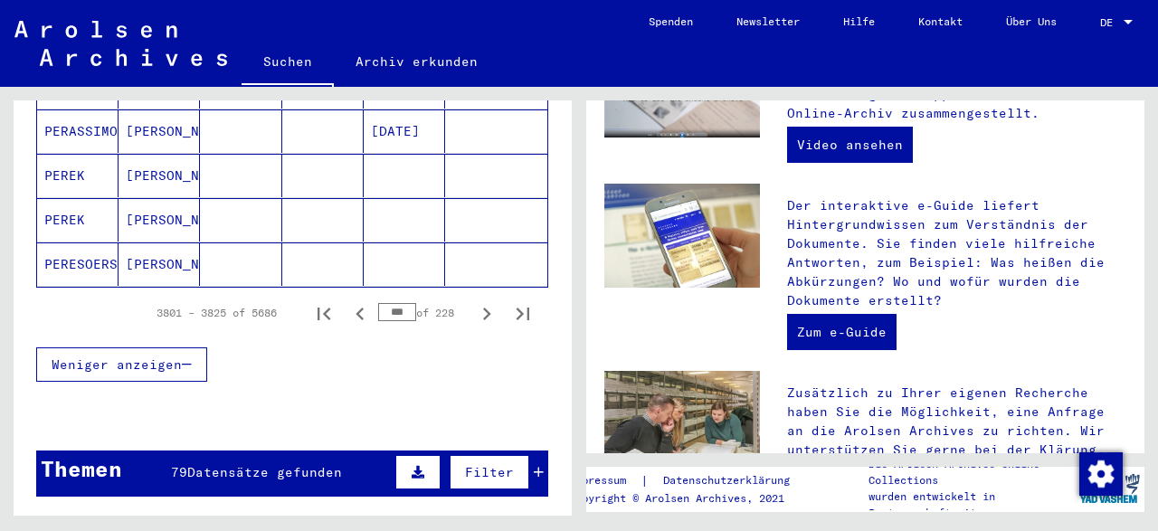
click at [481, 301] on icon "Next page" at bounding box center [486, 313] width 25 height 25
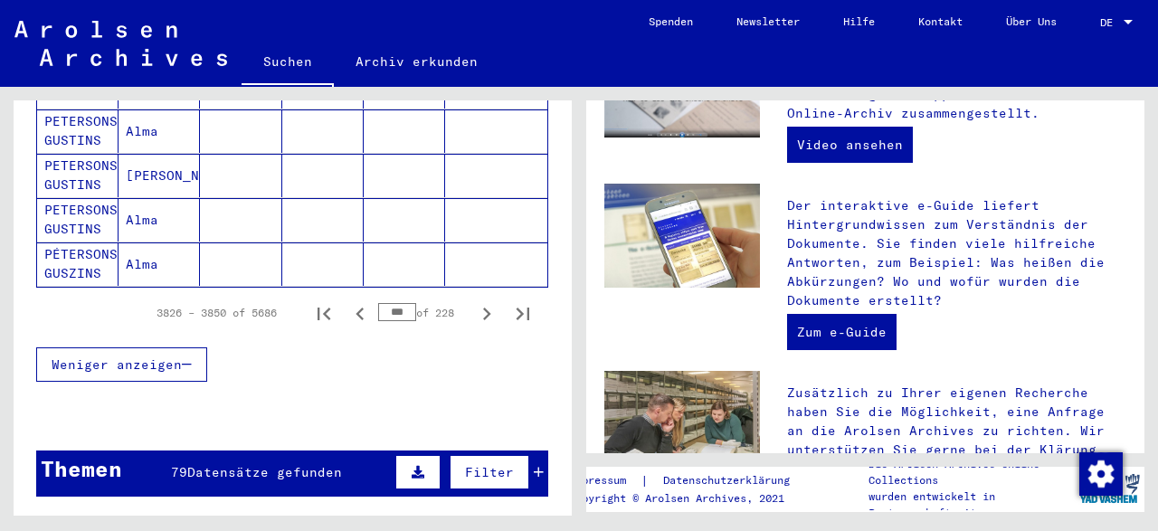
click at [481, 301] on icon "Next page" at bounding box center [486, 313] width 25 height 25
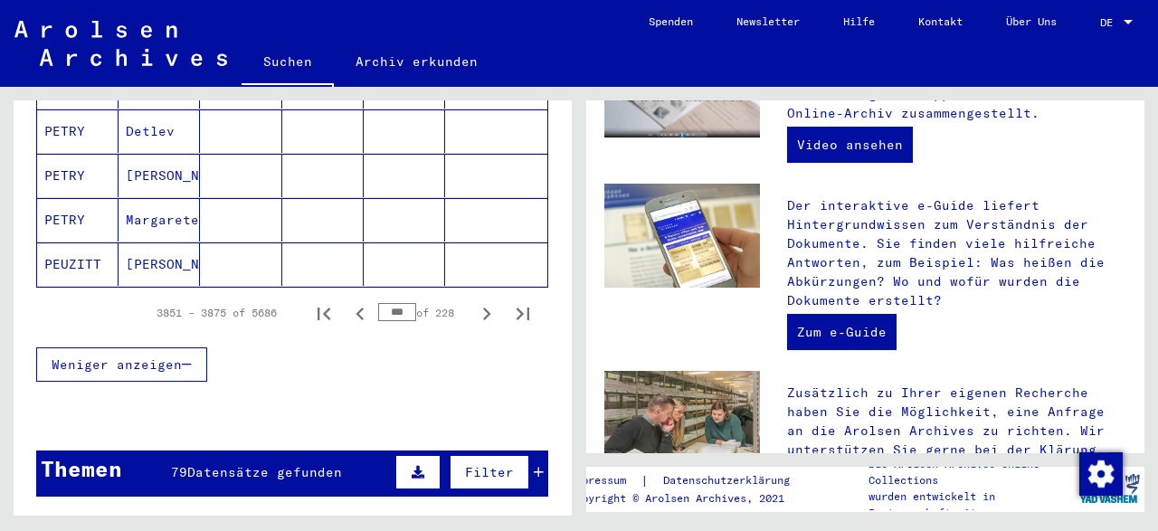
click at [481, 301] on icon "Next page" at bounding box center [486, 313] width 25 height 25
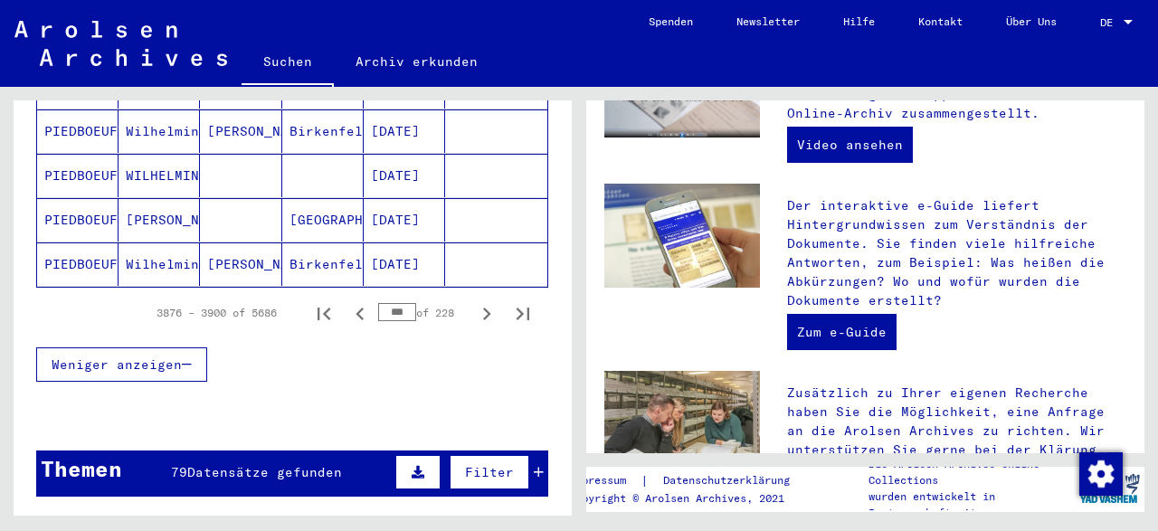
click at [481, 301] on icon "Next page" at bounding box center [486, 313] width 25 height 25
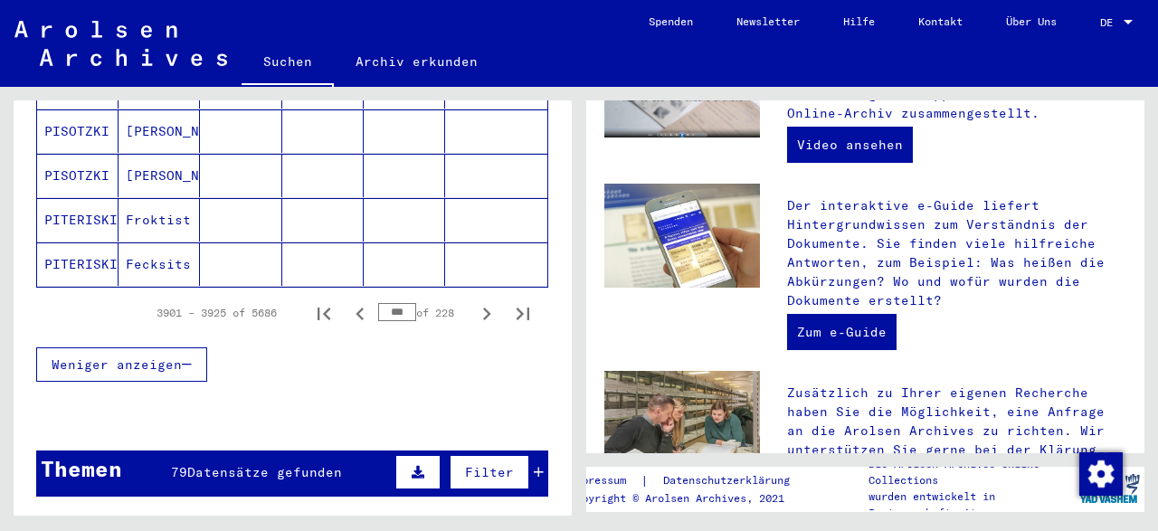
click at [481, 301] on icon "Next page" at bounding box center [486, 313] width 25 height 25
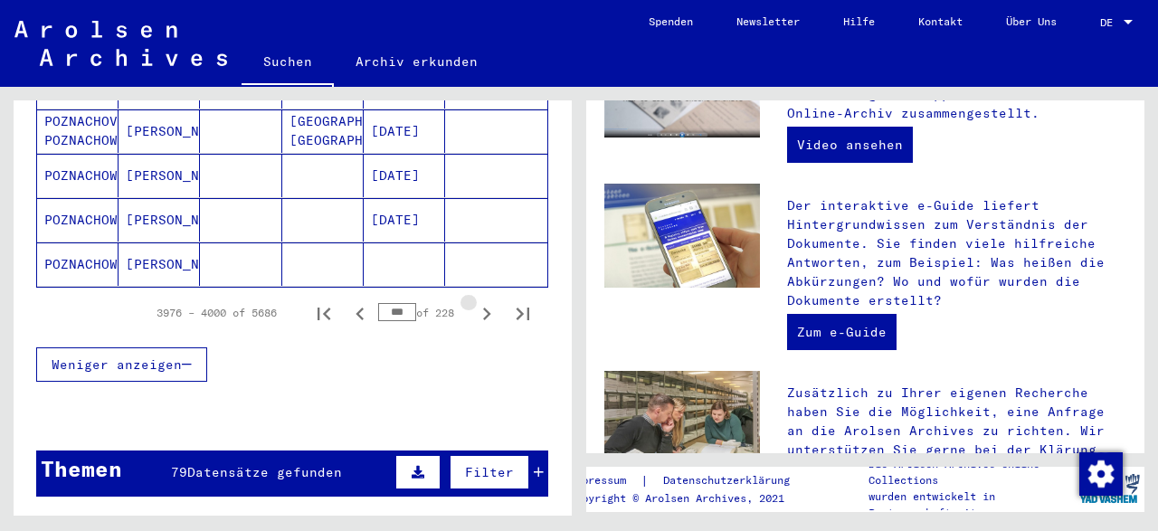
click at [481, 301] on icon "Next page" at bounding box center [486, 313] width 25 height 25
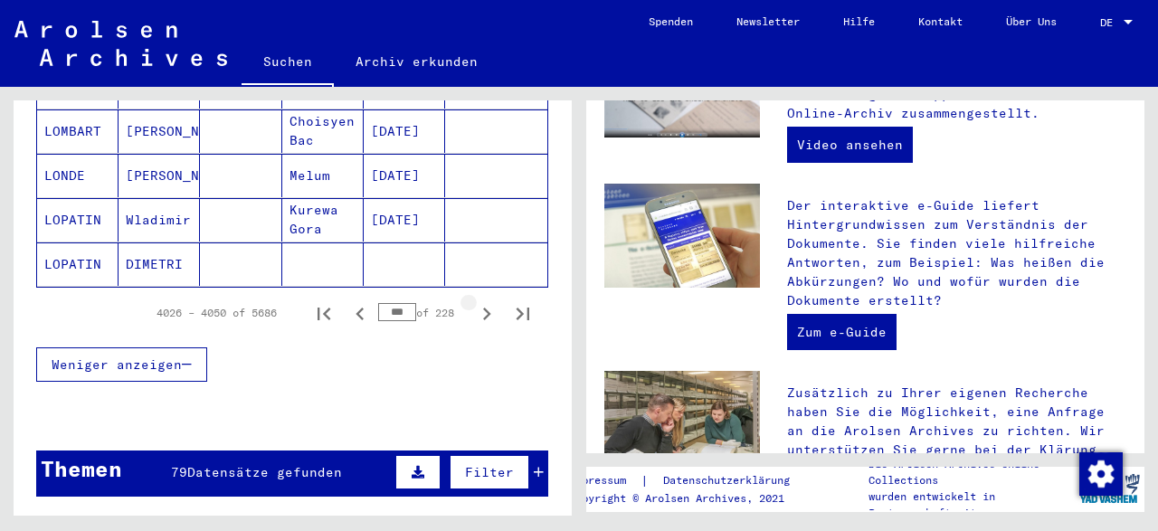
click at [481, 301] on icon "Next page" at bounding box center [486, 313] width 25 height 25
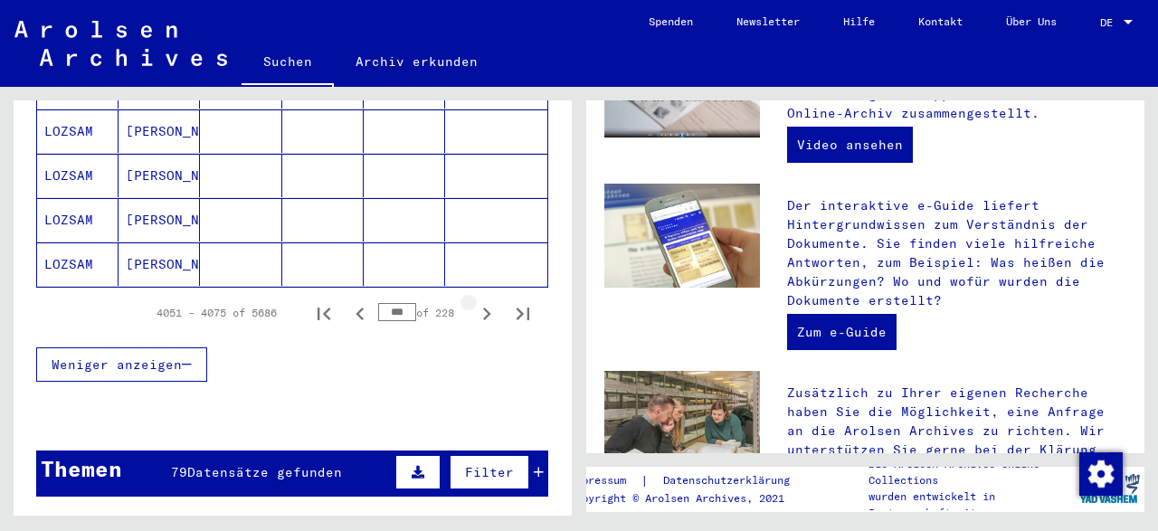
click at [481, 301] on icon "Next page" at bounding box center [486, 313] width 25 height 25
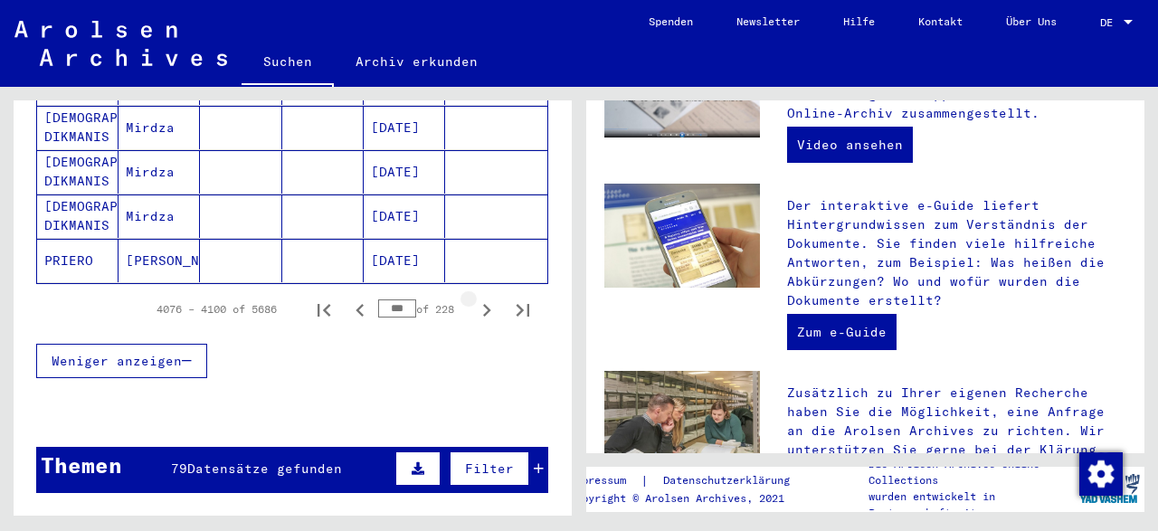
click at [481, 298] on icon "Next page" at bounding box center [486, 310] width 25 height 25
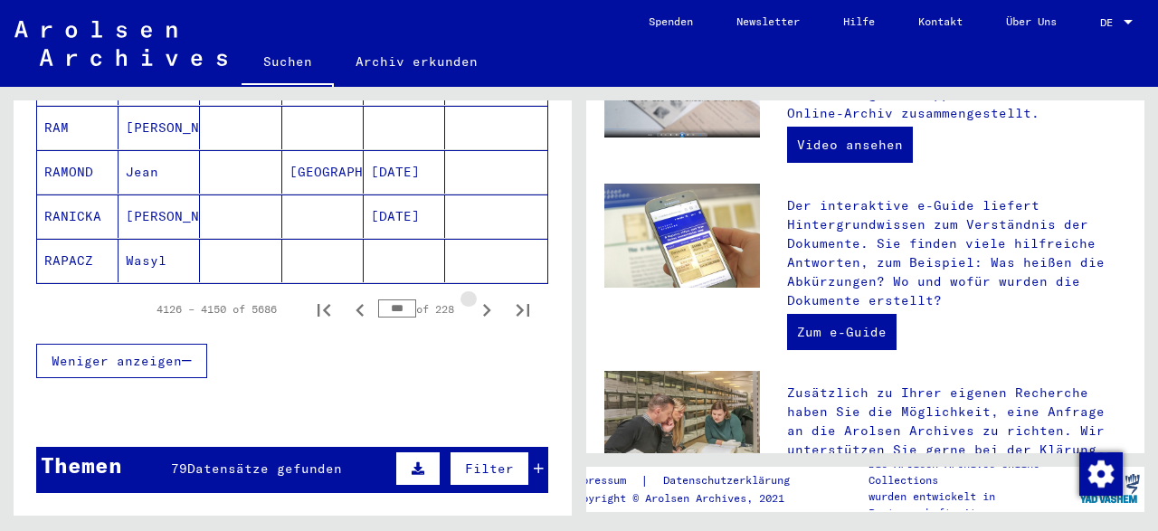
scroll to position [1297, 0]
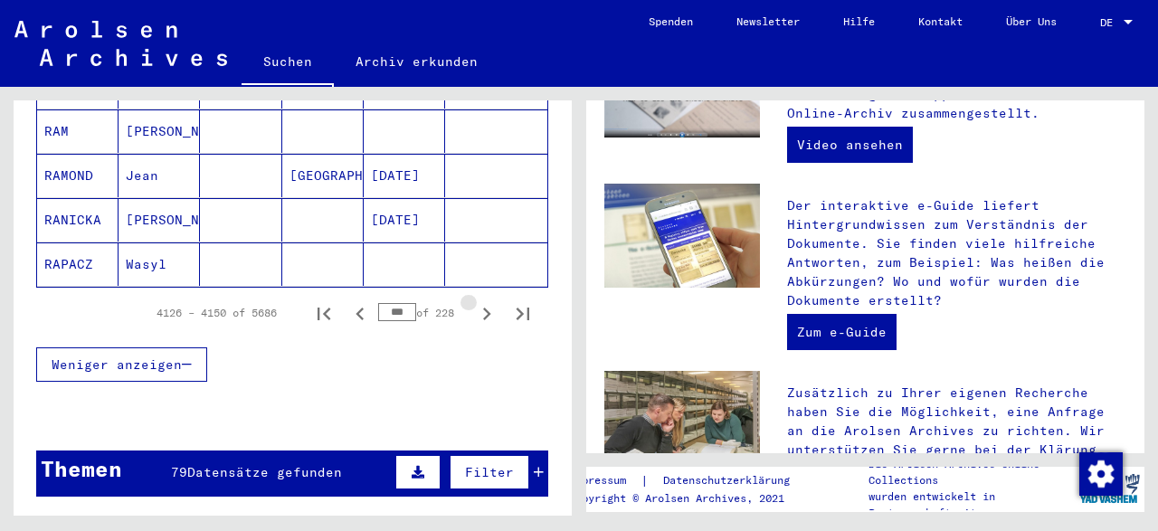
click at [481, 301] on icon "Next page" at bounding box center [486, 313] width 25 height 25
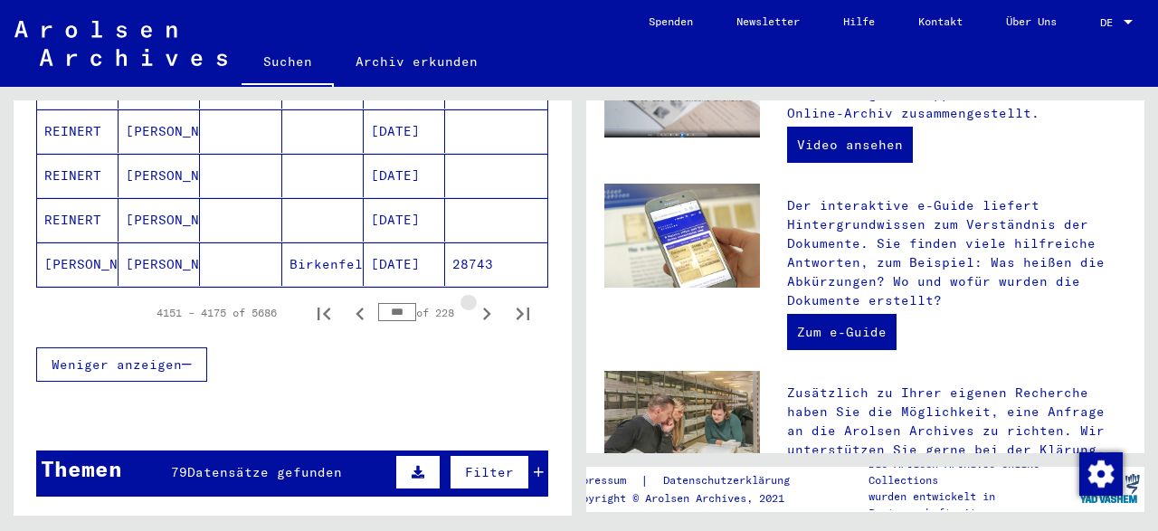
click at [481, 301] on icon "Next page" at bounding box center [486, 313] width 25 height 25
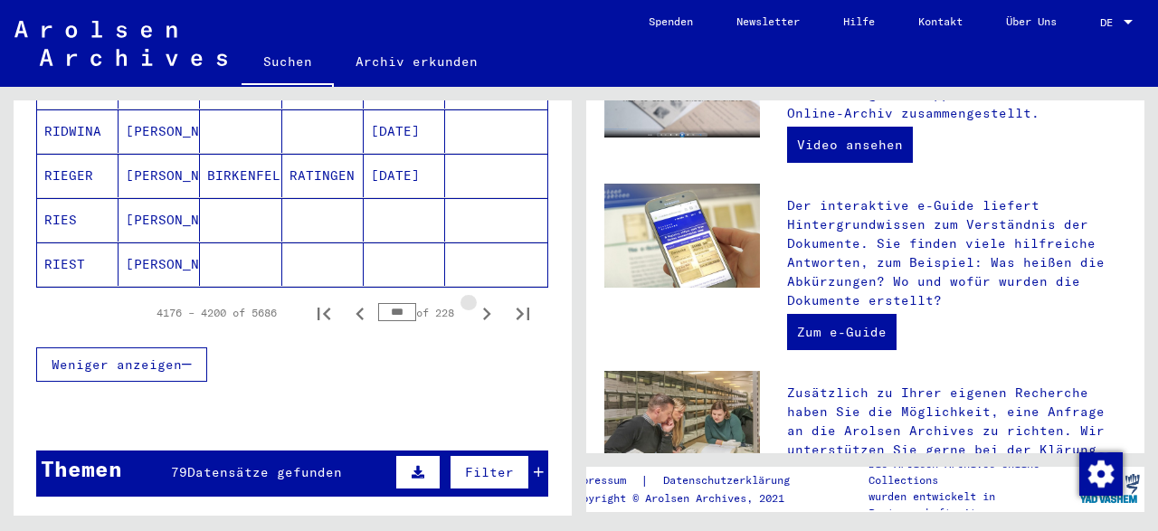
click at [481, 301] on icon "Next page" at bounding box center [486, 313] width 25 height 25
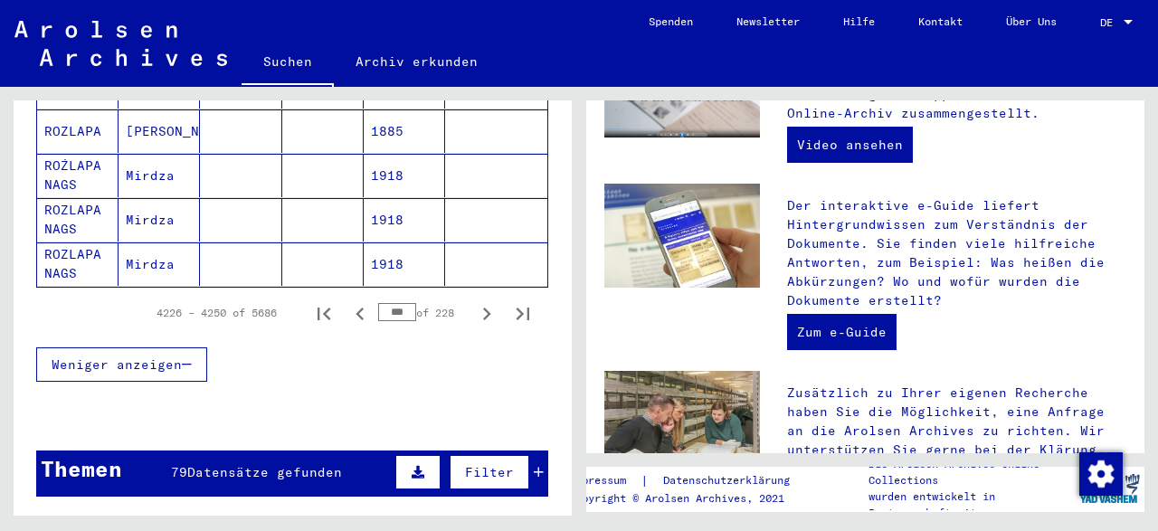
click at [481, 301] on icon "Next page" at bounding box center [486, 313] width 25 height 25
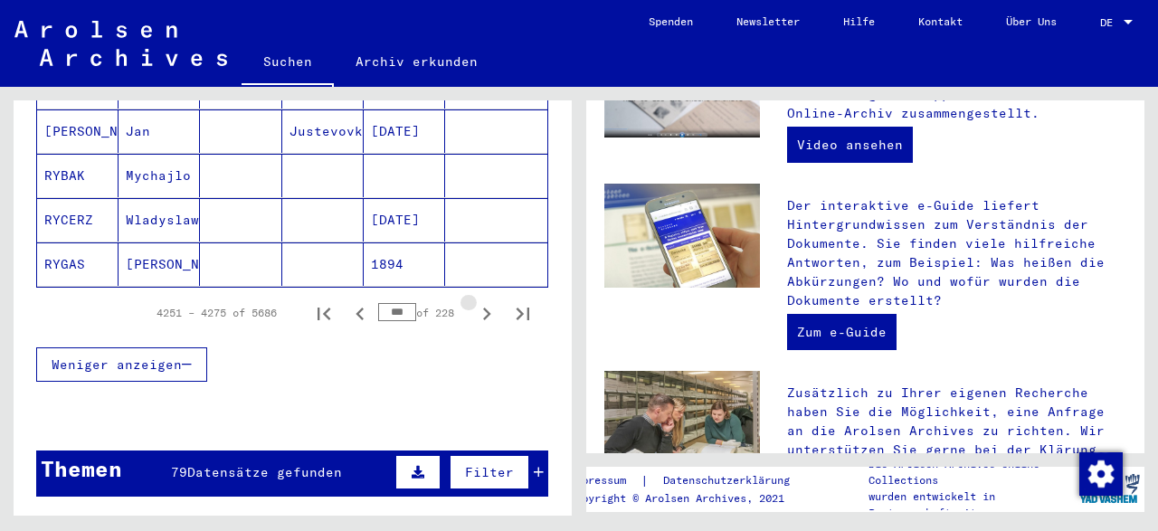
click at [481, 301] on icon "Next page" at bounding box center [486, 313] width 25 height 25
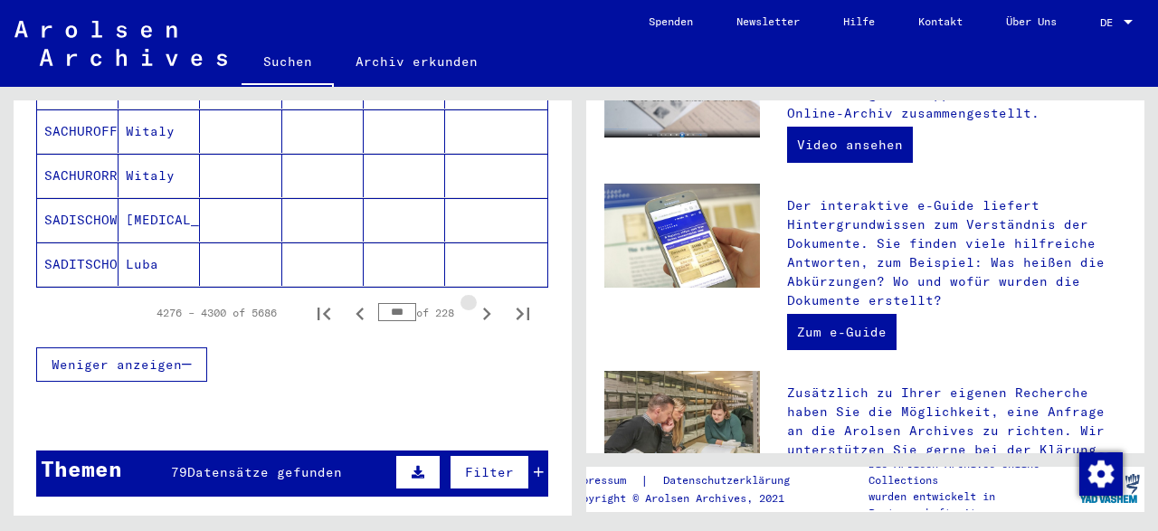
click at [481, 301] on icon "Next page" at bounding box center [486, 313] width 25 height 25
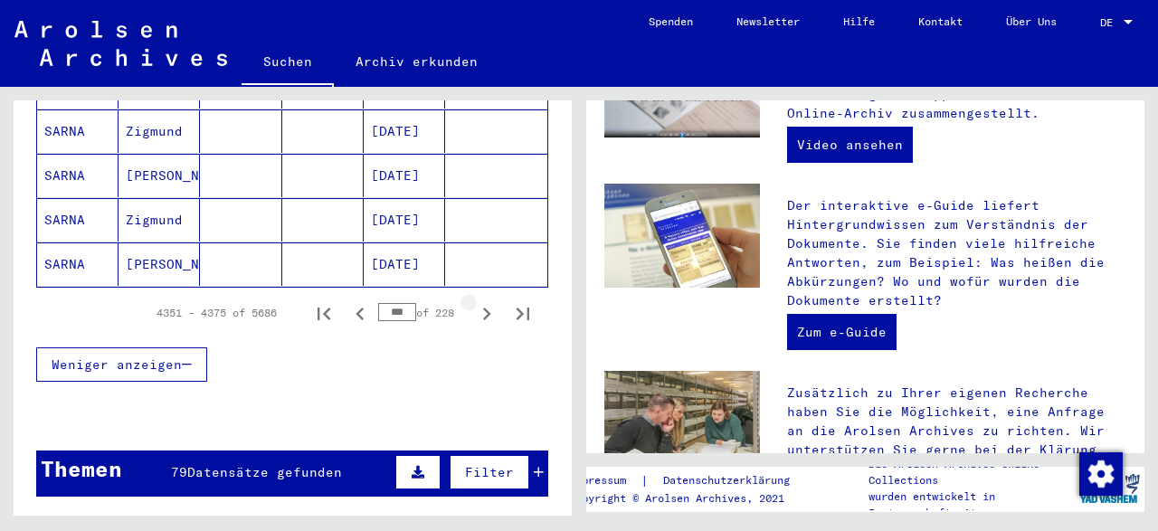
click at [481, 301] on icon "Next page" at bounding box center [486, 313] width 25 height 25
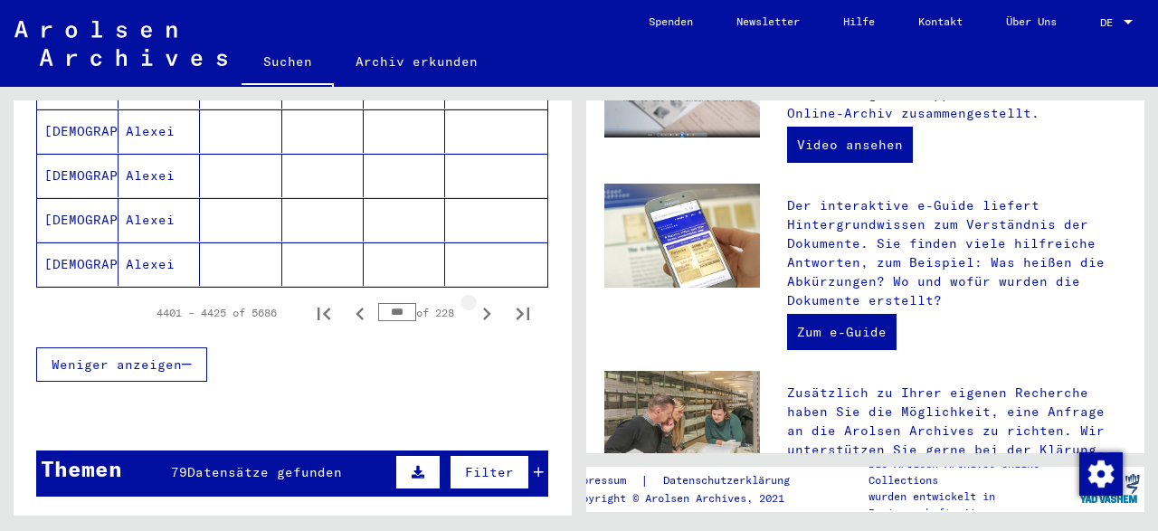
click at [481, 301] on icon "Next page" at bounding box center [486, 313] width 25 height 25
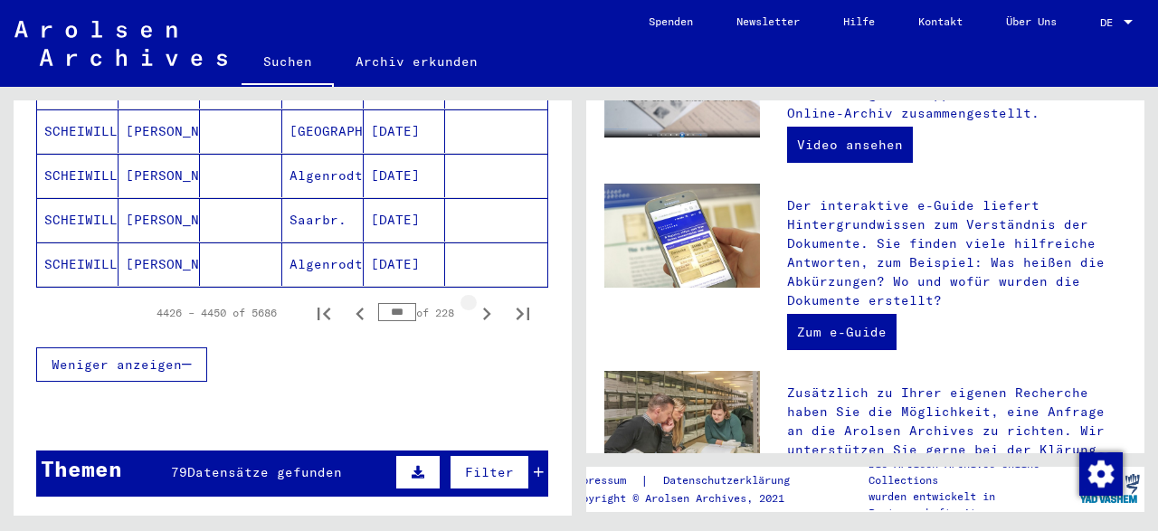
click at [481, 301] on icon "Next page" at bounding box center [486, 313] width 25 height 25
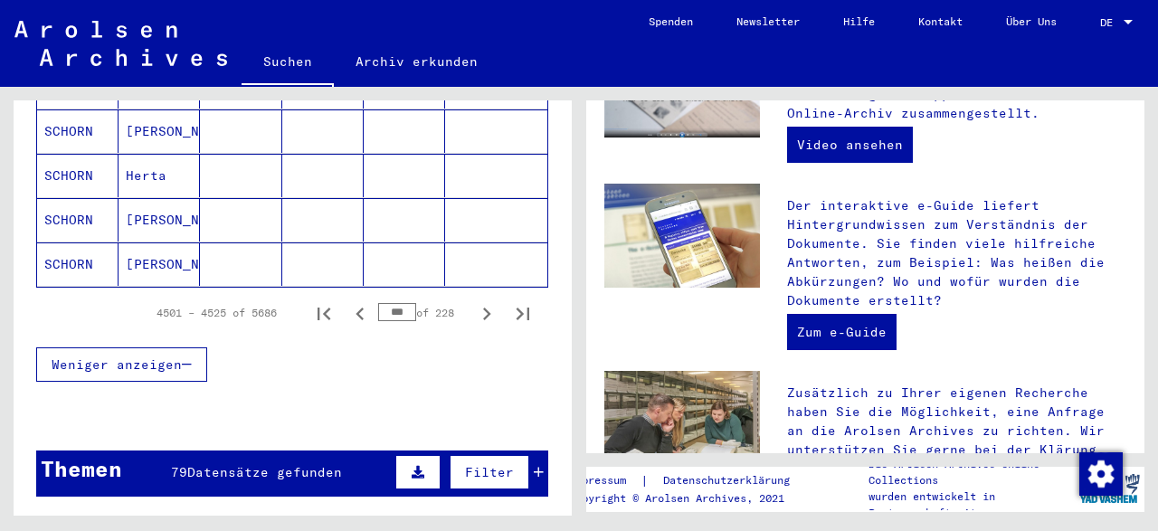
click at [481, 301] on icon "Next page" at bounding box center [486, 313] width 25 height 25
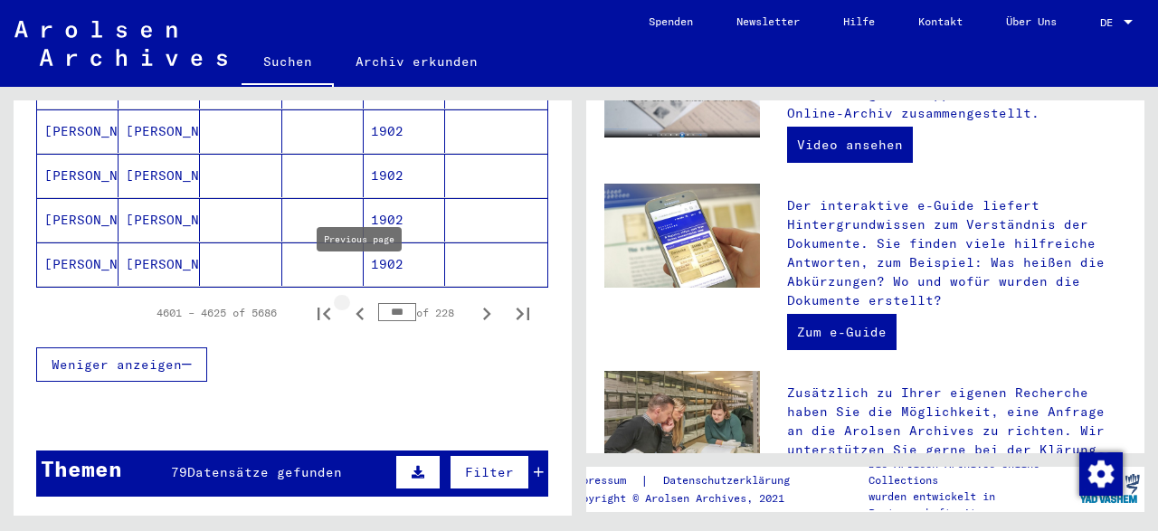
click at [361, 307] on icon "Previous page" at bounding box center [359, 313] width 8 height 13
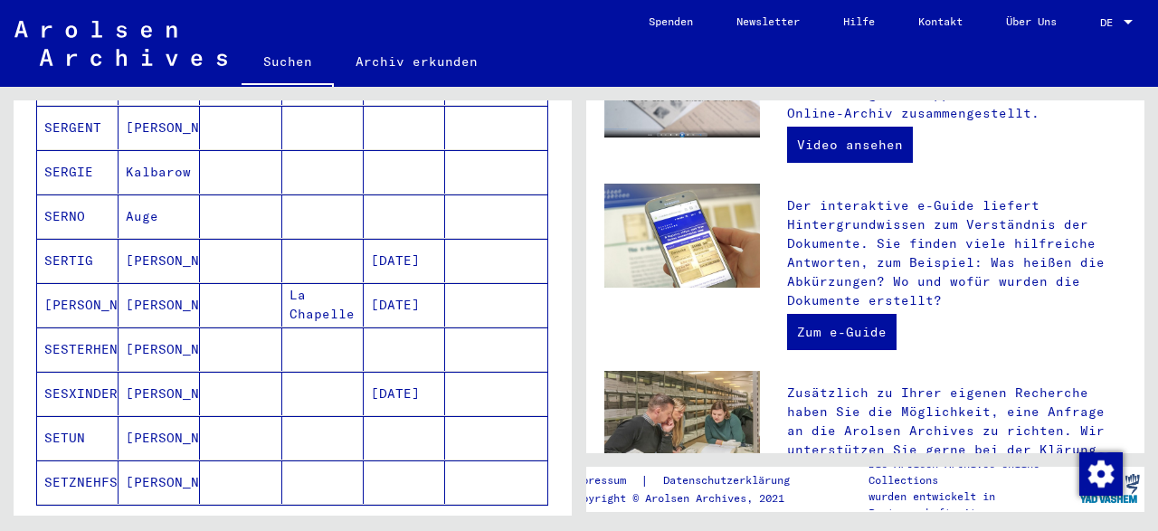
scroll to position [1203, 0]
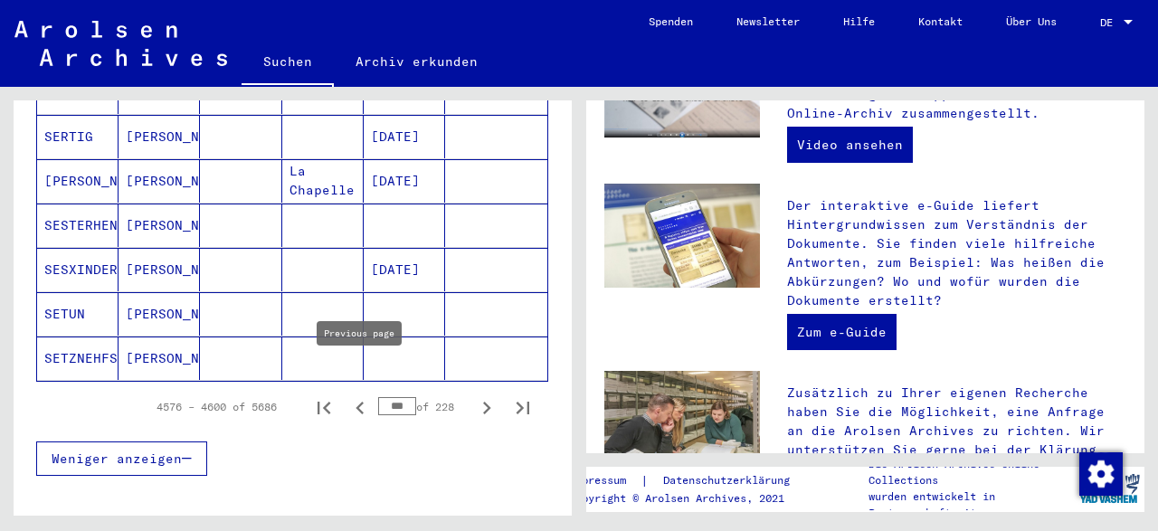
click at [359, 402] on icon "Previous page" at bounding box center [359, 408] width 8 height 13
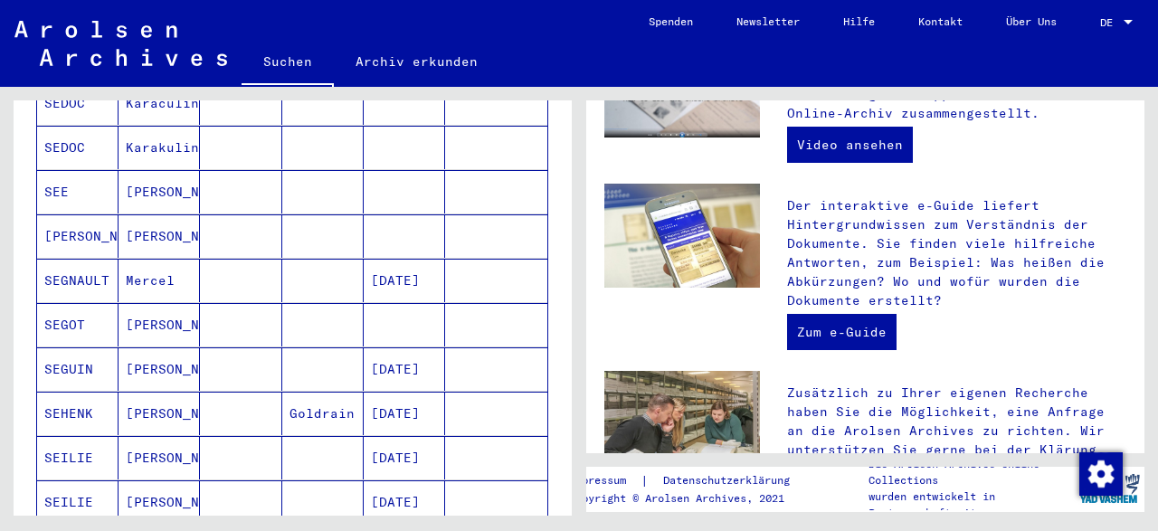
scroll to position [1297, 0]
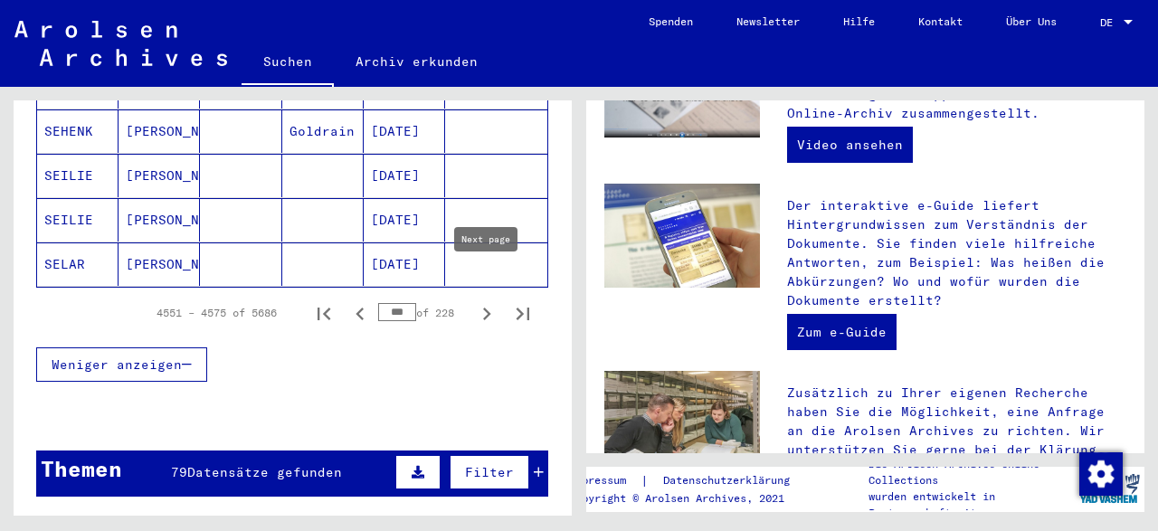
click at [488, 307] on icon "Next page" at bounding box center [487, 313] width 8 height 13
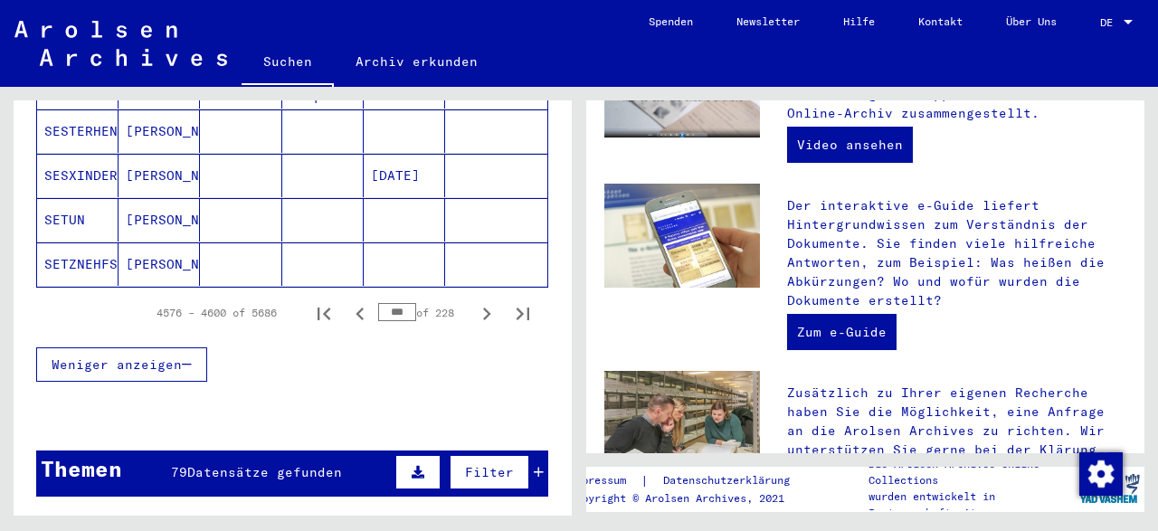
click at [482, 301] on icon "Next page" at bounding box center [486, 313] width 25 height 25
click at [477, 301] on icon "Next page" at bounding box center [486, 313] width 25 height 25
click at [468, 295] on div "4626 – 4650 of 5686 *** of 228" at bounding box center [338, 313] width 406 height 36
click at [487, 301] on icon "Next page" at bounding box center [486, 313] width 25 height 25
type input "***"
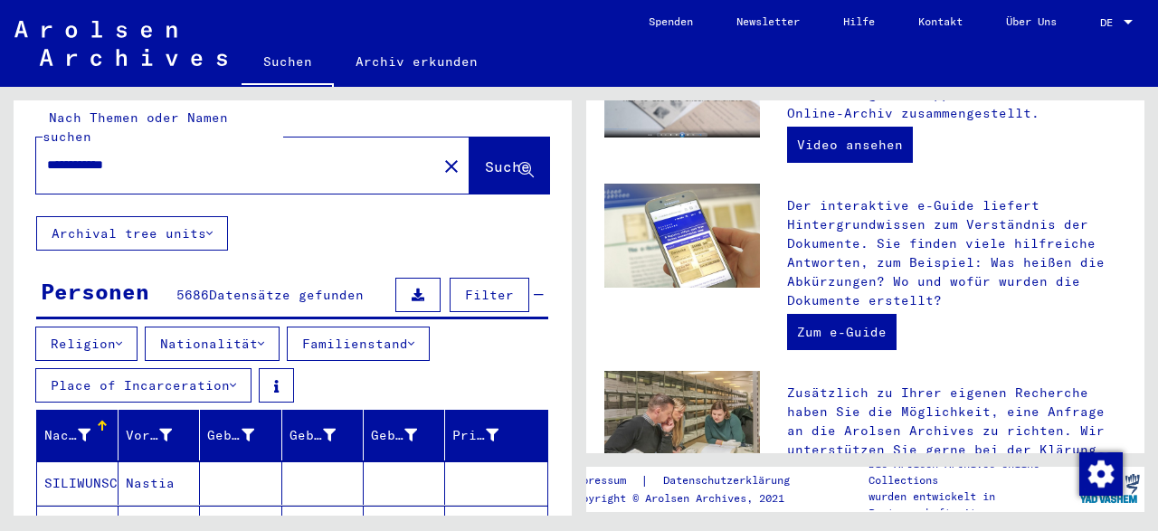
scroll to position [0, 0]
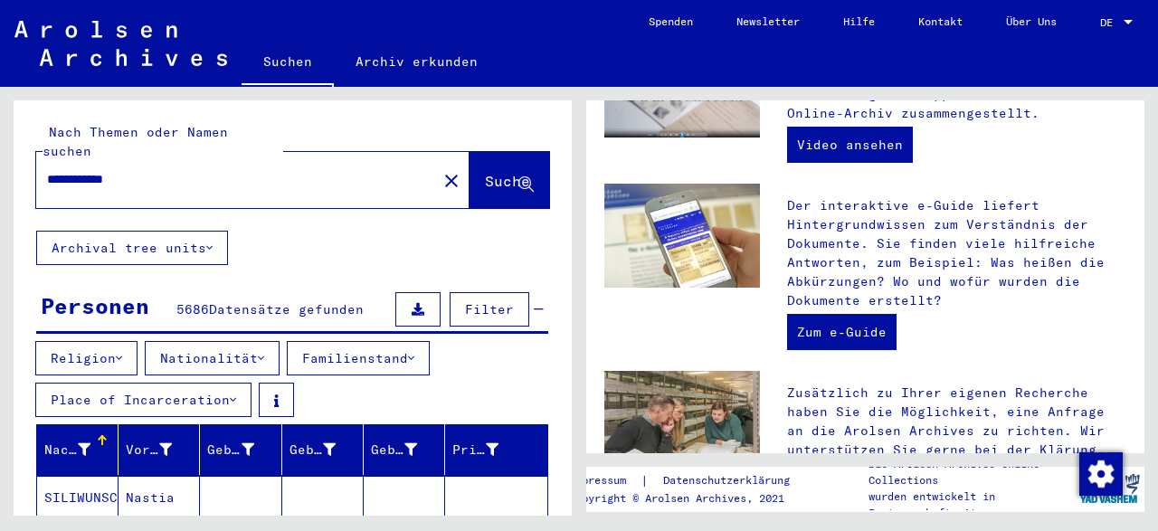
drag, startPoint x: 194, startPoint y: 160, endPoint x: 0, endPoint y: 163, distance: 193.5
click at [47, 170] on input "**********" at bounding box center [231, 179] width 368 height 19
click at [147, 170] on input "*******" at bounding box center [231, 179] width 368 height 19
type input "*"
type input "**********"
